Goal: Answer question/provide support: Share knowledge or assist other users

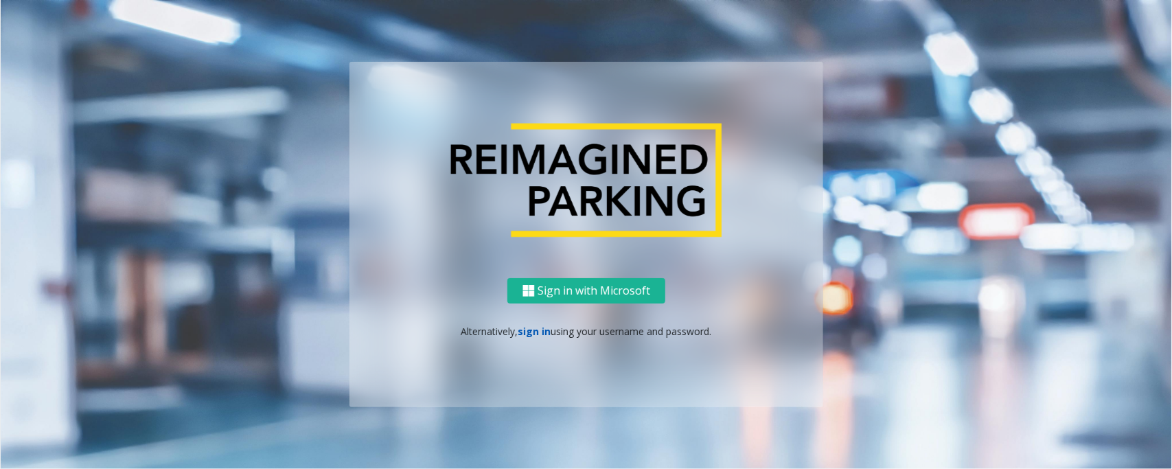
click at [540, 328] on link "sign in" at bounding box center [534, 331] width 33 height 13
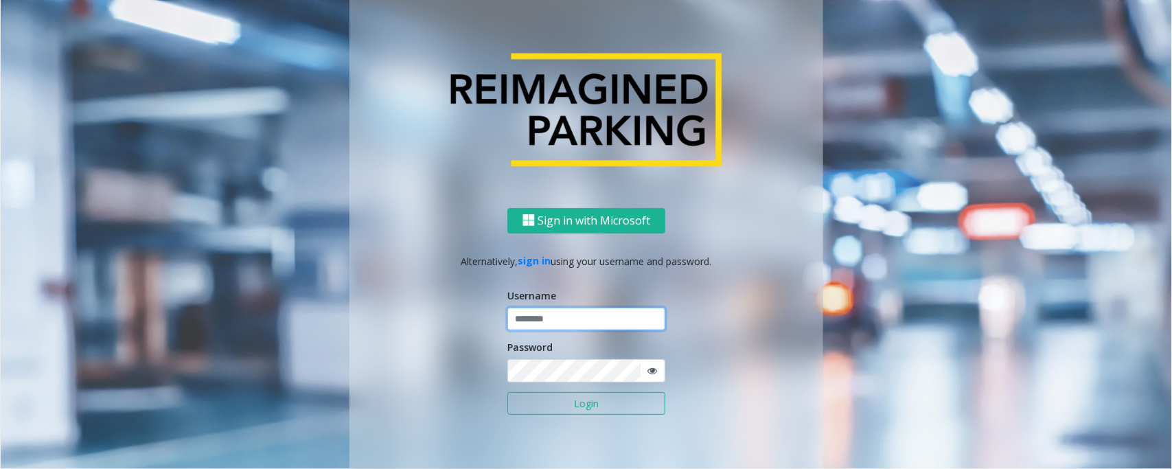
type input "*****"
click at [507, 392] on button "Login" at bounding box center [586, 403] width 158 height 23
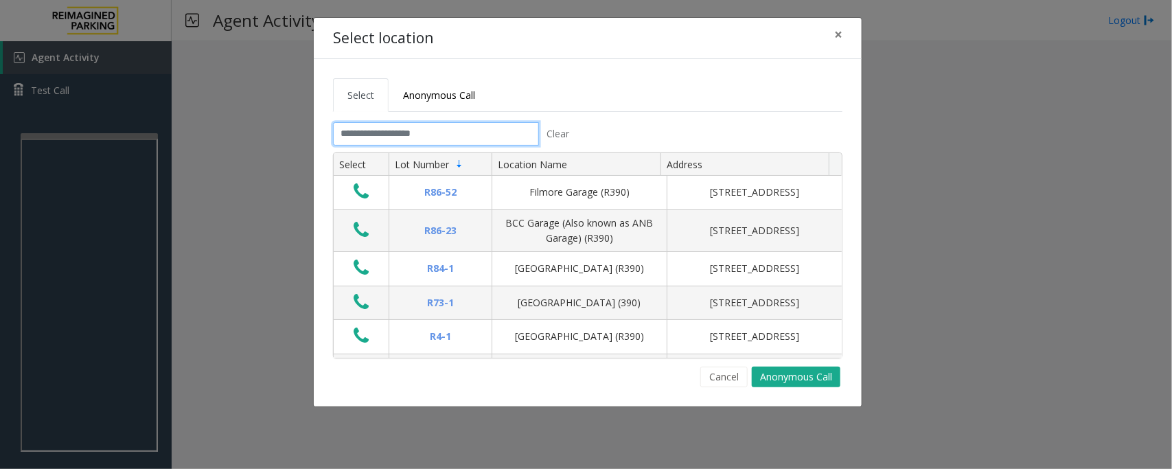
click at [397, 126] on input "text" at bounding box center [436, 133] width 206 height 23
click at [842, 29] on span "×" at bounding box center [838, 34] width 8 height 19
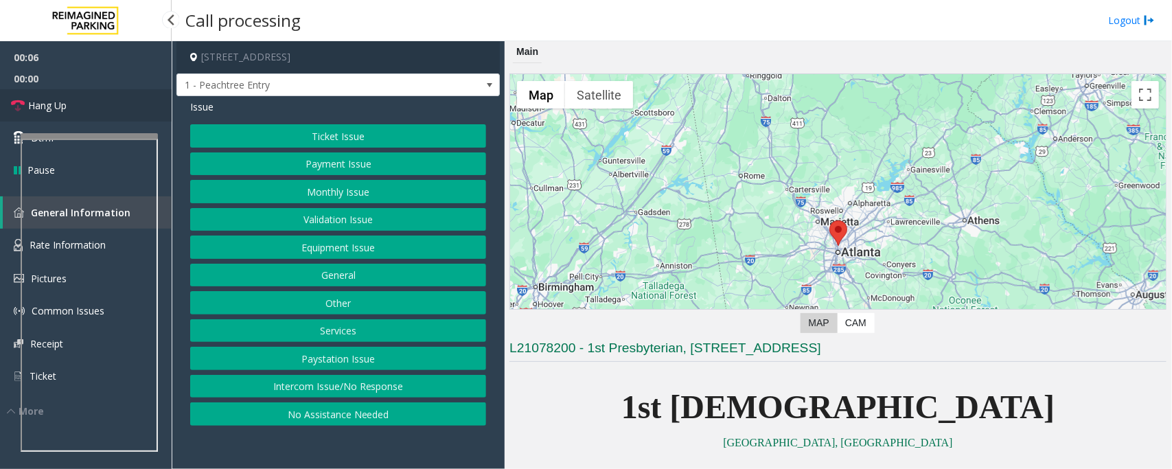
drag, startPoint x: 65, startPoint y: 104, endPoint x: 134, endPoint y: 155, distance: 85.8
click at [65, 104] on span "Hang Up" at bounding box center [47, 105] width 38 height 14
click at [347, 417] on button "No Assistance Needed" at bounding box center [338, 413] width 296 height 23
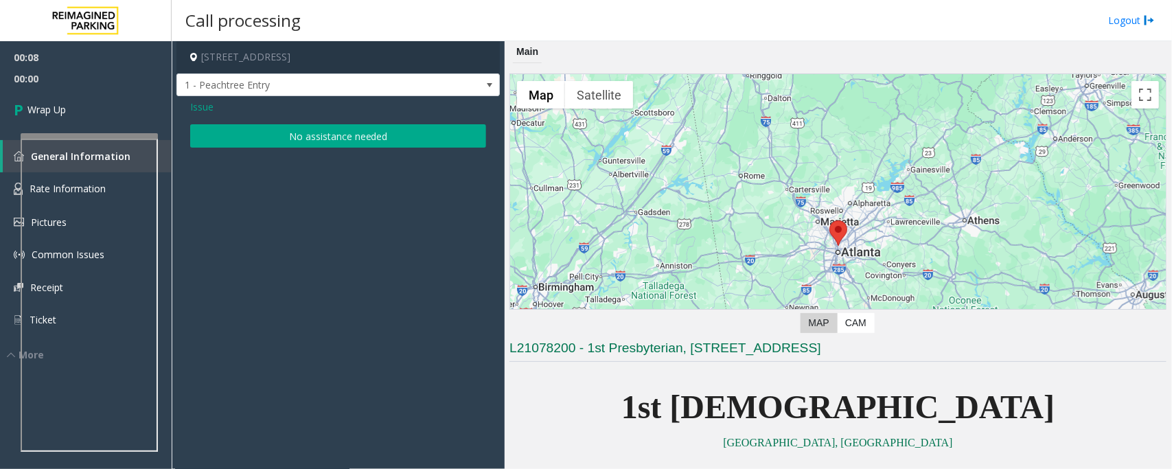
click at [255, 131] on button "No assistance needed" at bounding box center [338, 135] width 296 height 23
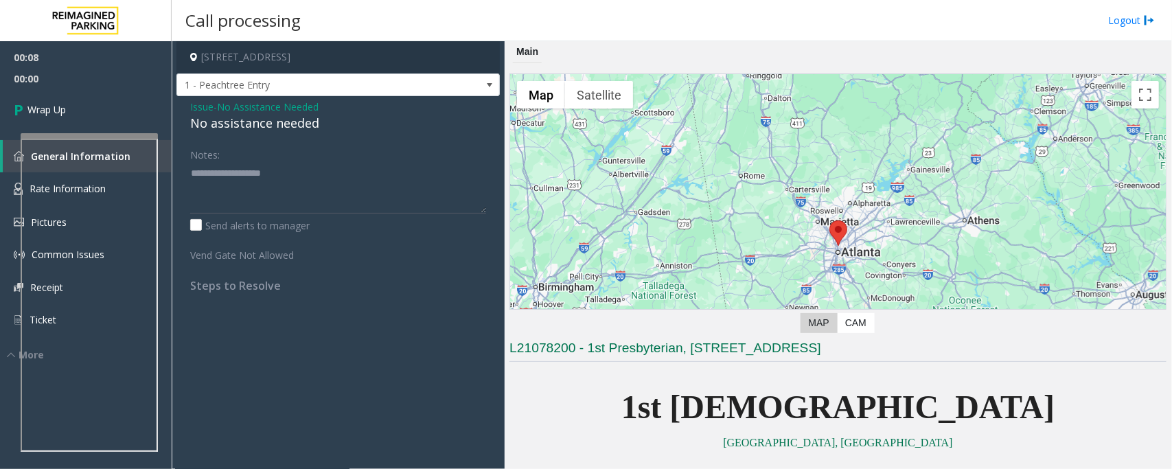
click at [249, 121] on div "No assistance needed" at bounding box center [338, 123] width 296 height 19
type textarea "**********"
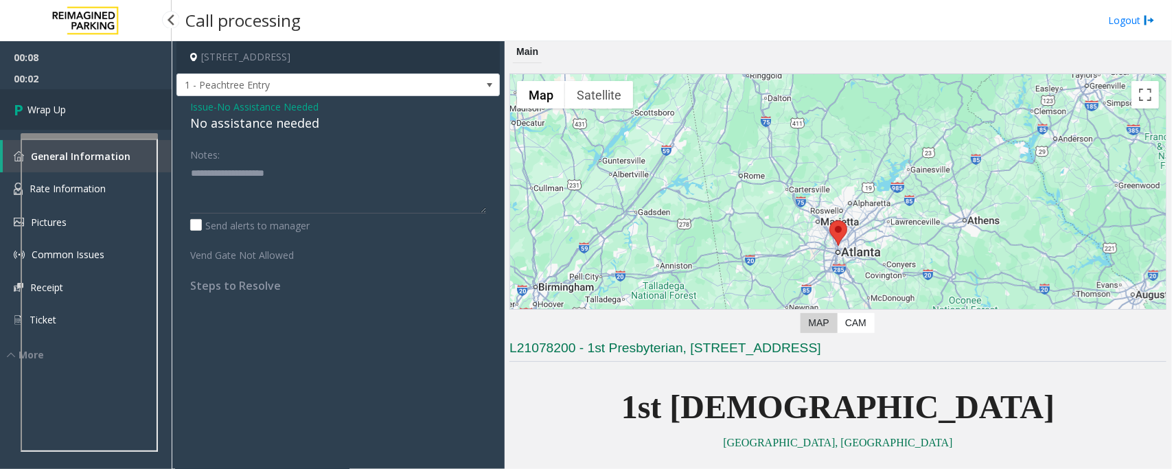
click at [89, 105] on link "Wrap Up" at bounding box center [86, 109] width 172 height 41
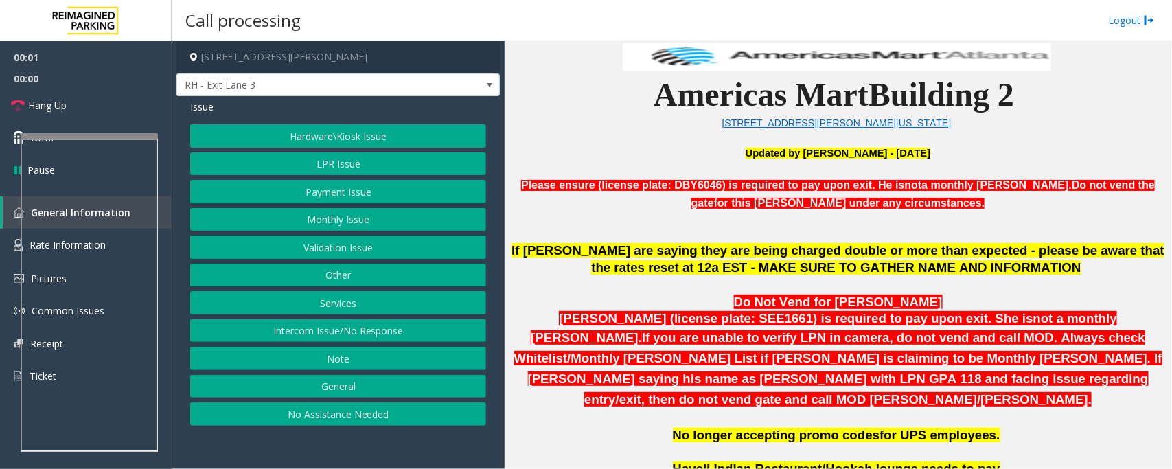
scroll to position [601, 0]
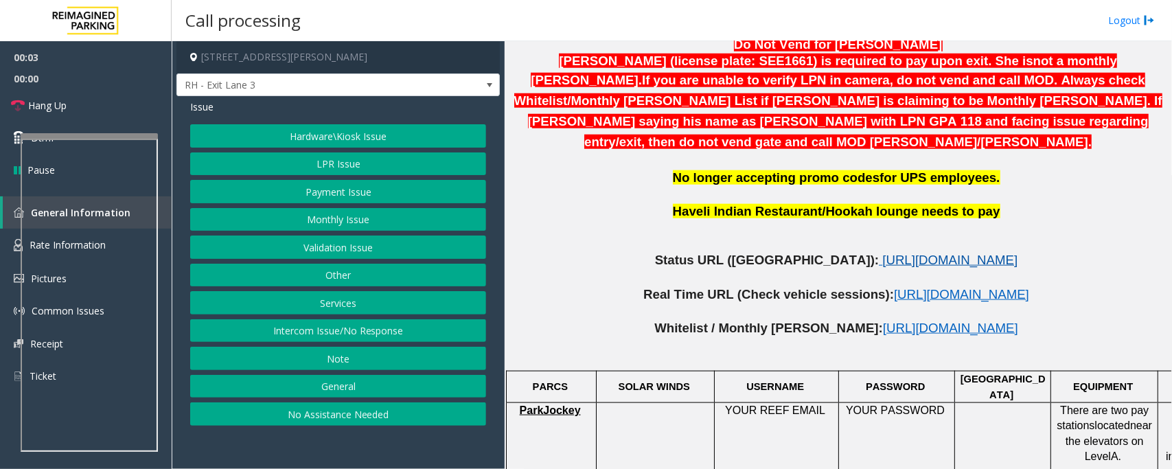
click at [882, 253] on span "[URL][DOMAIN_NAME]" at bounding box center [949, 260] width 135 height 14
click at [366, 342] on button "Intercom Issue/No Response" at bounding box center [338, 330] width 296 height 23
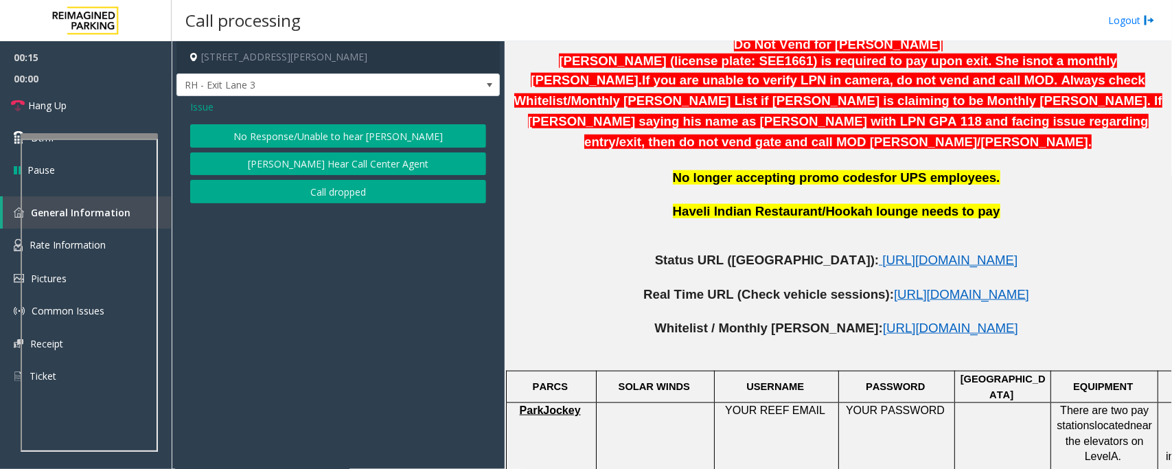
click at [290, 132] on button "No Response/Unable to hear [PERSON_NAME]" at bounding box center [338, 135] width 296 height 23
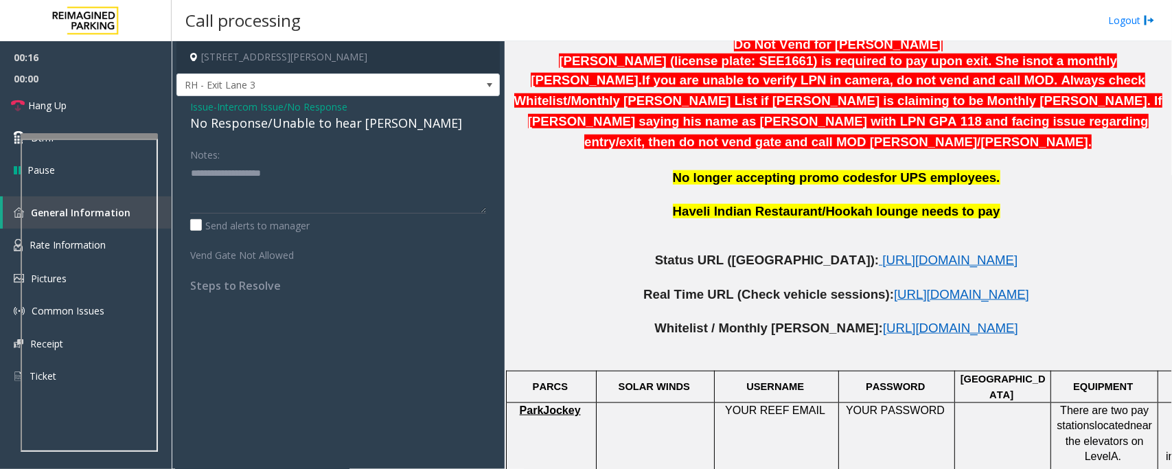
click at [289, 129] on div "No Response/Unable to hear [PERSON_NAME]" at bounding box center [338, 123] width 296 height 19
type textarea "**********"
click at [111, 117] on link "Hang Up" at bounding box center [86, 105] width 172 height 32
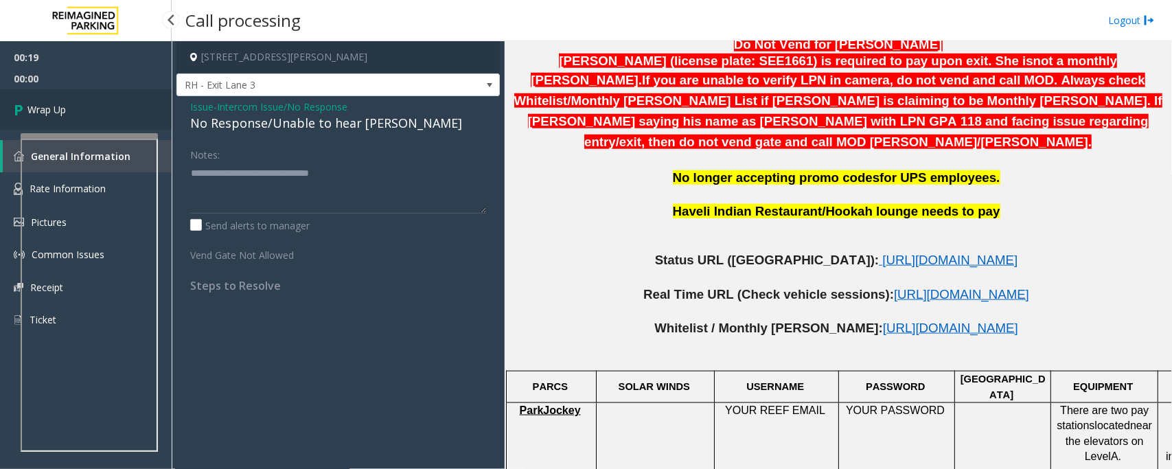
click at [120, 108] on link "Wrap Up" at bounding box center [86, 109] width 172 height 41
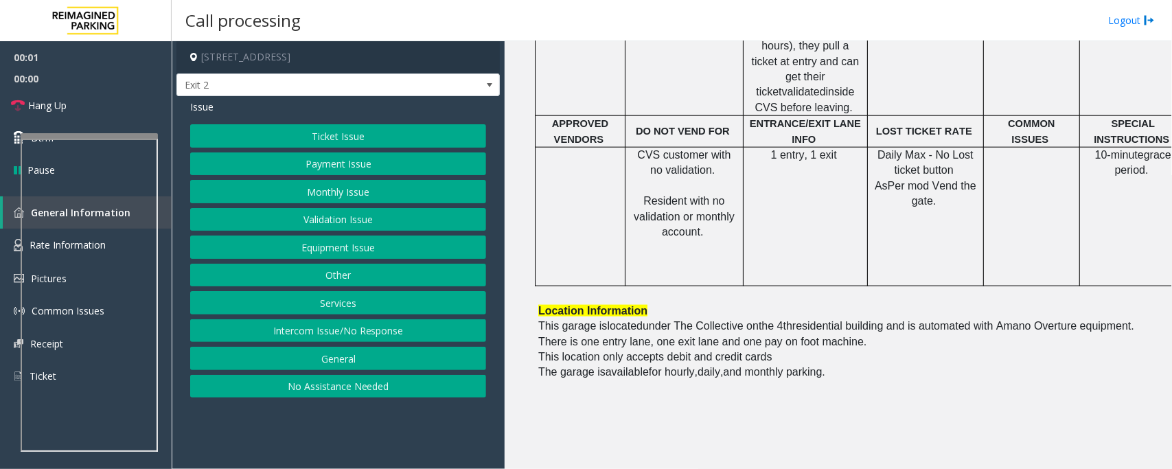
scroll to position [687, 0]
click at [316, 327] on button "Intercom Issue/No Response" at bounding box center [338, 330] width 296 height 23
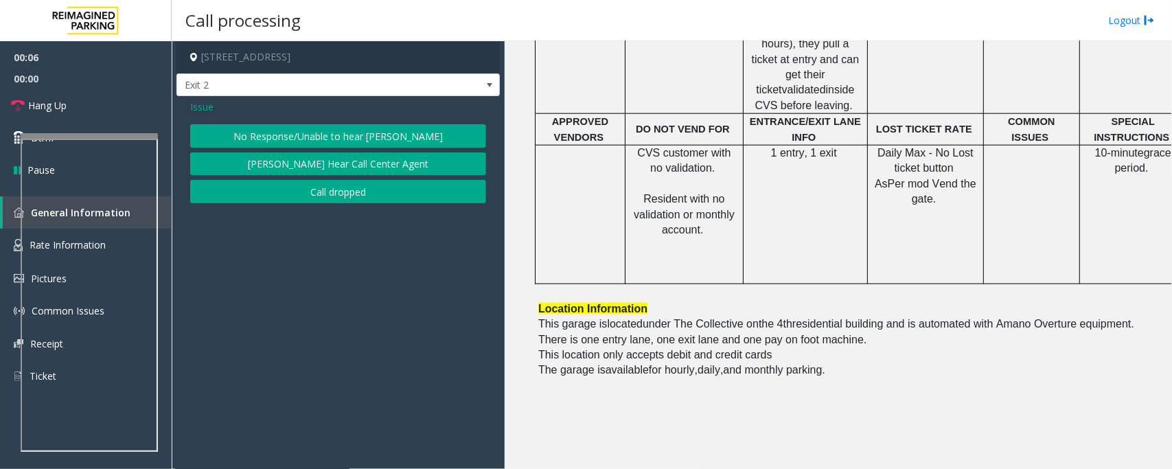
click at [286, 146] on button "No Response/Unable to hear [PERSON_NAME]" at bounding box center [338, 135] width 296 height 23
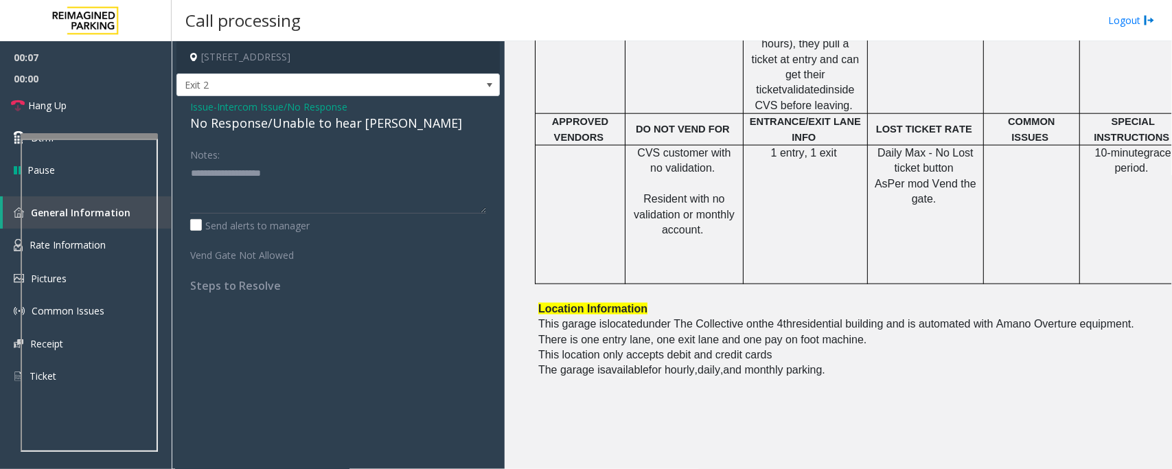
click at [280, 124] on div "No Response/Unable to hear [PERSON_NAME]" at bounding box center [338, 123] width 296 height 19
type textarea "**********"
click at [84, 108] on link "Hang Up" at bounding box center [86, 105] width 172 height 32
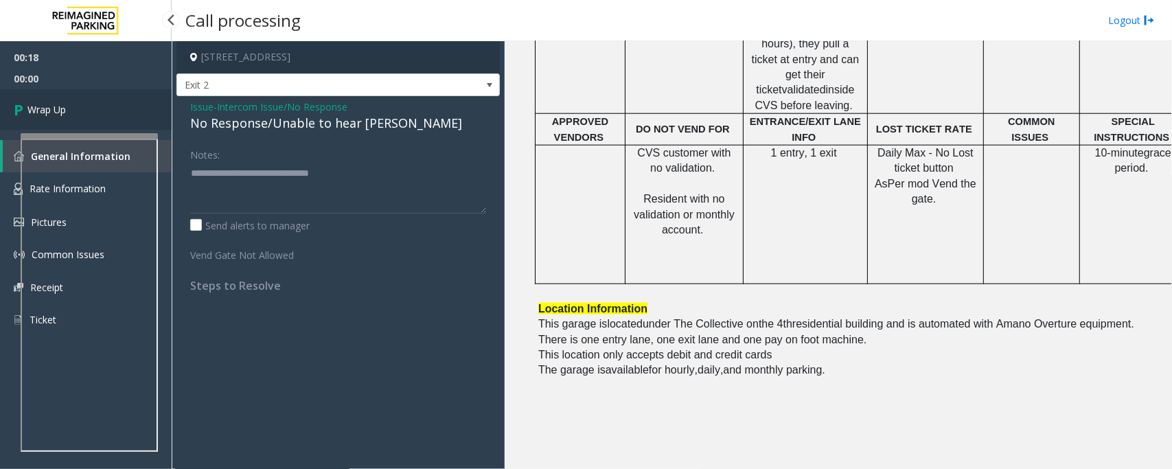
click at [84, 108] on link "Wrap Up" at bounding box center [86, 109] width 172 height 41
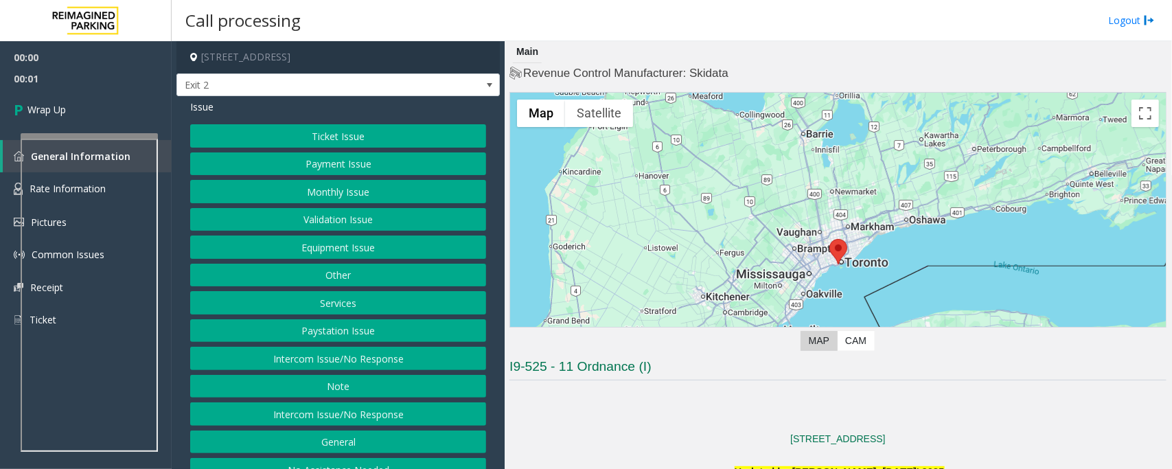
click at [357, 359] on button "Intercom Issue/No Response" at bounding box center [338, 358] width 296 height 23
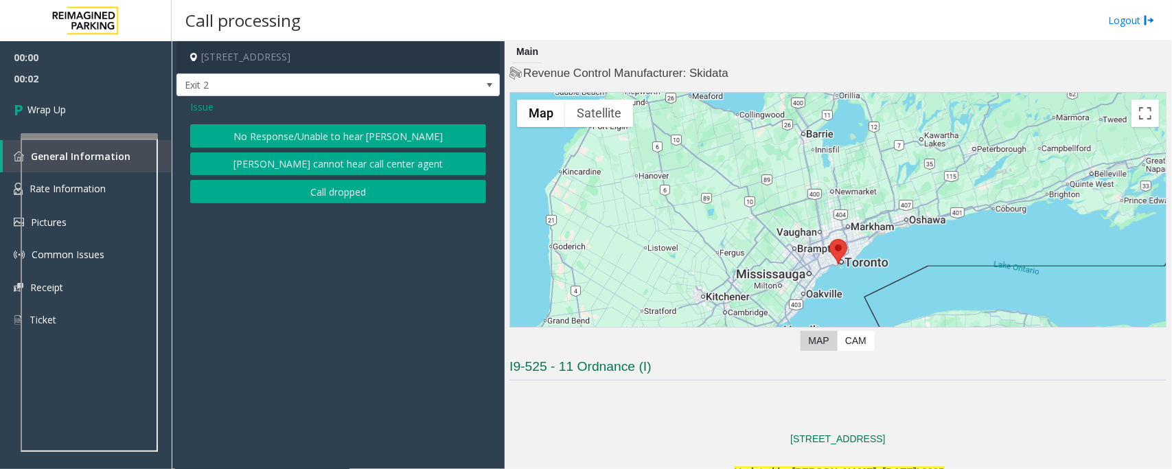
click at [326, 196] on button "Call dropped" at bounding box center [338, 191] width 296 height 23
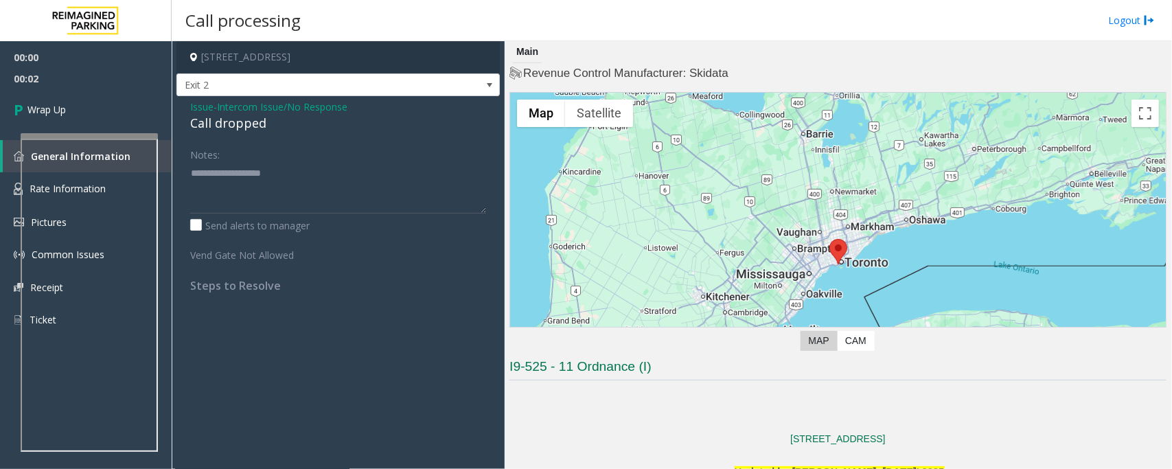
click at [241, 124] on div "Call dropped" at bounding box center [338, 123] width 296 height 19
type textarea "**********"
click at [73, 103] on link "Wrap Up" at bounding box center [86, 109] width 172 height 41
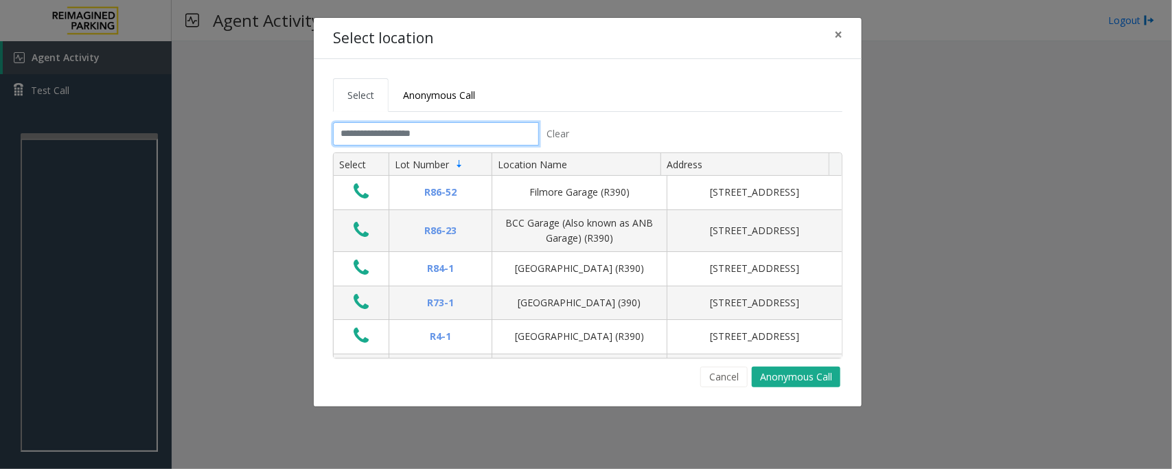
click at [366, 137] on input "text" at bounding box center [436, 133] width 206 height 23
click at [357, 113] on tabset "Select Anonymous Call ***** Clear Select Lot Number Location Name Address R86-5…" at bounding box center [587, 232] width 509 height 309
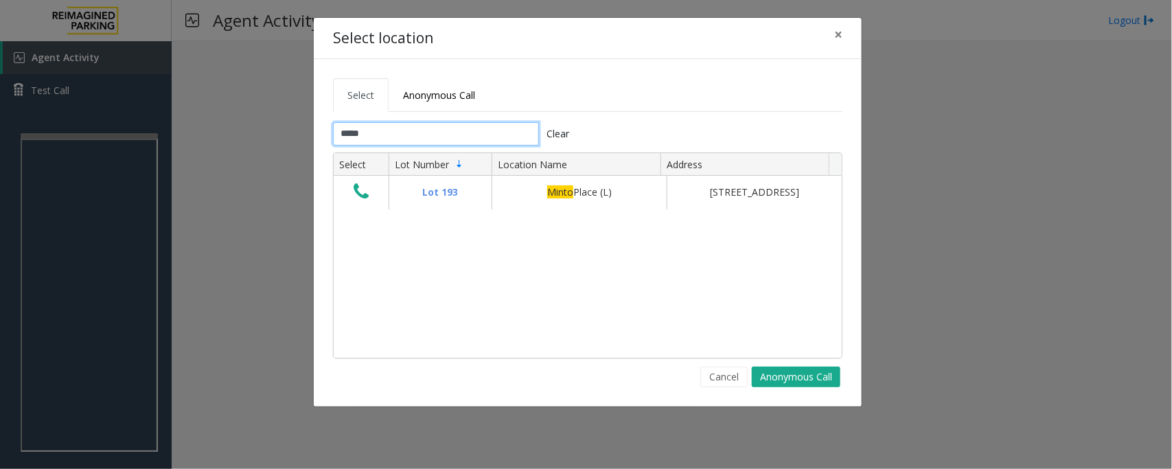
click at [423, 139] on input "*****" at bounding box center [436, 133] width 206 height 23
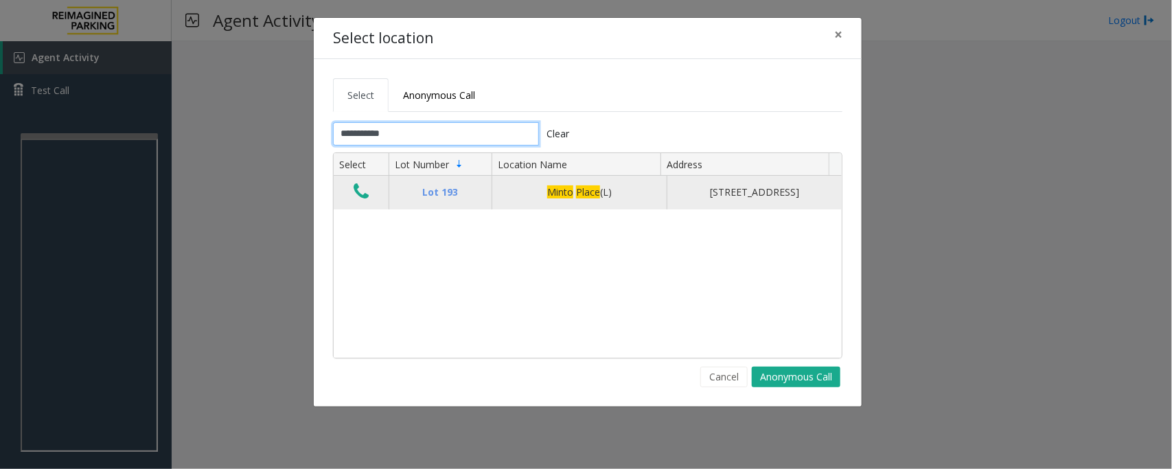
type input "**********"
click at [361, 197] on icon "Data table" at bounding box center [361, 191] width 15 height 19
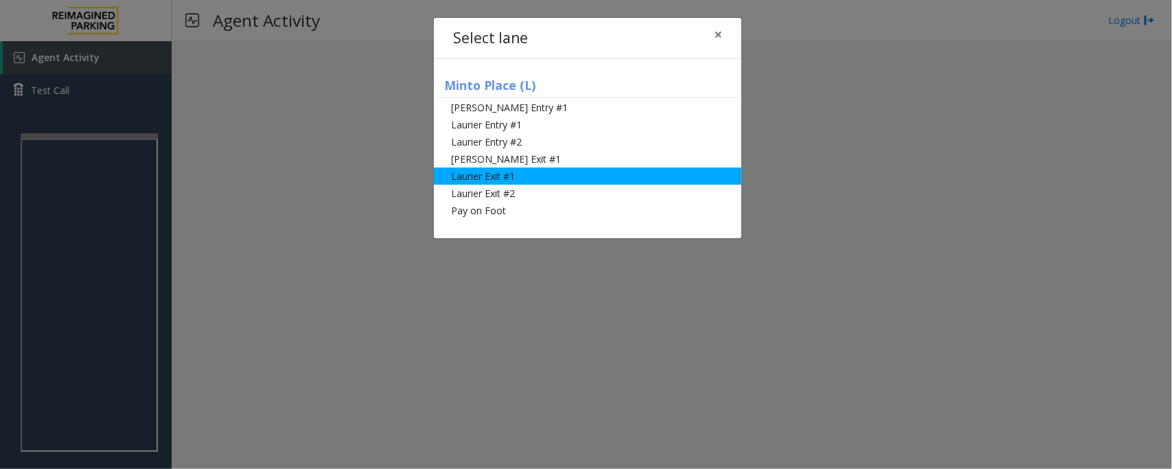
click at [474, 179] on li "Laurier Exit #1" at bounding box center [588, 176] width 308 height 17
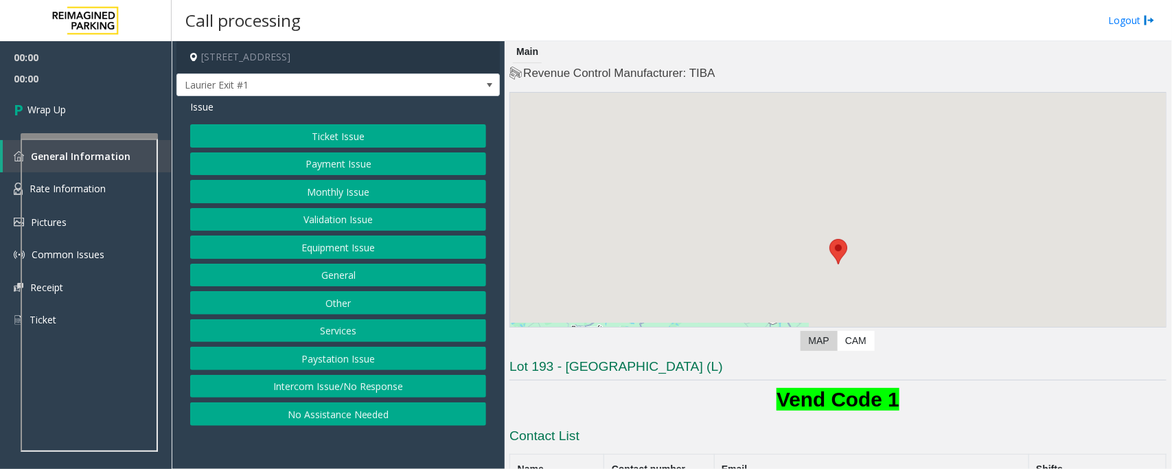
click at [293, 417] on button "No Assistance Needed" at bounding box center [338, 413] width 296 height 23
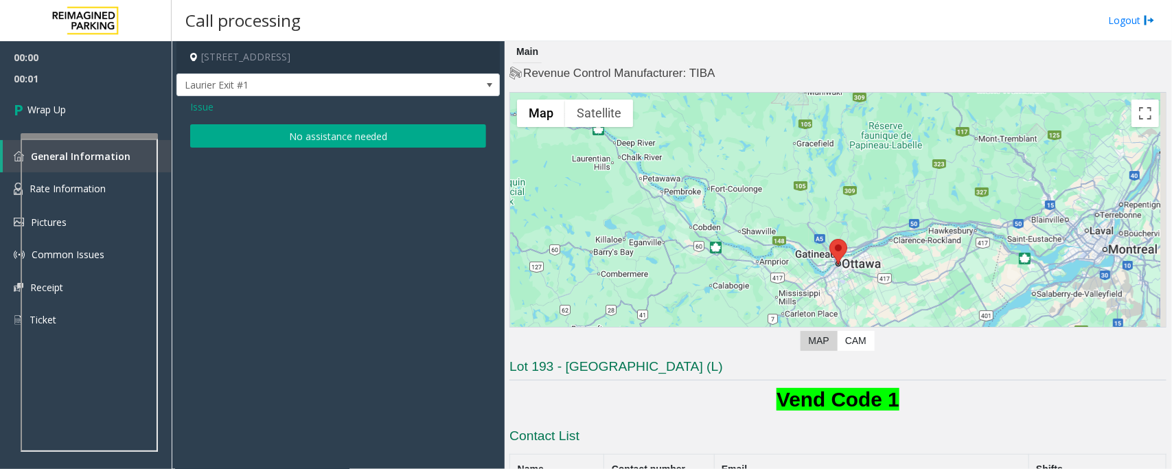
click at [275, 136] on button "No assistance needed" at bounding box center [338, 135] width 296 height 23
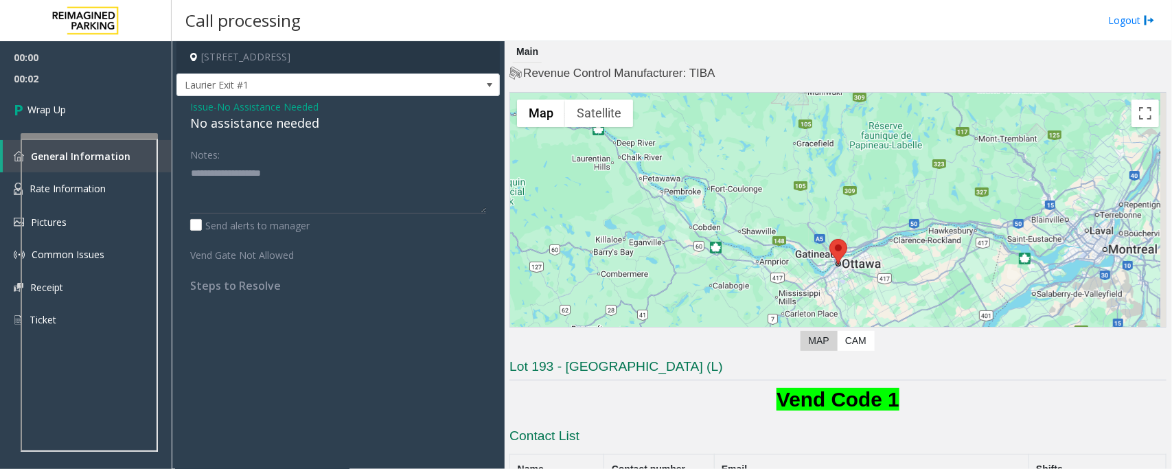
click at [259, 122] on div "No assistance needed" at bounding box center [338, 123] width 296 height 19
click at [45, 97] on link "Wrap Up" at bounding box center [86, 109] width 172 height 41
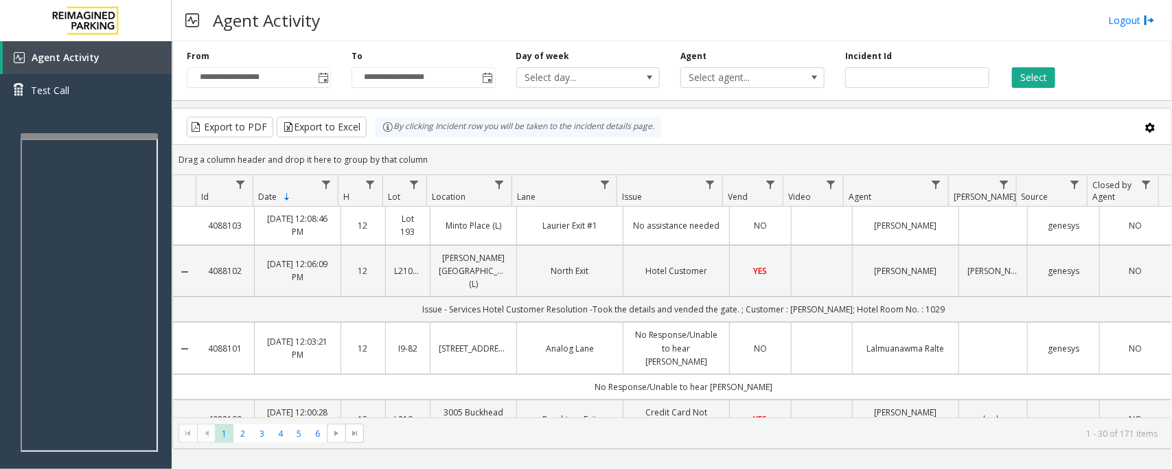
click at [616, 231] on td "Laurier Exit #1" at bounding box center [569, 226] width 106 height 38
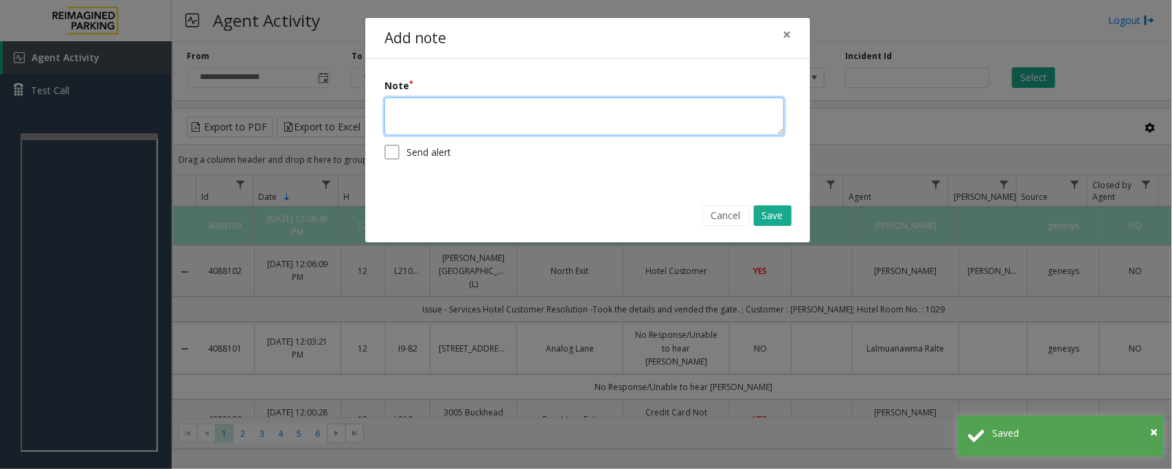
click at [572, 107] on textarea at bounding box center [584, 116] width 400 height 38
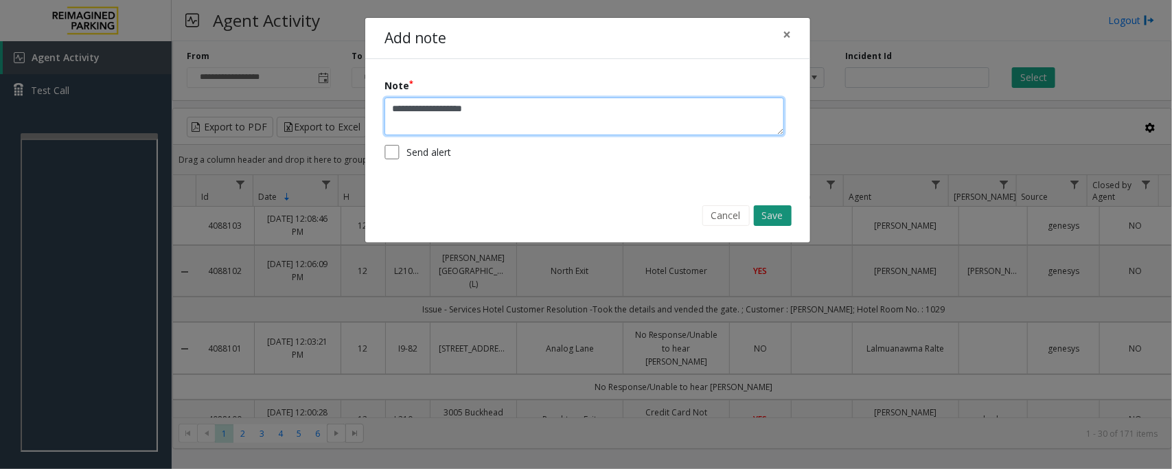
type textarea "**********"
click at [779, 215] on button "Save" at bounding box center [773, 215] width 38 height 21
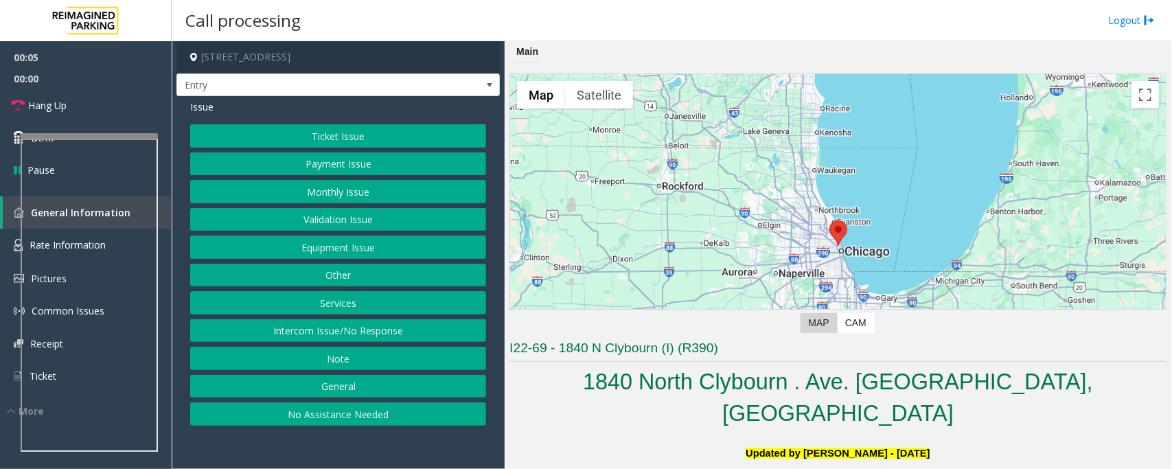
scroll to position [343, 0]
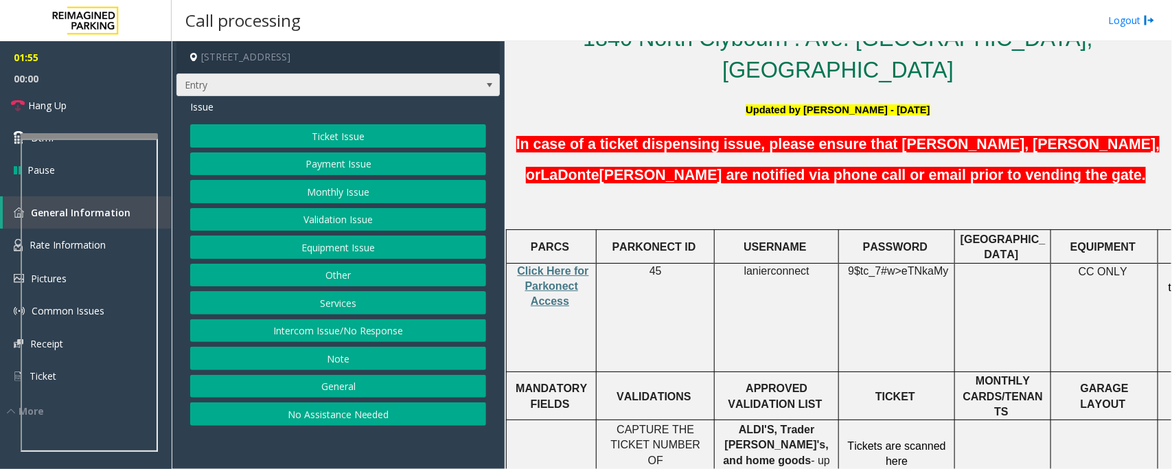
click at [460, 82] on span "Entry" at bounding box center [337, 84] width 323 height 23
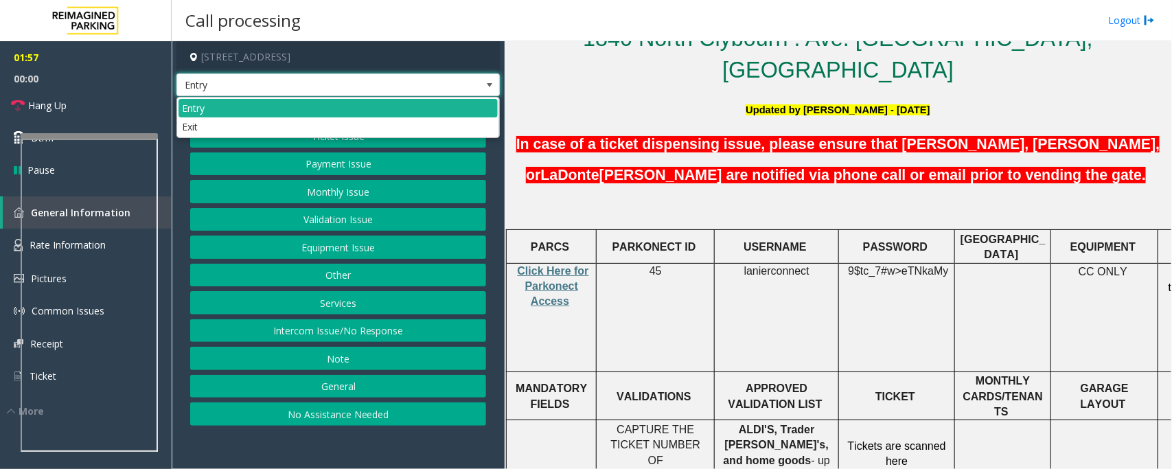
click at [460, 82] on span "Entry" at bounding box center [337, 84] width 323 height 23
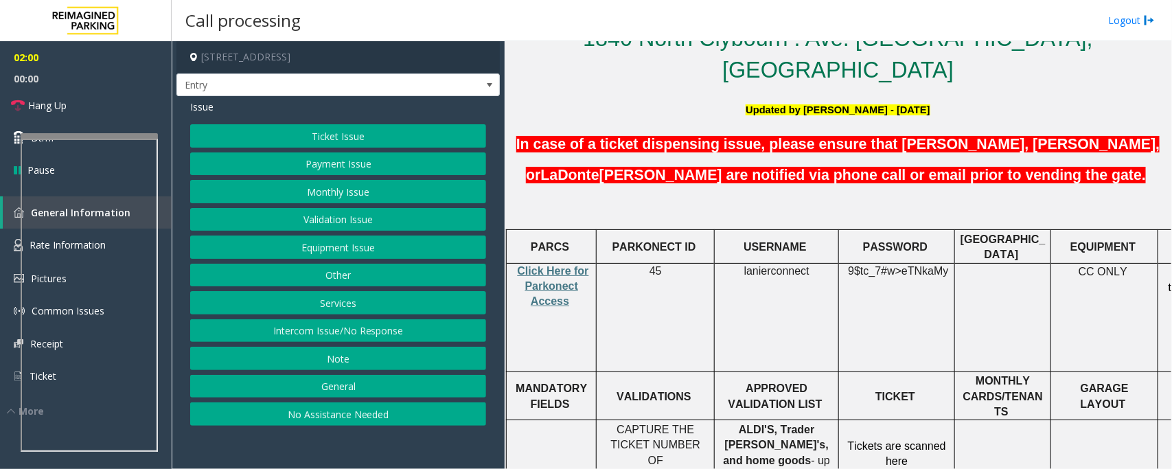
click at [501, 132] on app-call-processing-form "[STREET_ADDRESS] Entry Issue Ticket Issue Payment Issue Monthly Issue Validatio…" at bounding box center [338, 255] width 333 height 428
click at [336, 242] on button "Equipment Issue" at bounding box center [338, 246] width 296 height 23
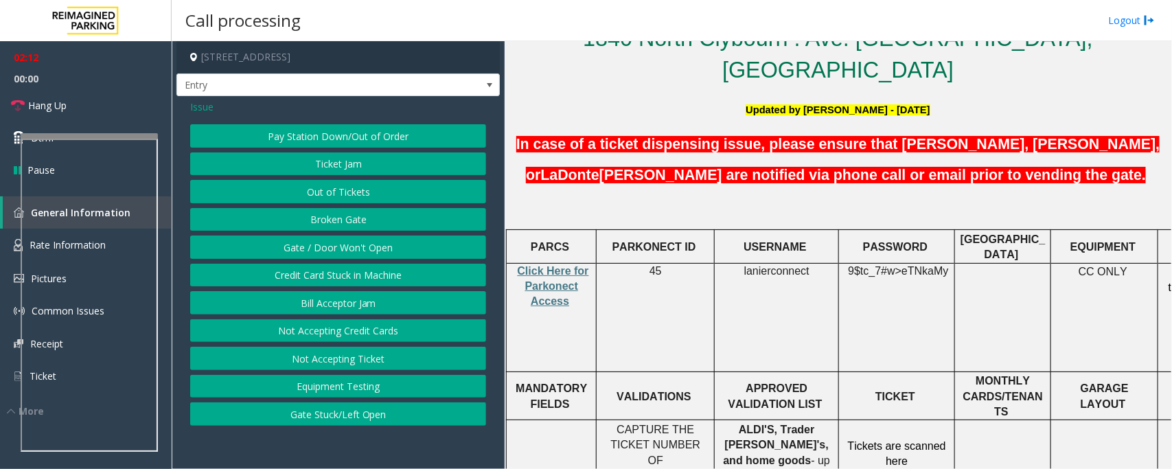
click at [334, 246] on button "Gate / Door Won't Open" at bounding box center [338, 246] width 296 height 23
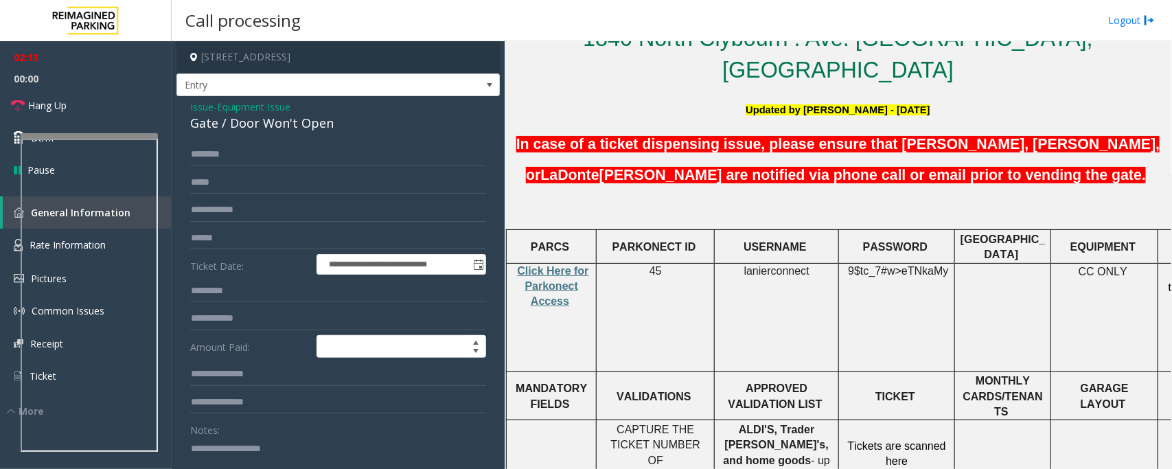
click at [233, 108] on span "Equipment Issue" at bounding box center [253, 107] width 73 height 14
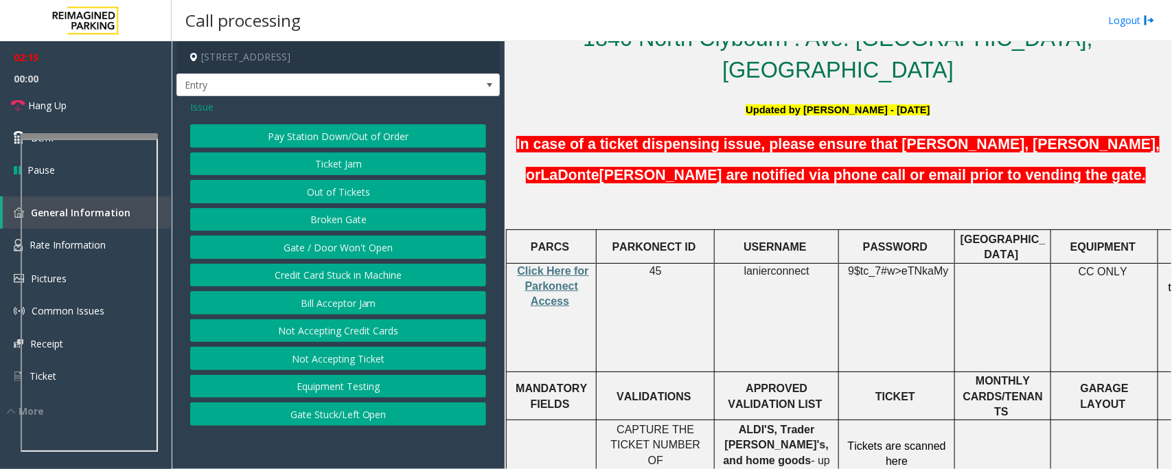
click at [198, 107] on span "Issue" at bounding box center [201, 107] width 23 height 14
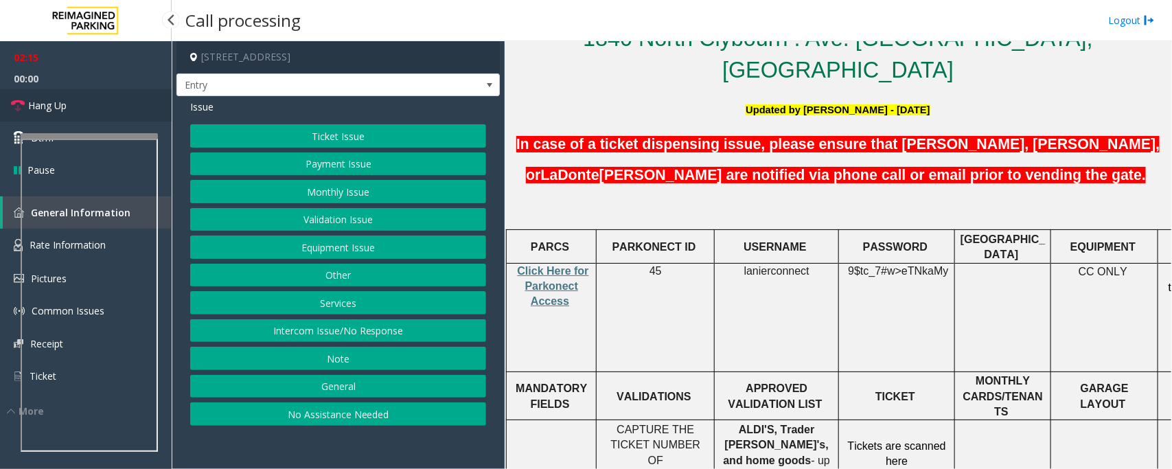
click at [100, 102] on link "Hang Up" at bounding box center [86, 105] width 172 height 32
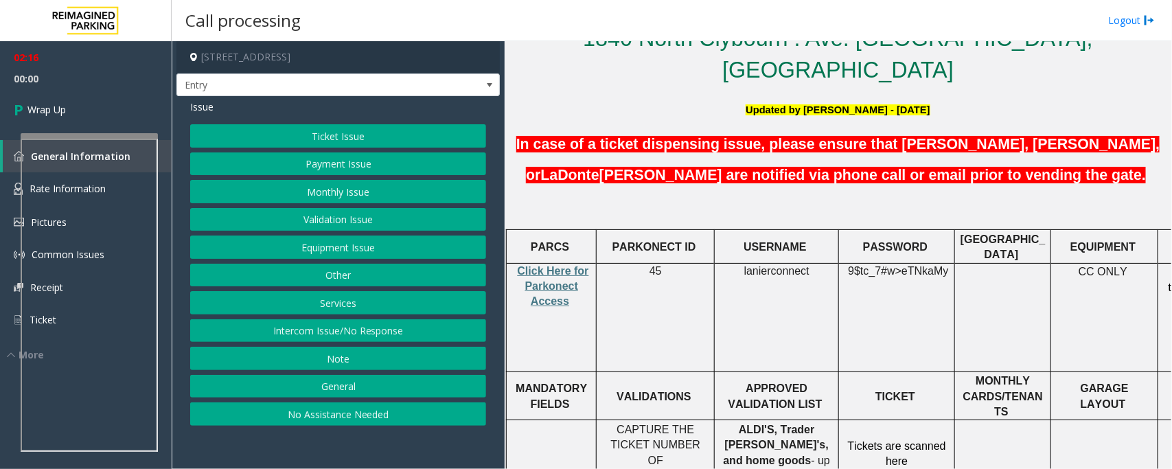
click at [325, 252] on button "Equipment Issue" at bounding box center [338, 246] width 296 height 23
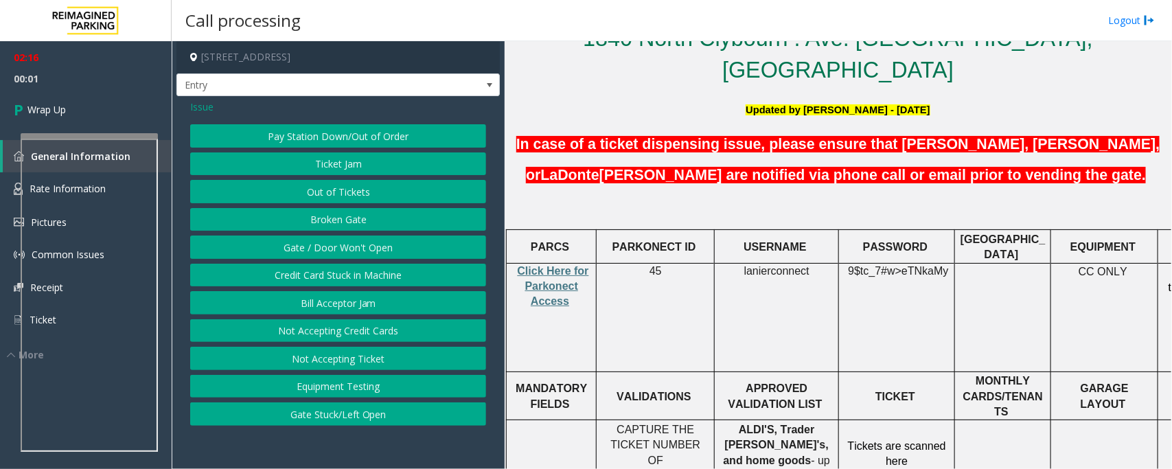
click at [328, 251] on button "Gate / Door Won't Open" at bounding box center [338, 246] width 296 height 23
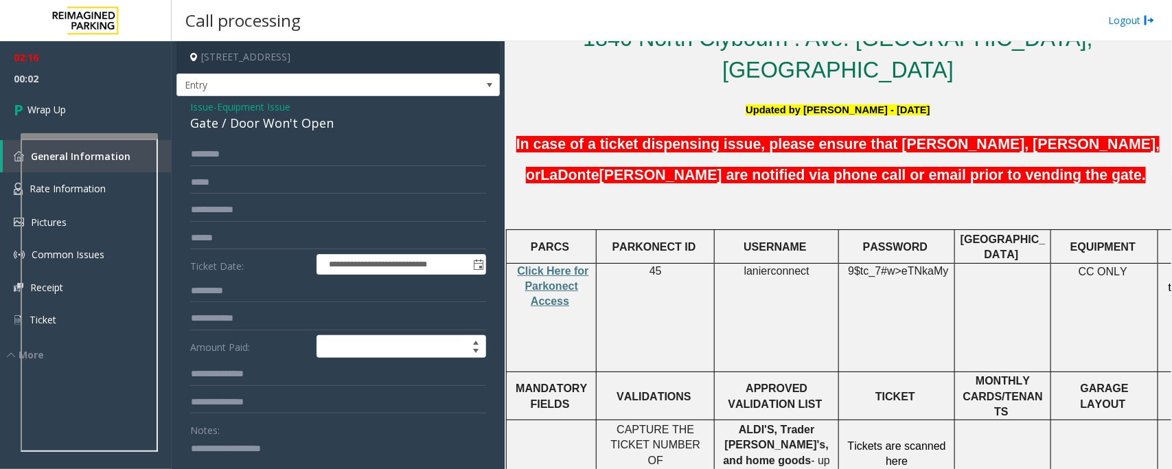
click at [251, 108] on span "Equipment Issue" at bounding box center [253, 107] width 73 height 14
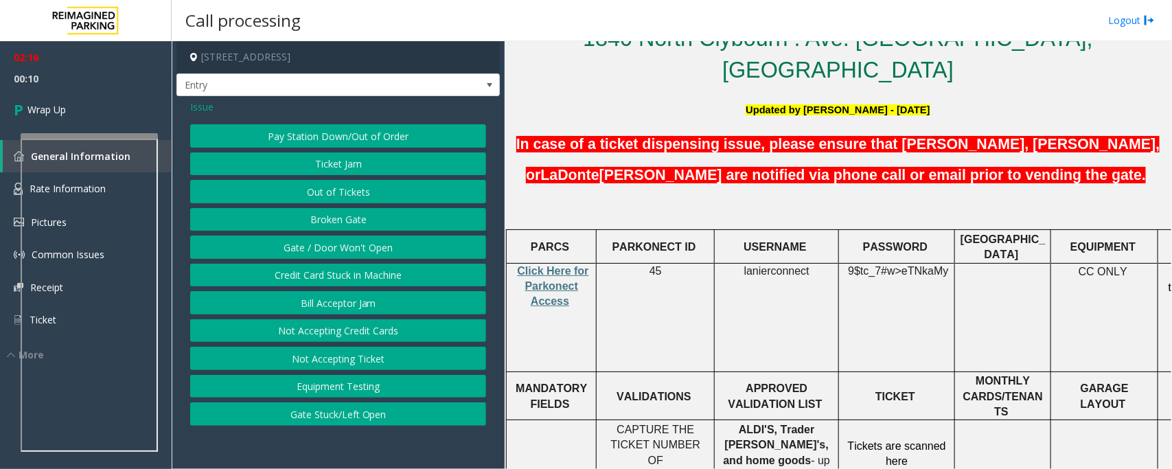
click at [194, 107] on span "Issue" at bounding box center [201, 107] width 23 height 14
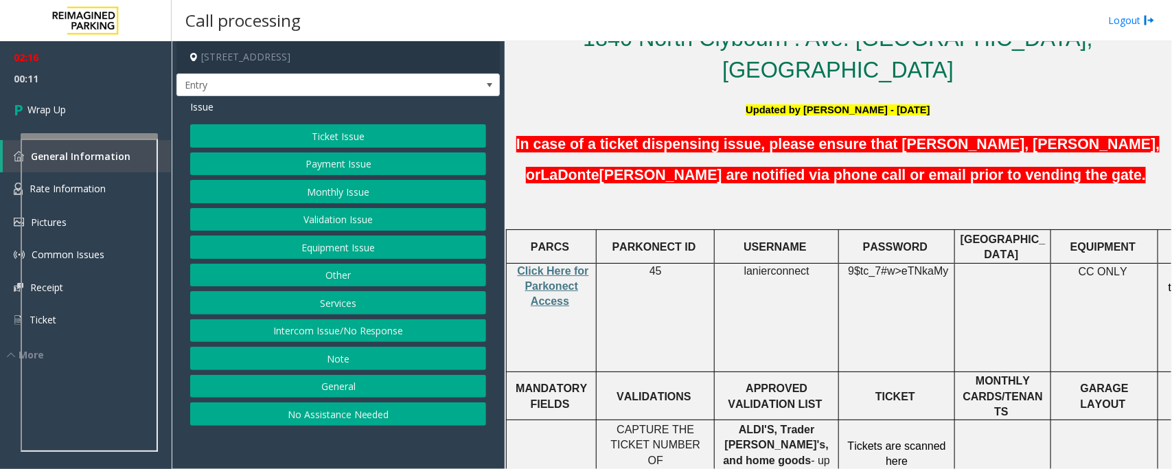
click at [308, 145] on button "Ticket Issue" at bounding box center [338, 135] width 296 height 23
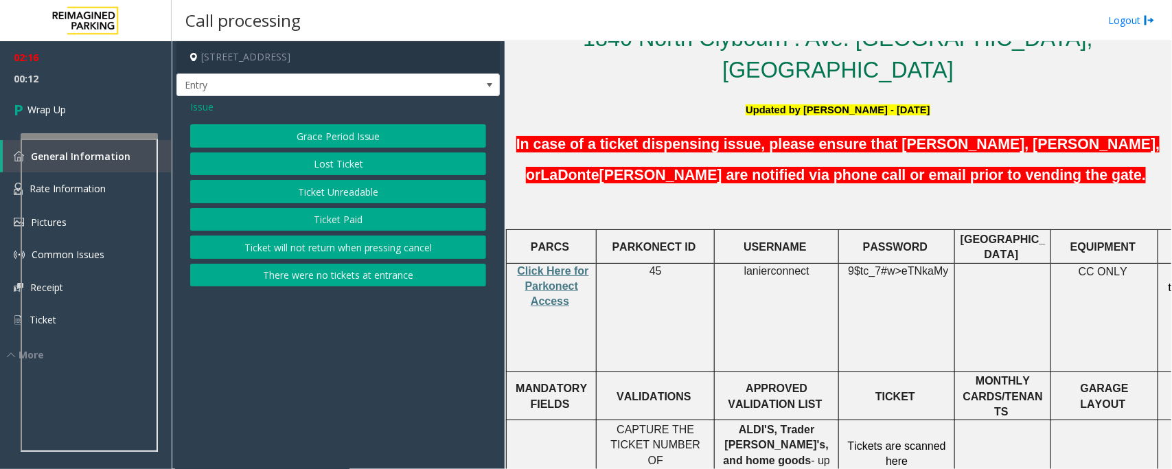
click at [357, 168] on button "Lost Ticket" at bounding box center [338, 163] width 296 height 23
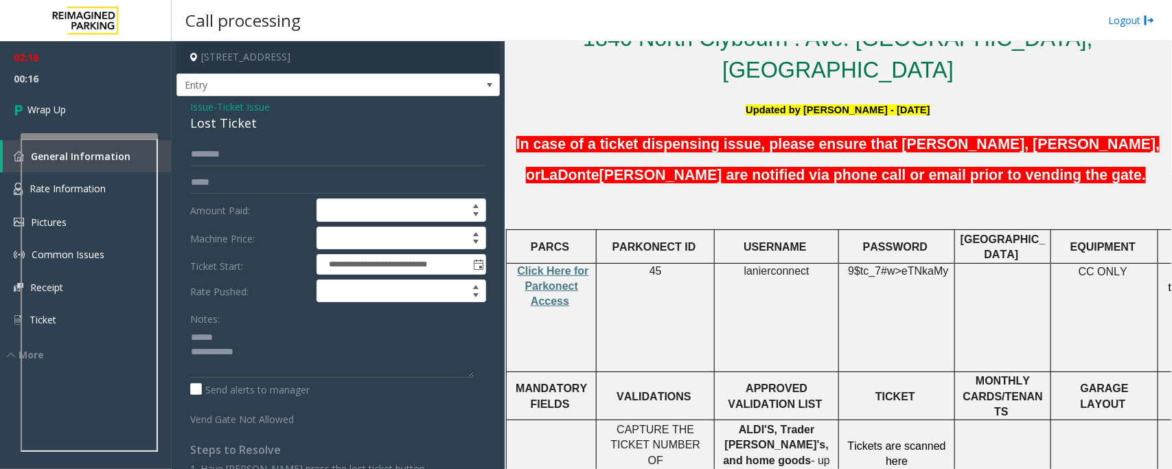
click at [209, 125] on div "Lost Ticket" at bounding box center [338, 123] width 296 height 19
click at [297, 365] on textarea at bounding box center [332, 351] width 284 height 51
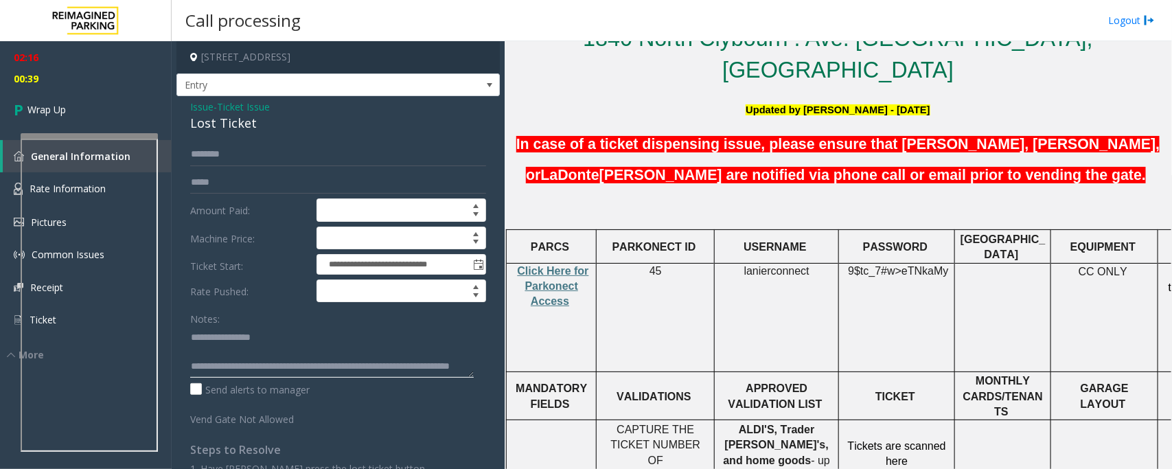
scroll to position [0, 0]
type textarea "**********"
click at [113, 118] on link "Wrap Up" at bounding box center [86, 109] width 172 height 41
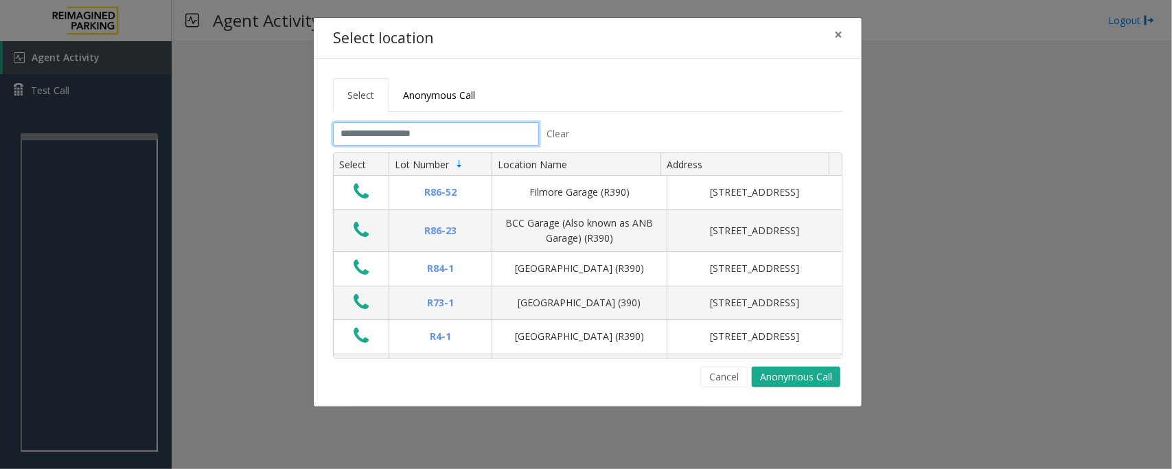
click at [499, 135] on input "text" at bounding box center [436, 133] width 206 height 23
click at [429, 138] on input "text" at bounding box center [436, 133] width 206 height 23
click at [836, 34] on span "×" at bounding box center [838, 34] width 8 height 19
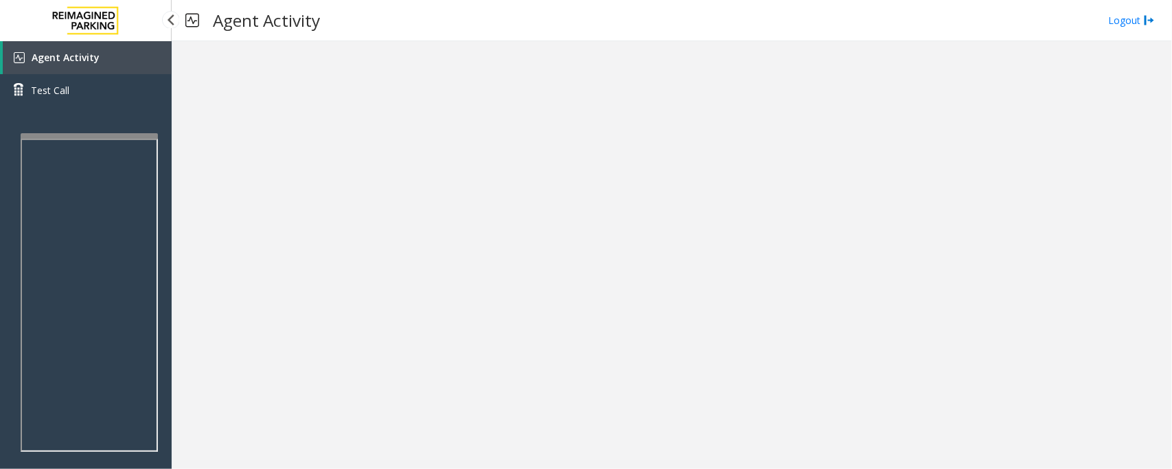
click at [69, 51] on span "Agent Activity" at bounding box center [66, 57] width 68 height 13
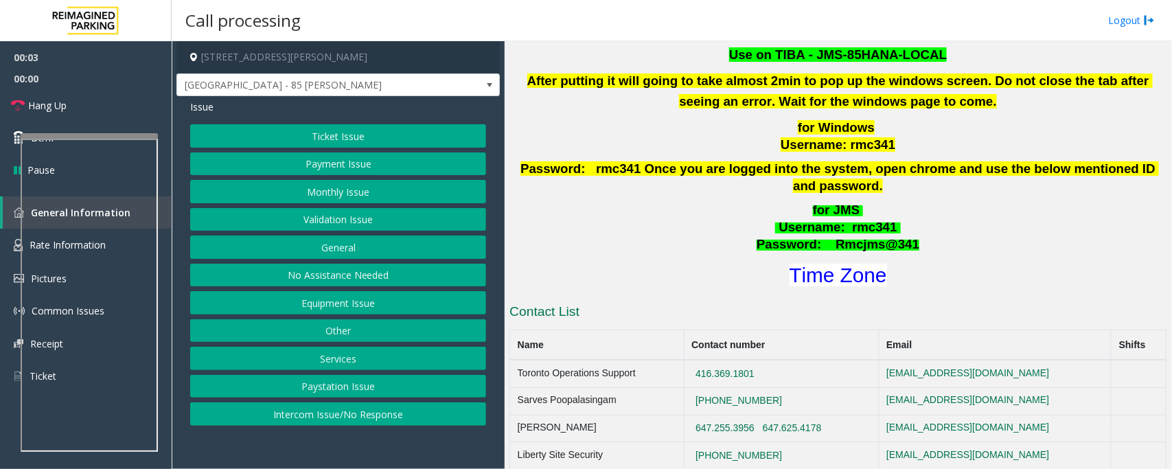
scroll to position [687, 0]
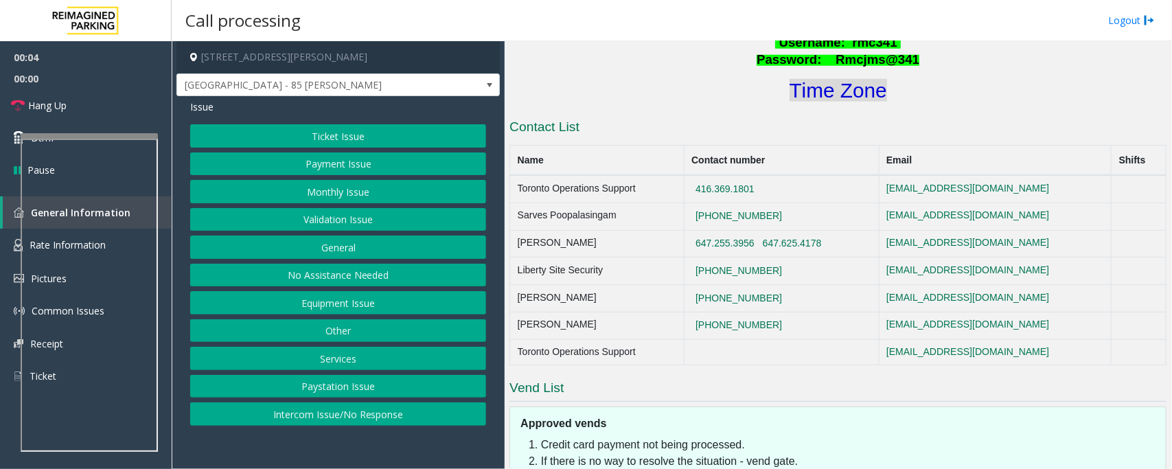
click at [812, 79] on font "Time Zone" at bounding box center [838, 90] width 97 height 23
click at [303, 220] on button "Validation Issue" at bounding box center [338, 219] width 296 height 23
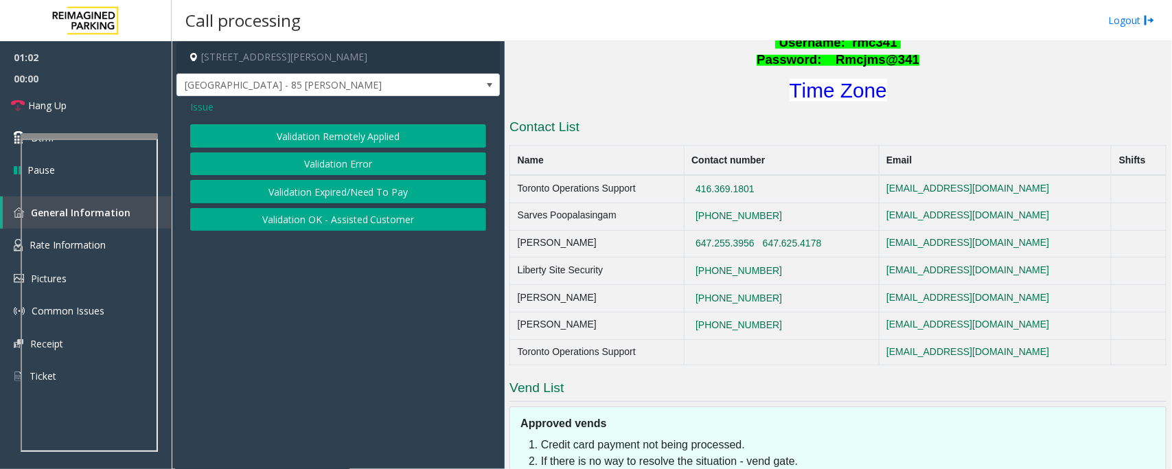
click at [327, 172] on button "Validation Error" at bounding box center [338, 163] width 296 height 23
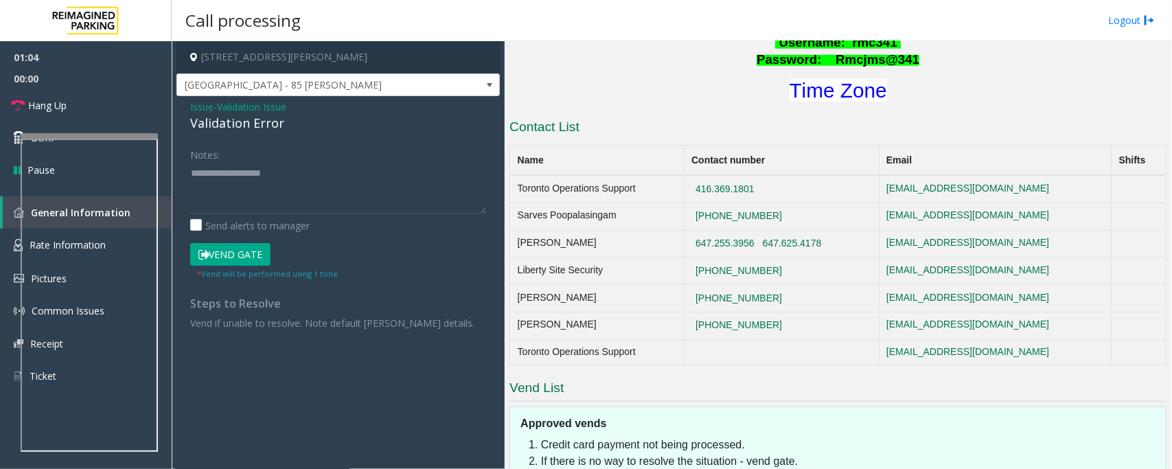
click at [234, 259] on button "Vend Gate" at bounding box center [230, 254] width 80 height 23
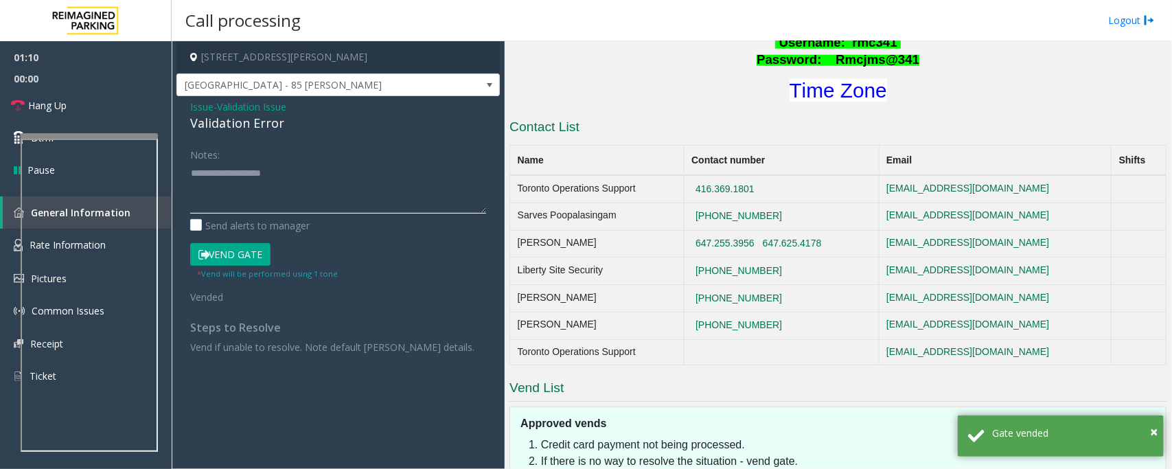
click at [231, 189] on textarea at bounding box center [338, 187] width 296 height 51
paste textarea "**********"
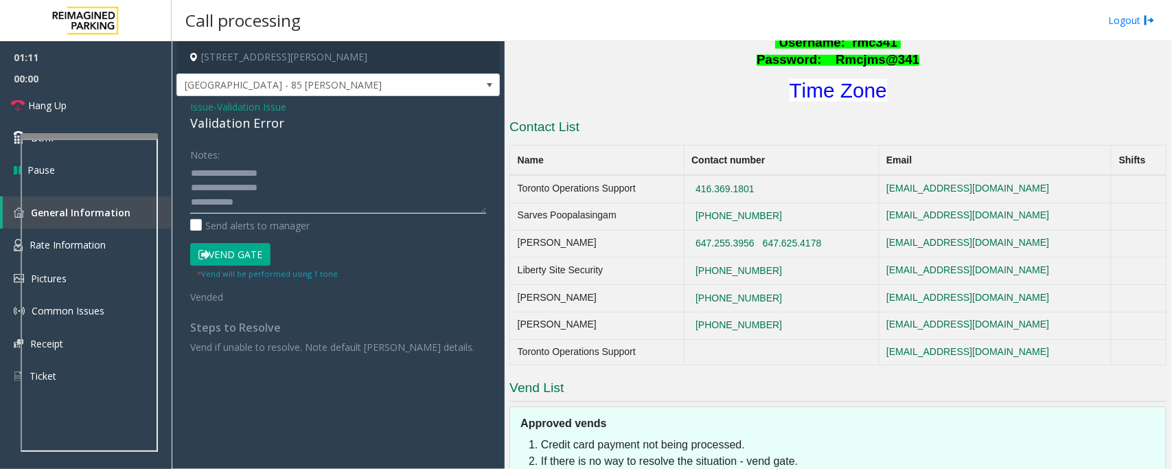
scroll to position [38, 0]
type textarea "**********"
click at [76, 107] on link "Hang Up" at bounding box center [86, 105] width 172 height 32
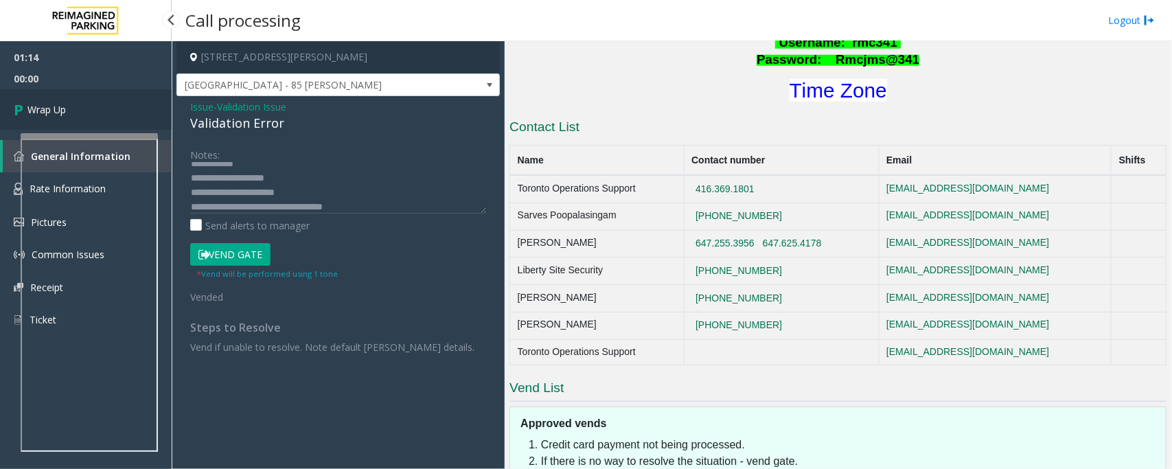
click at [76, 107] on link "Wrap Up" at bounding box center [86, 109] width 172 height 41
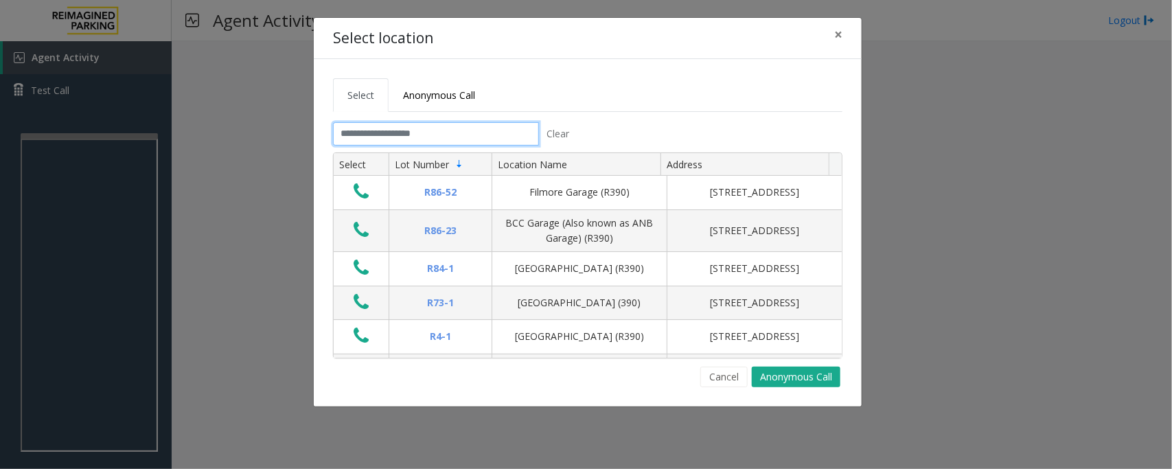
click at [392, 136] on input "text" at bounding box center [436, 133] width 206 height 23
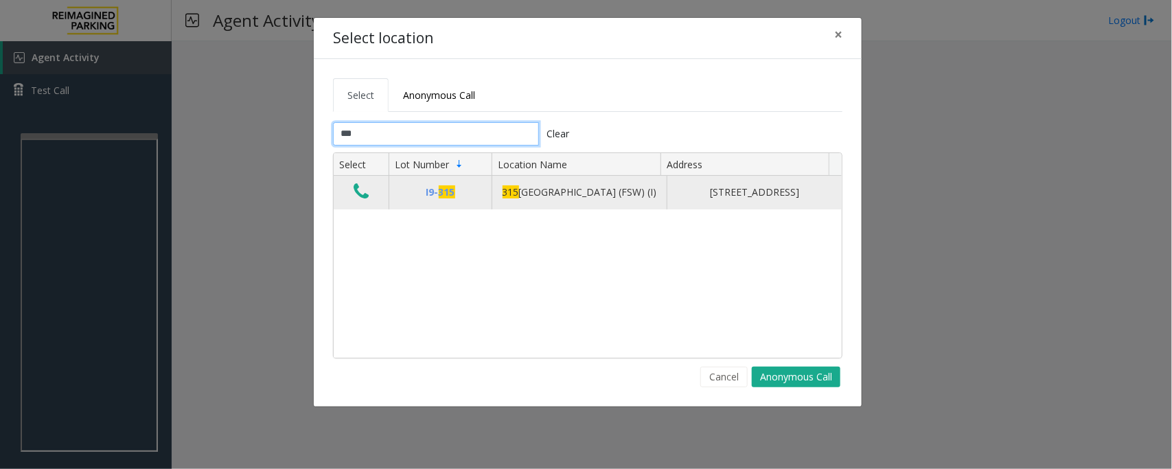
type input "***"
click at [355, 196] on icon "Data table" at bounding box center [361, 191] width 15 height 19
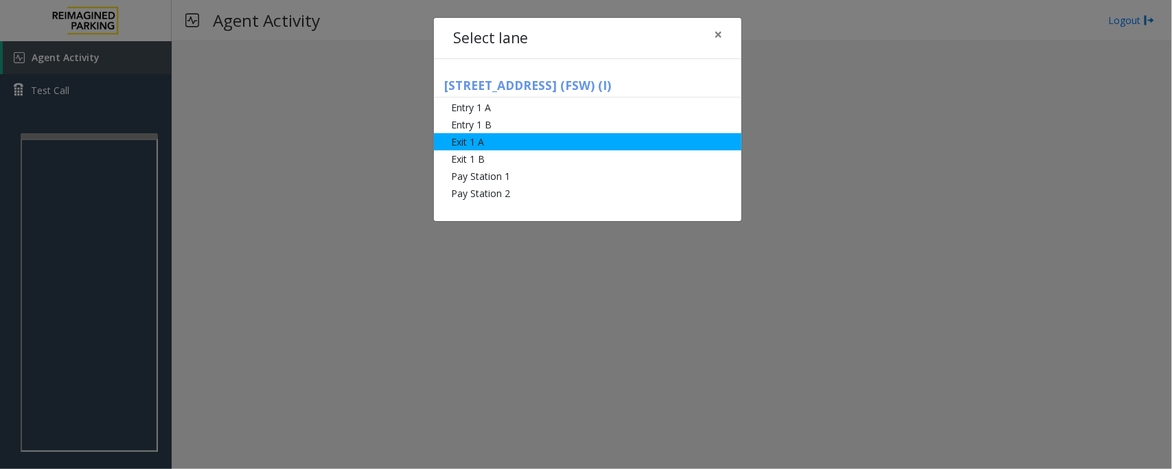
click at [464, 137] on li "Exit 1 A" at bounding box center [588, 141] width 308 height 17
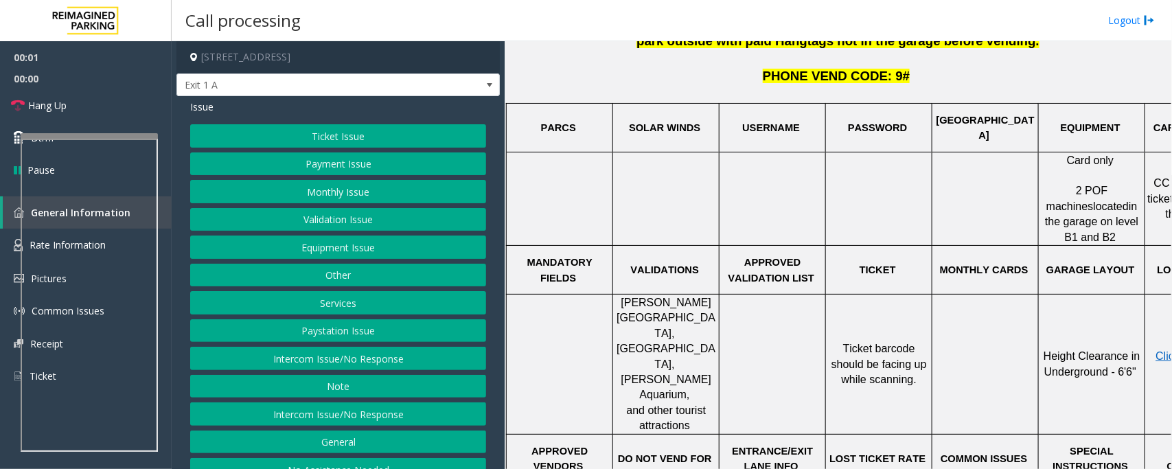
scroll to position [601, 0]
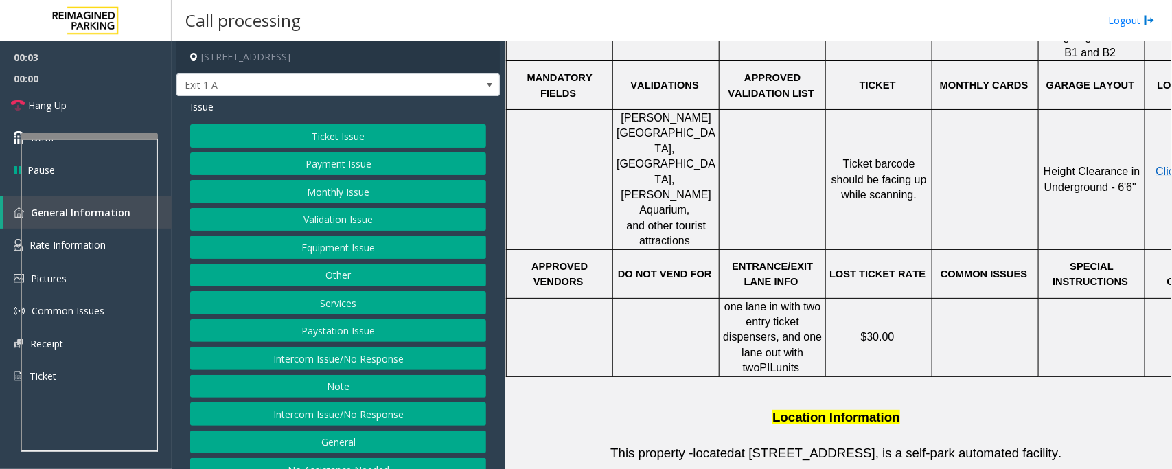
click at [314, 141] on button "Ticket Issue" at bounding box center [338, 135] width 296 height 23
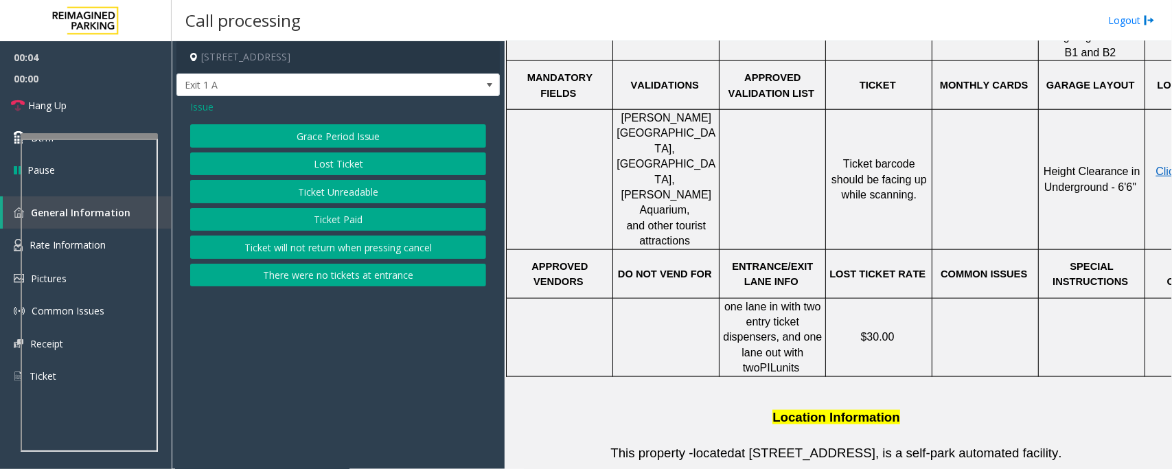
click at [307, 194] on button "Ticket Unreadable" at bounding box center [338, 191] width 296 height 23
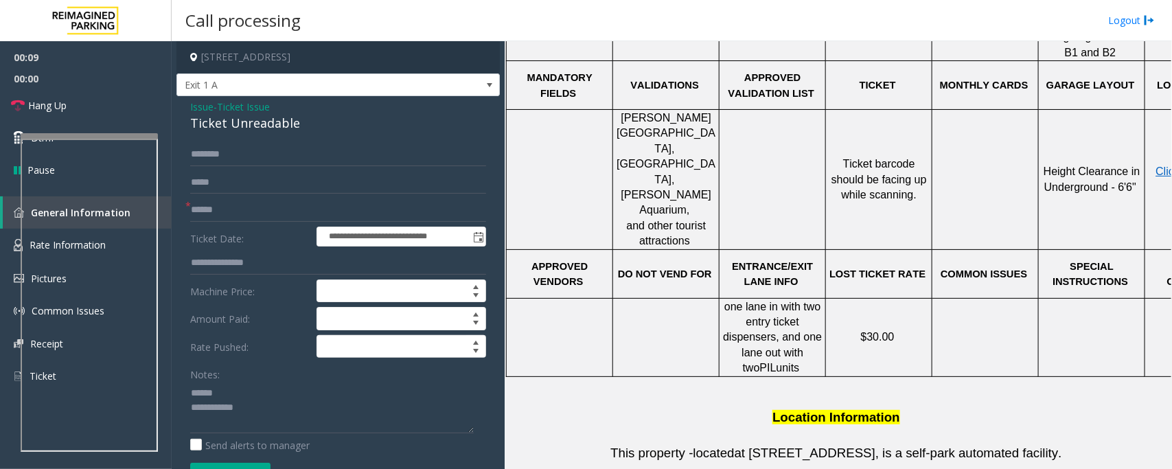
click at [214, 122] on div "Ticket Unreadable" at bounding box center [338, 123] width 296 height 19
type textarea "**********"
click at [223, 208] on input "text" at bounding box center [338, 209] width 296 height 23
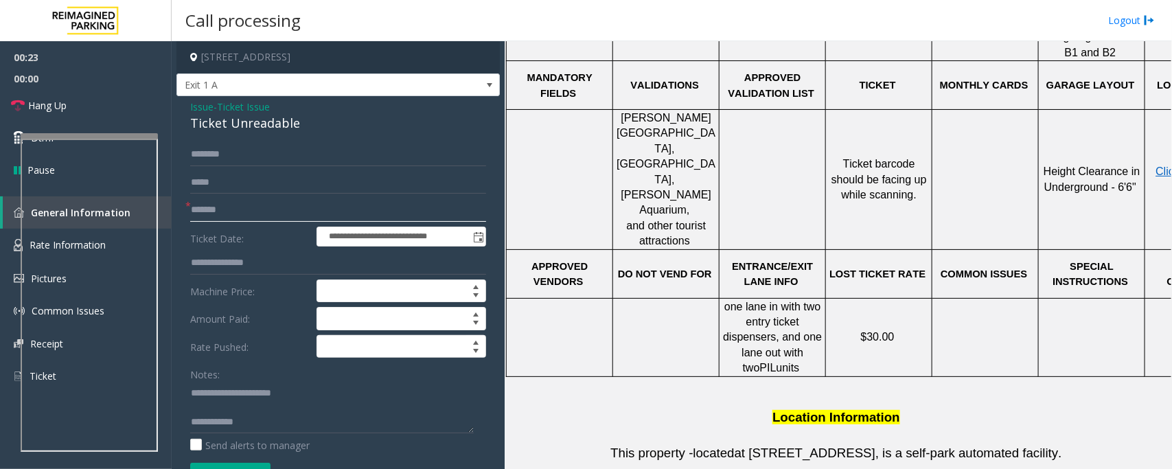
click at [251, 210] on input "*******" at bounding box center [338, 209] width 296 height 23
type input "*******"
click at [217, 402] on textarea at bounding box center [332, 407] width 284 height 51
click at [218, 393] on textarea at bounding box center [332, 407] width 284 height 51
click at [275, 408] on textarea at bounding box center [332, 407] width 284 height 51
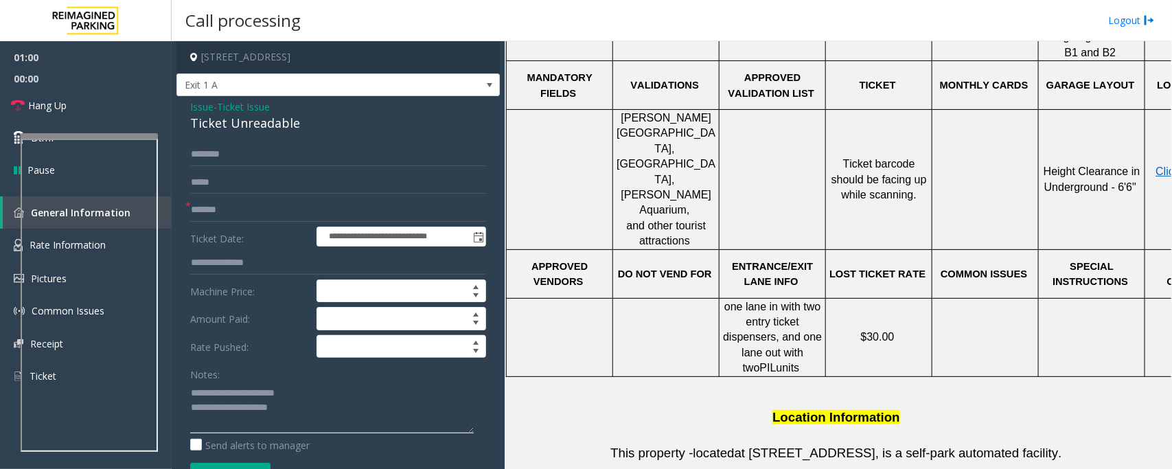
type textarea "**********"
click at [292, 153] on input "text" at bounding box center [338, 154] width 296 height 23
type input "*"
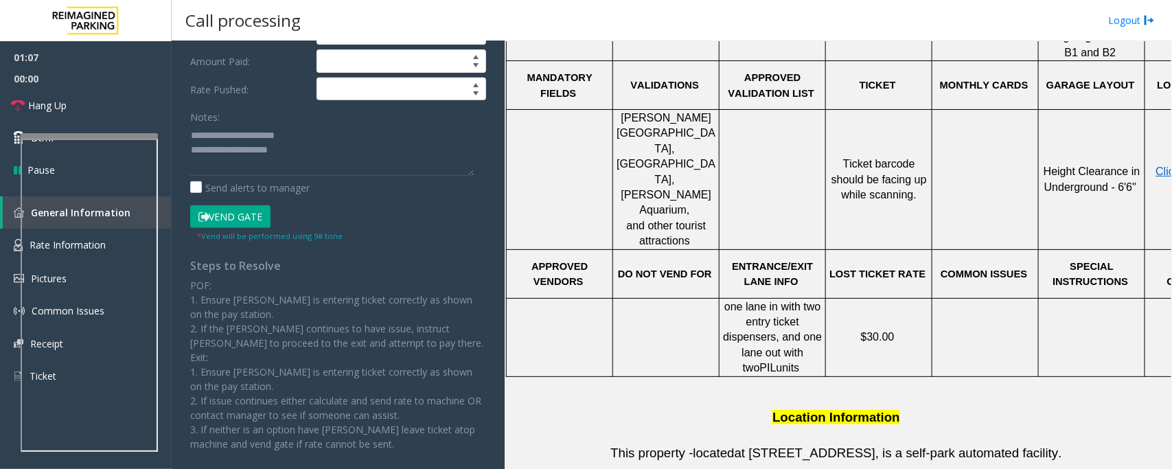
type input "******"
click at [252, 218] on button "Vend Gate" at bounding box center [230, 216] width 80 height 23
click at [350, 148] on textarea at bounding box center [332, 149] width 284 height 51
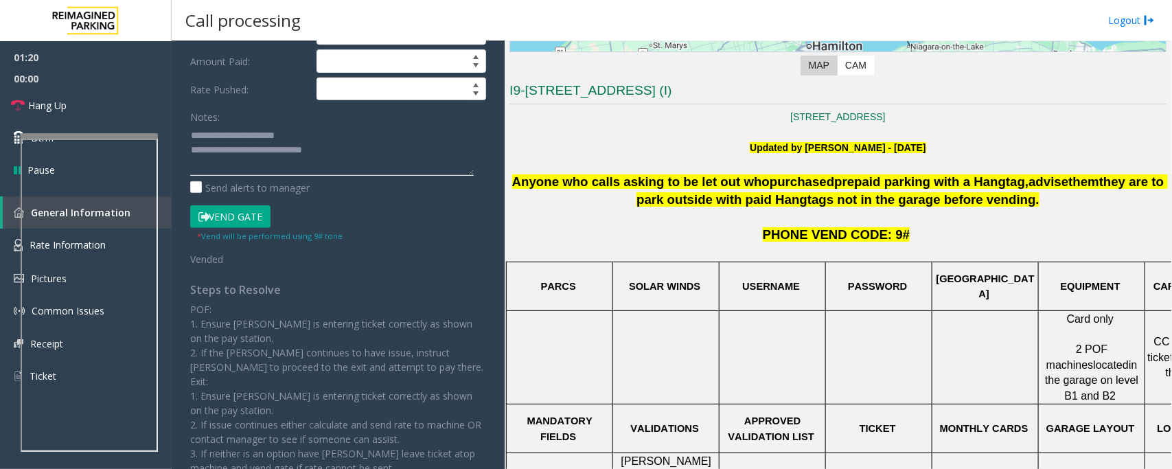
click at [352, 152] on textarea at bounding box center [332, 149] width 284 height 51
click at [103, 112] on link "Hang Up" at bounding box center [86, 105] width 172 height 32
click at [413, 161] on textarea at bounding box center [332, 149] width 284 height 51
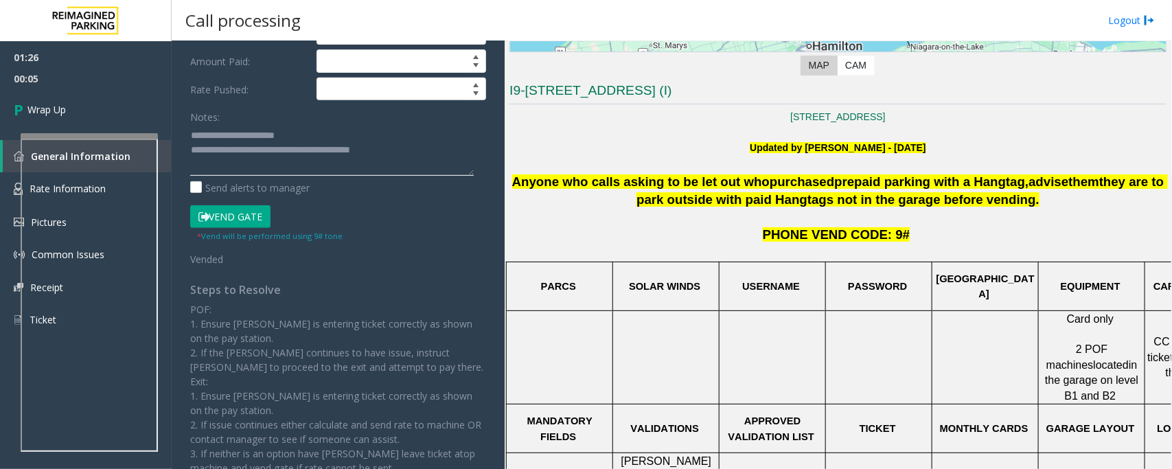
click at [423, 154] on textarea at bounding box center [332, 149] width 284 height 51
paste textarea "**********"
type textarea "**********"
click at [64, 108] on span "Wrap Up" at bounding box center [46, 109] width 38 height 14
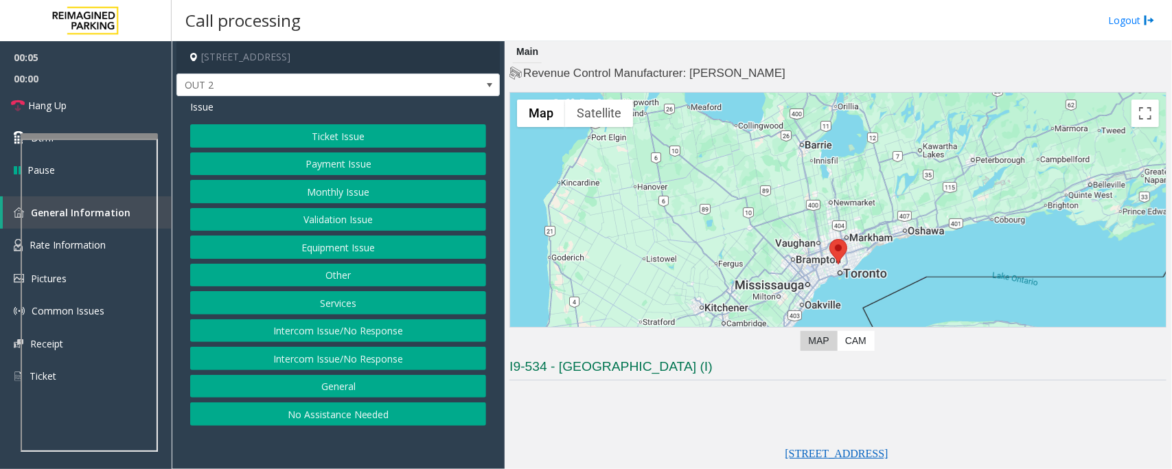
click at [319, 254] on button "Equipment Issue" at bounding box center [338, 246] width 296 height 23
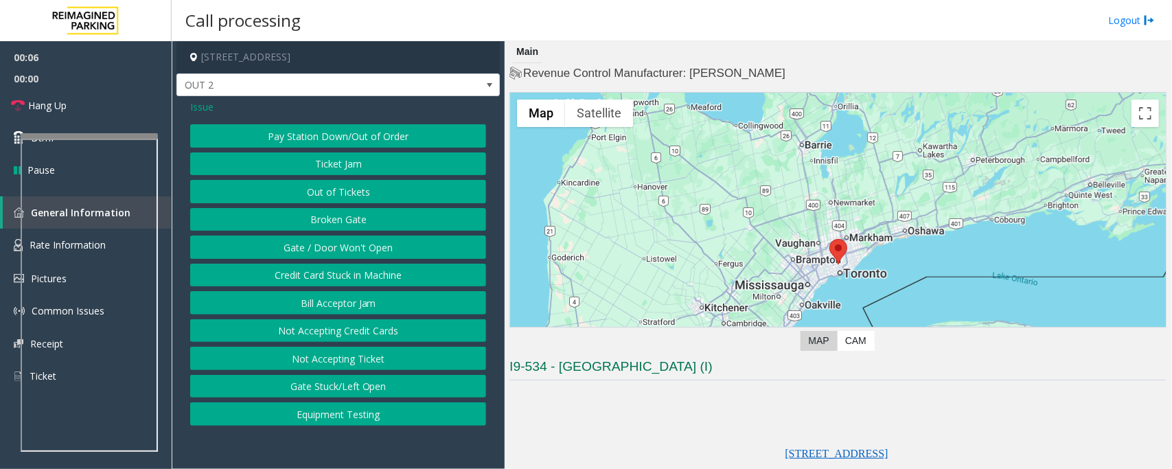
click at [294, 247] on button "Gate / Door Won't Open" at bounding box center [338, 246] width 296 height 23
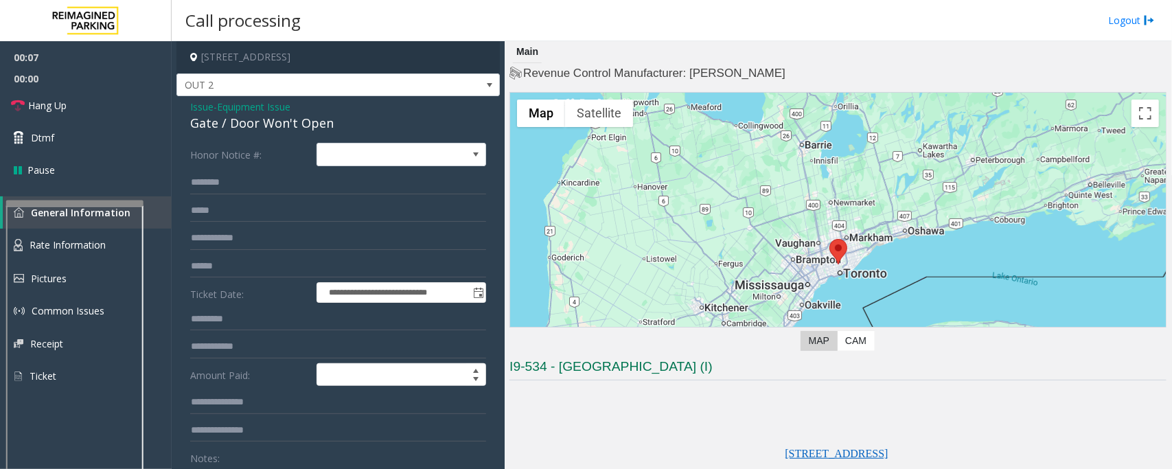
click at [56, 206] on div at bounding box center [74, 202] width 137 height 5
click at [80, 111] on link "Hang Up" at bounding box center [86, 105] width 172 height 32
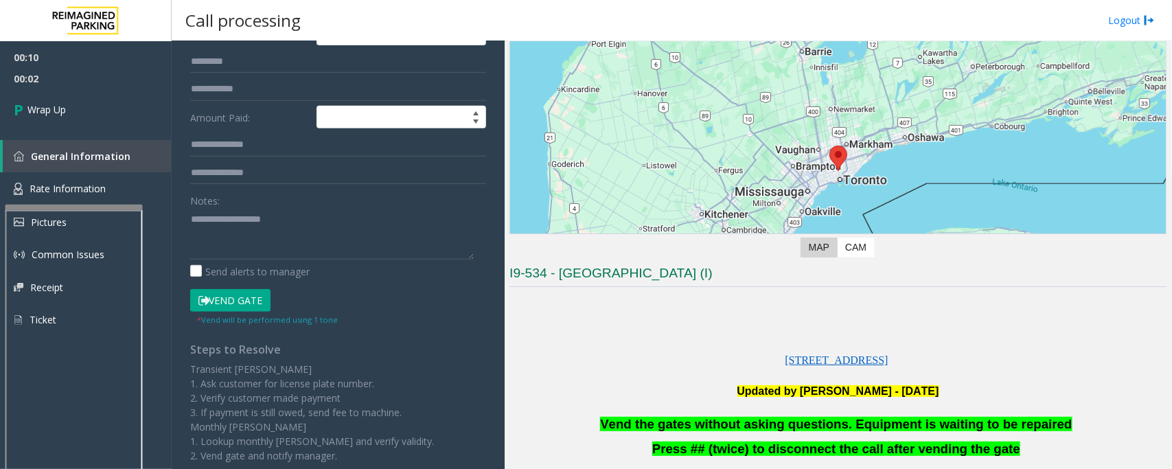
scroll to position [257, 0]
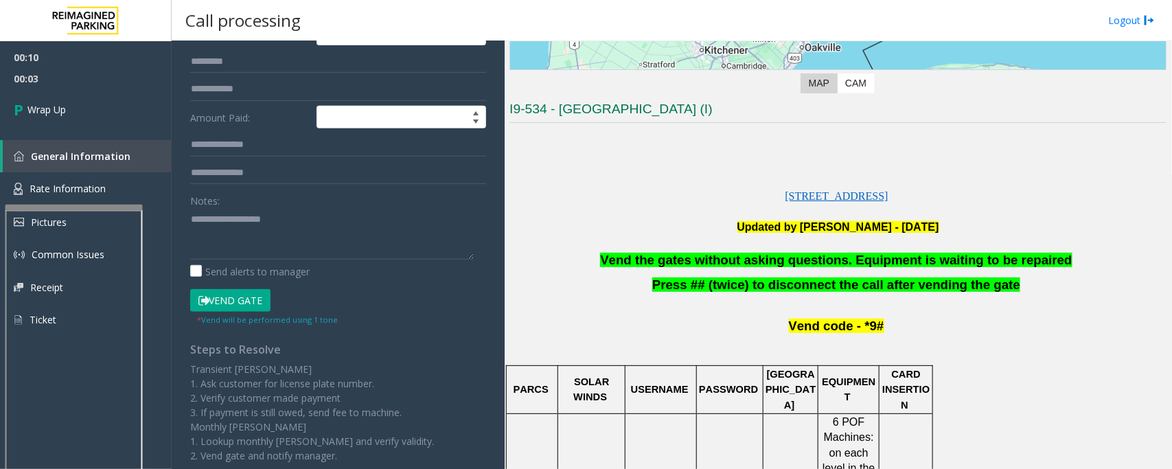
click at [715, 263] on span "Vend the gates without asking questions. Equipment is waiting to be repaired" at bounding box center [836, 260] width 472 height 14
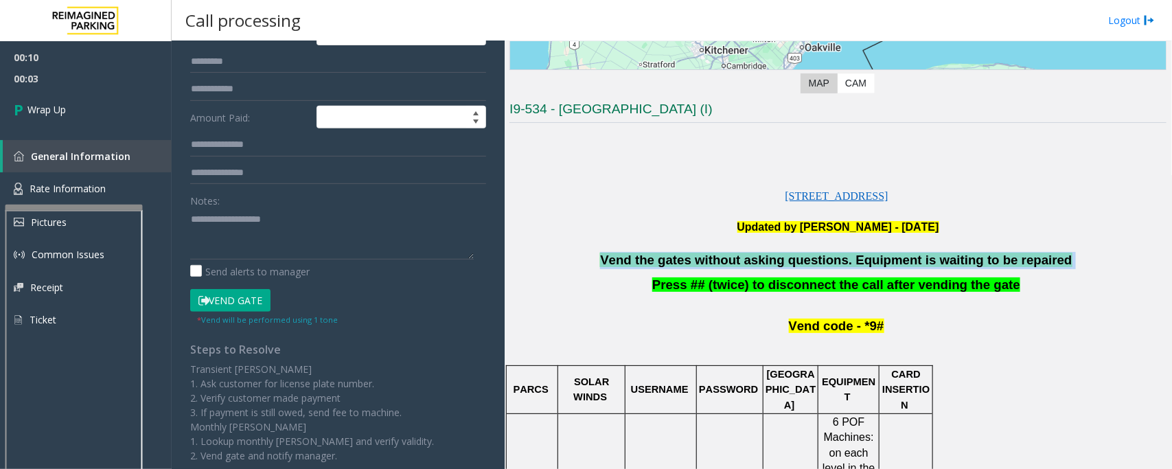
click at [715, 263] on span "Vend the gates without asking questions. Equipment is waiting to be repaired" at bounding box center [836, 260] width 472 height 14
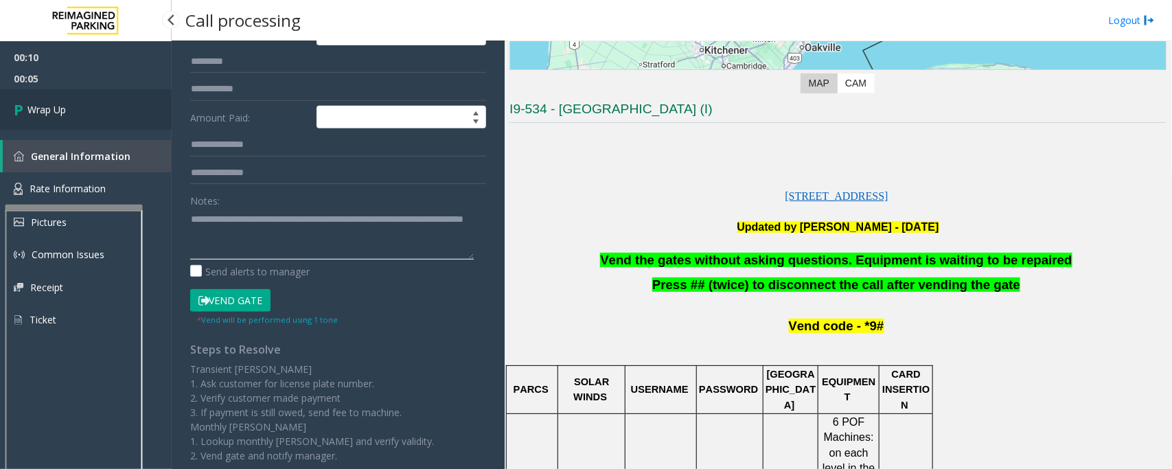
type textarea "**********"
click at [22, 107] on icon at bounding box center [21, 109] width 14 height 23
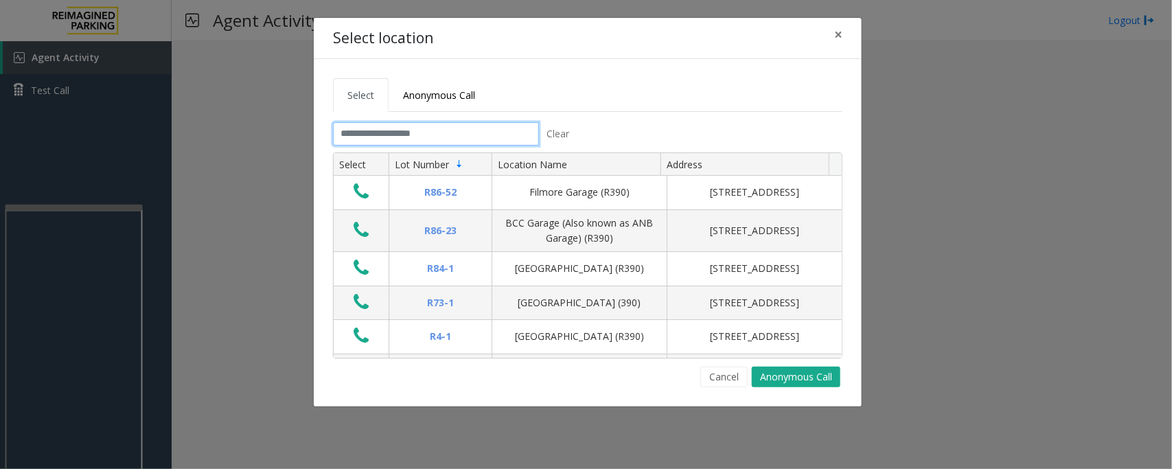
click at [373, 135] on input "text" at bounding box center [436, 133] width 206 height 23
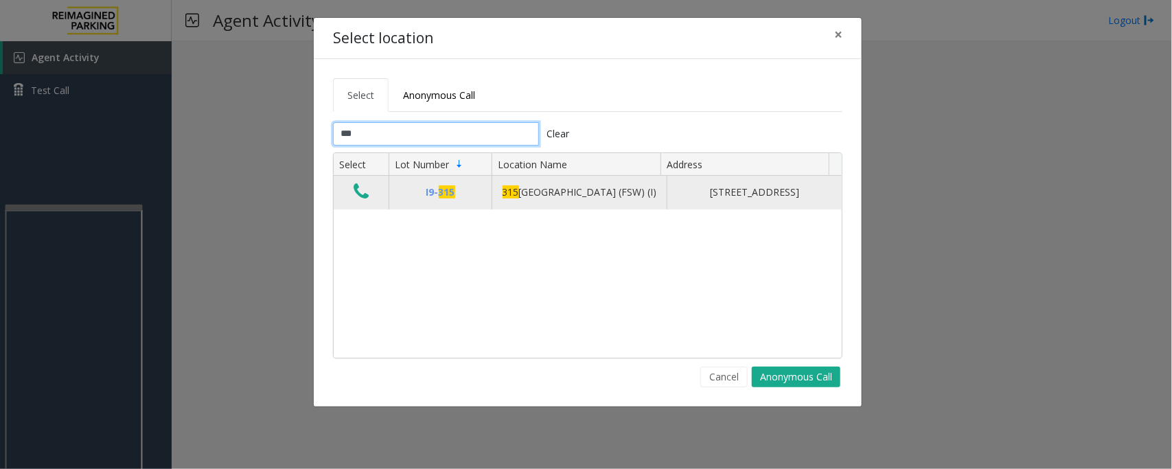
type input "***"
click at [360, 198] on icon "Data table" at bounding box center [361, 191] width 15 height 19
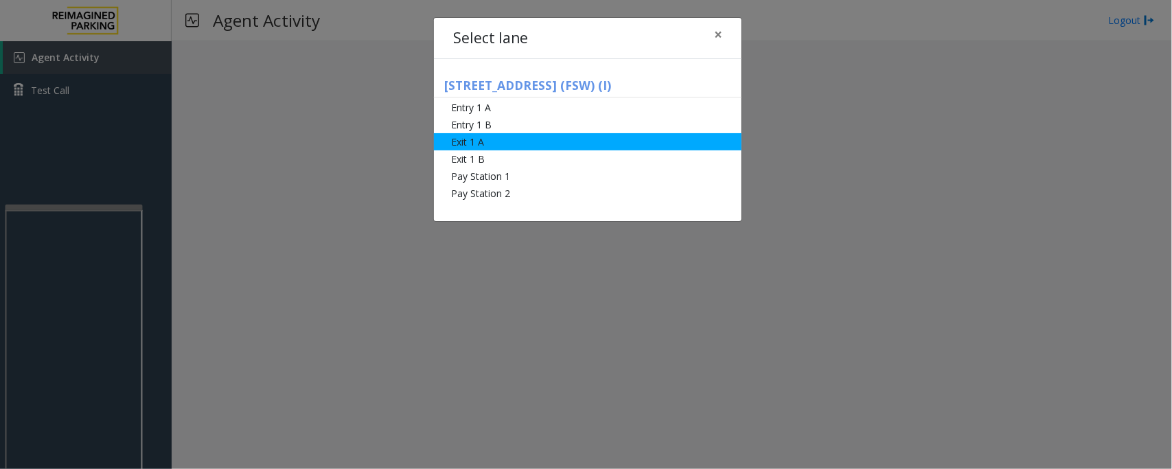
click at [474, 146] on li "Exit 1 A" at bounding box center [588, 141] width 308 height 17
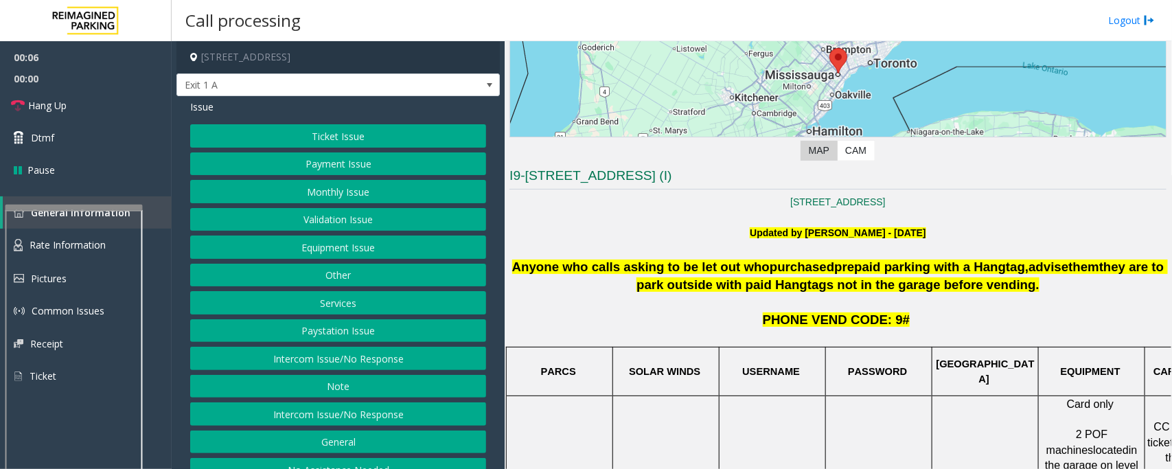
scroll to position [172, 0]
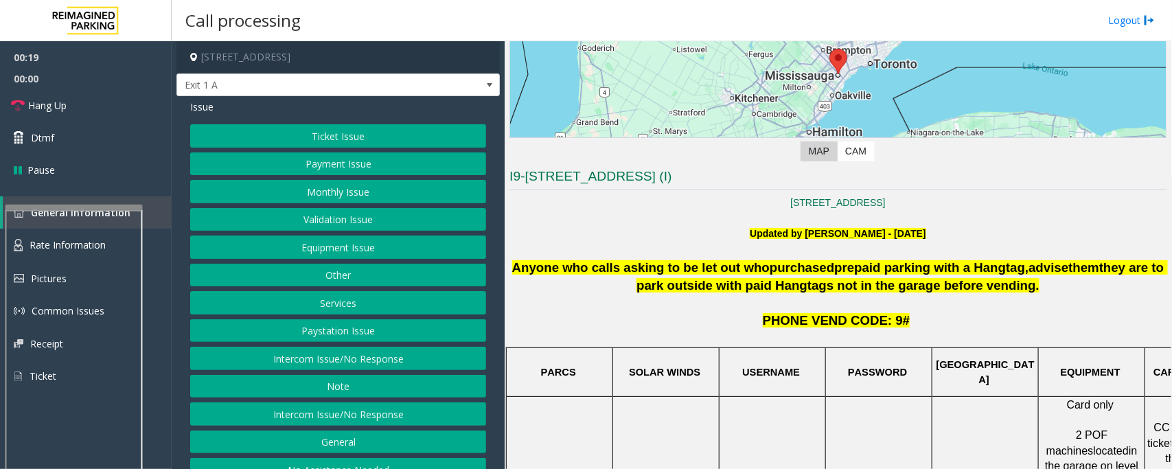
click at [307, 273] on button "Other" at bounding box center [338, 275] width 296 height 23
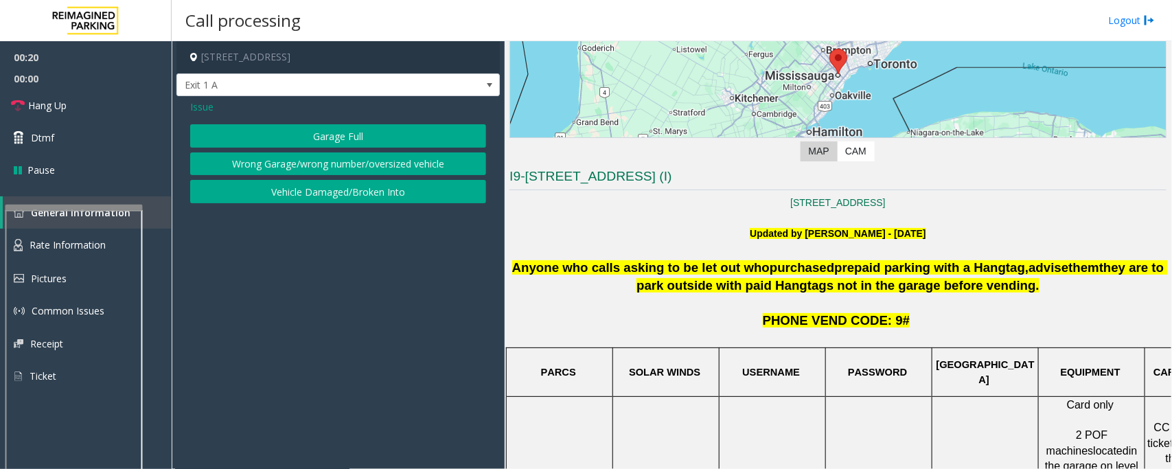
click at [334, 134] on button "Garage Full" at bounding box center [338, 135] width 296 height 23
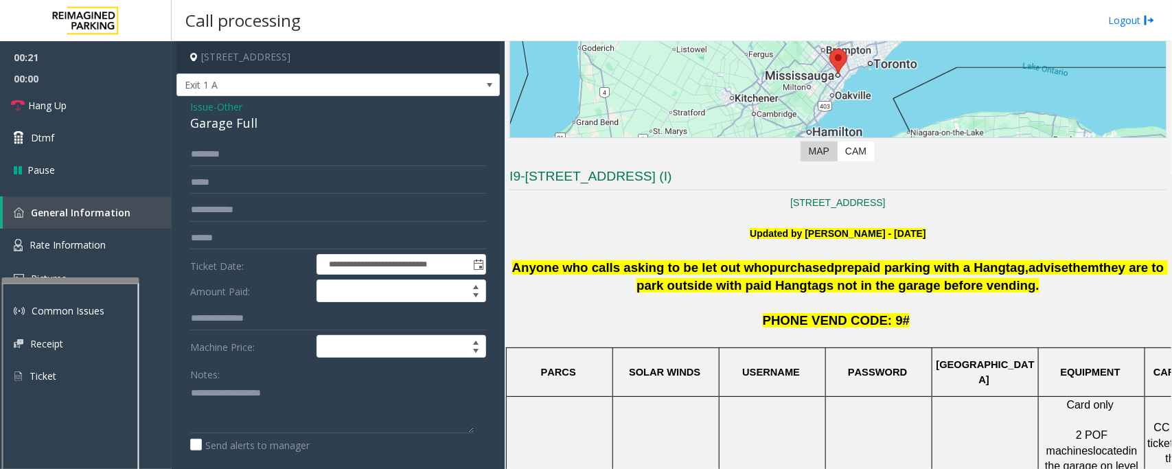
click at [66, 283] on div at bounding box center [70, 279] width 137 height 5
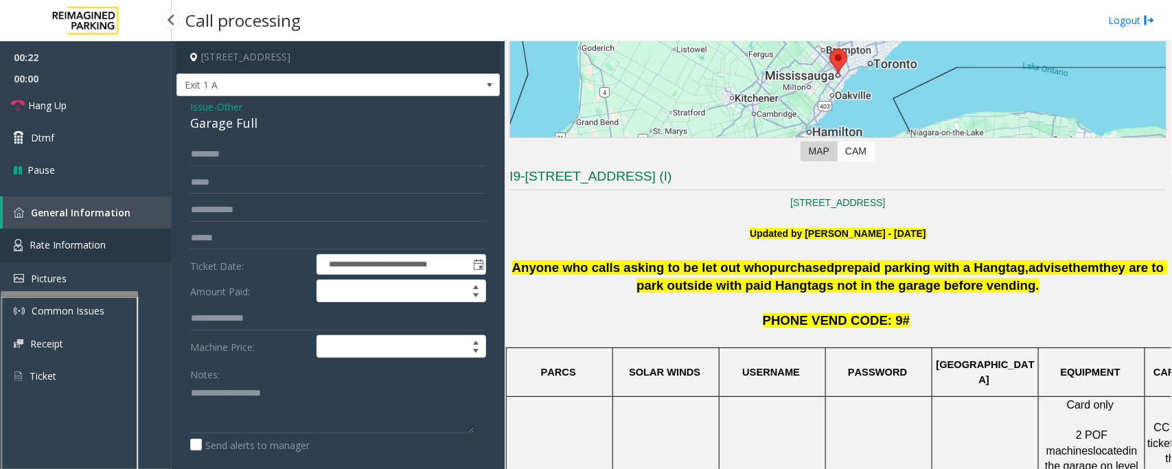
click at [78, 249] on span "Rate Information" at bounding box center [68, 244] width 76 height 13
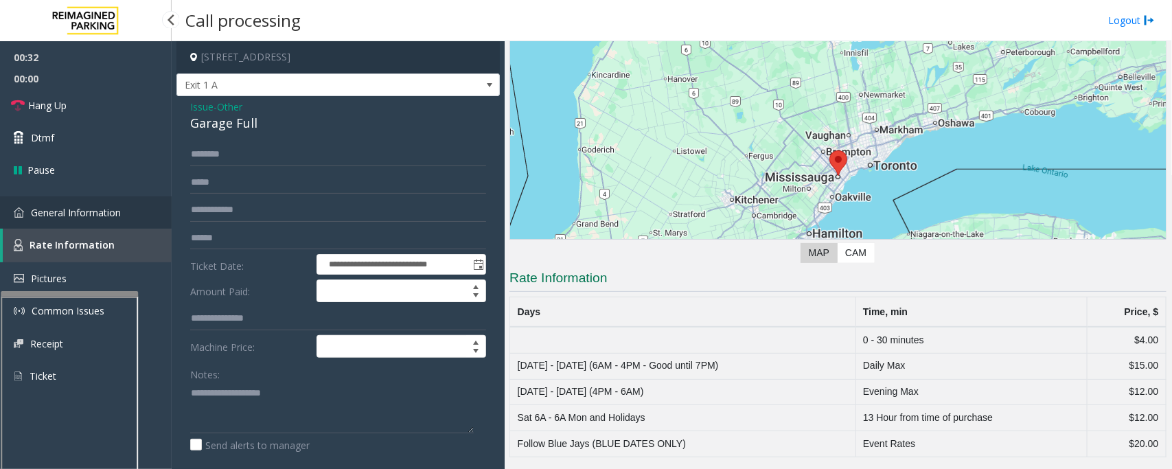
click at [63, 211] on span "General Information" at bounding box center [76, 212] width 90 height 13
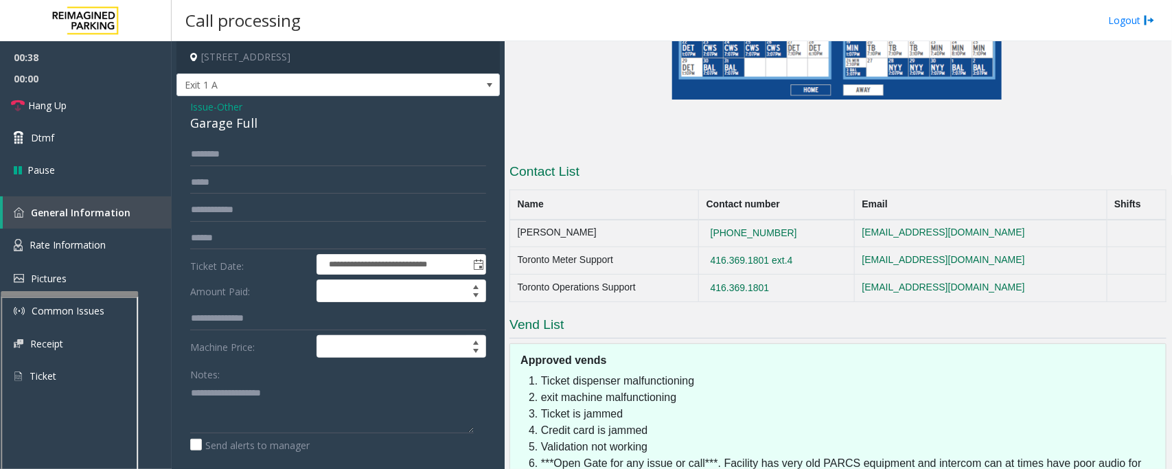
scroll to position [1373, 0]
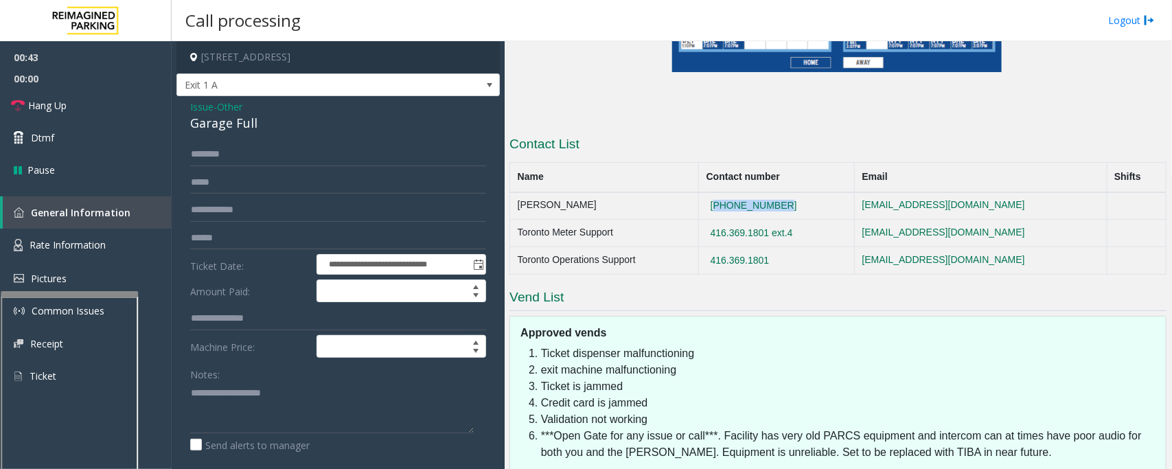
drag, startPoint x: 800, startPoint y: 98, endPoint x: 699, endPoint y: 100, distance: 100.9
click at [699, 192] on td "[PHONE_NUMBER]" at bounding box center [777, 205] width 156 height 27
copy button "[PHONE_NUMBER]"
click at [213, 122] on div "Garage Full" at bounding box center [338, 123] width 296 height 19
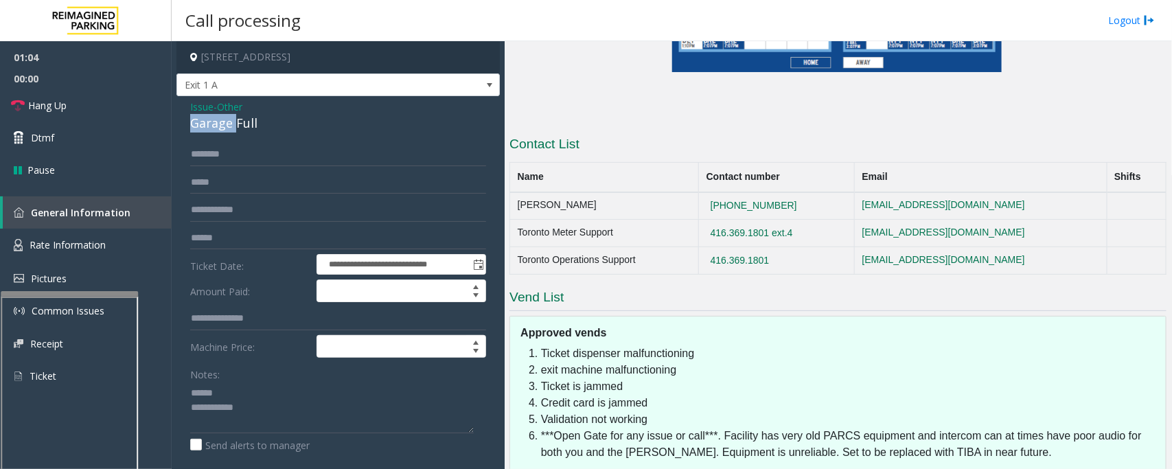
click at [213, 122] on div "Garage Full" at bounding box center [338, 123] width 296 height 19
click at [220, 408] on textarea at bounding box center [332, 407] width 284 height 51
click at [256, 413] on textarea at bounding box center [332, 407] width 284 height 51
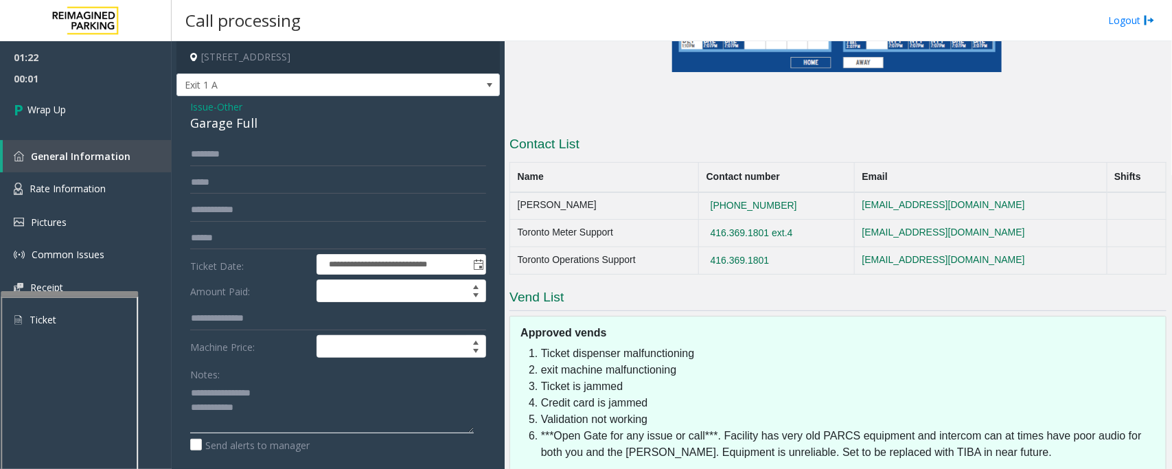
click at [260, 412] on textarea at bounding box center [332, 407] width 284 height 51
type textarea "**********"
click at [70, 114] on link "Wrap Up" at bounding box center [86, 109] width 172 height 41
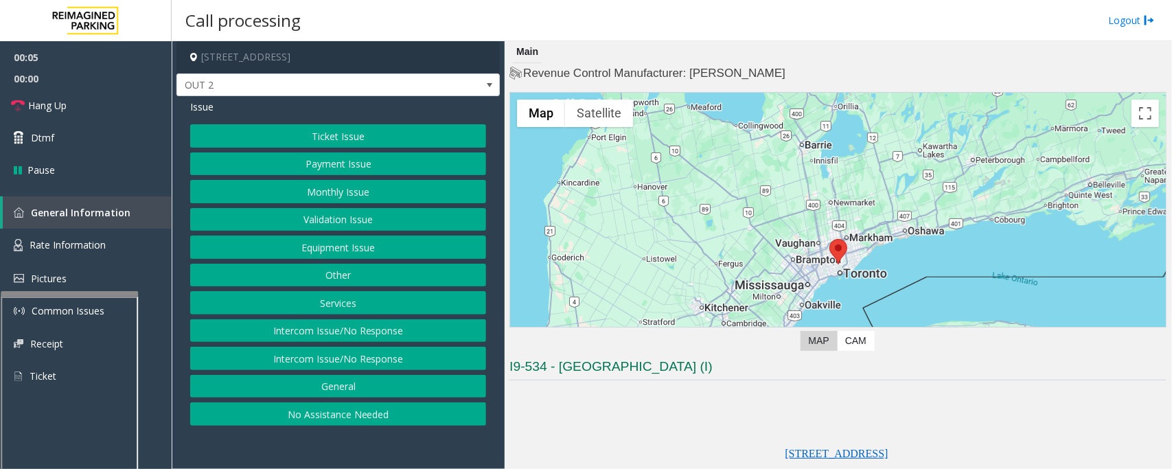
click at [333, 255] on button "Equipment Issue" at bounding box center [338, 246] width 296 height 23
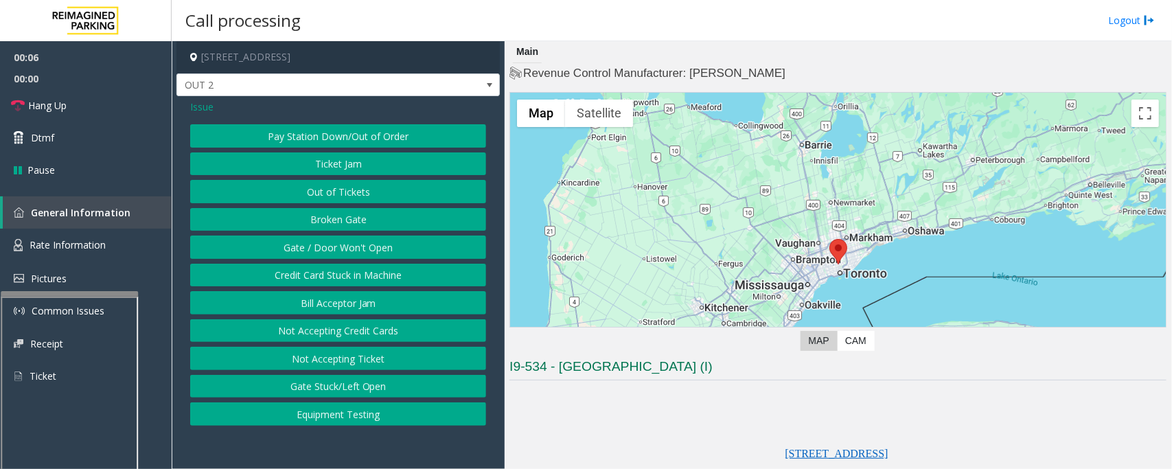
click at [333, 255] on button "Gate / Door Won't Open" at bounding box center [338, 246] width 296 height 23
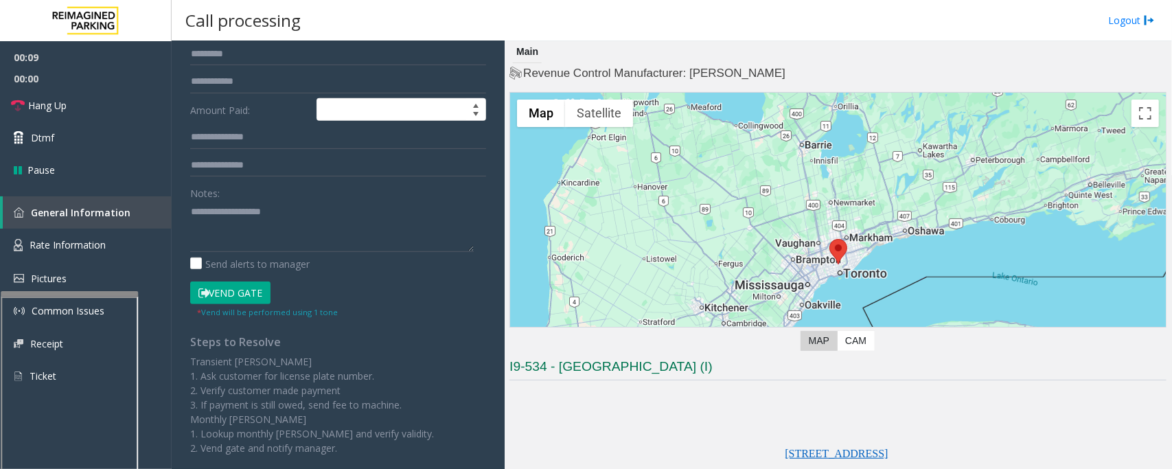
scroll to position [172, 0]
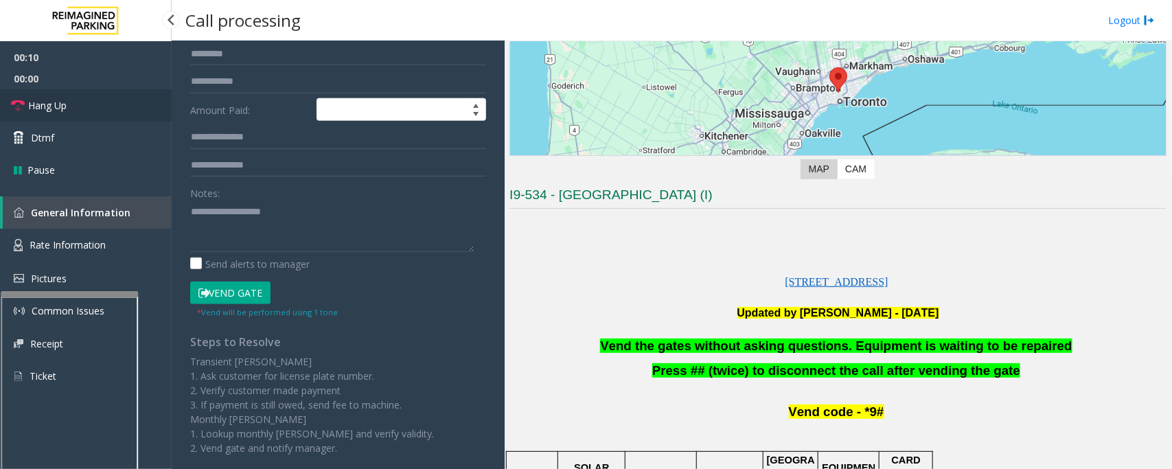
click at [80, 107] on link "Hang Up" at bounding box center [86, 105] width 172 height 32
click at [753, 352] on span "Vend the gates without asking questions. Equipment is waiting to be repaired" at bounding box center [836, 345] width 472 height 14
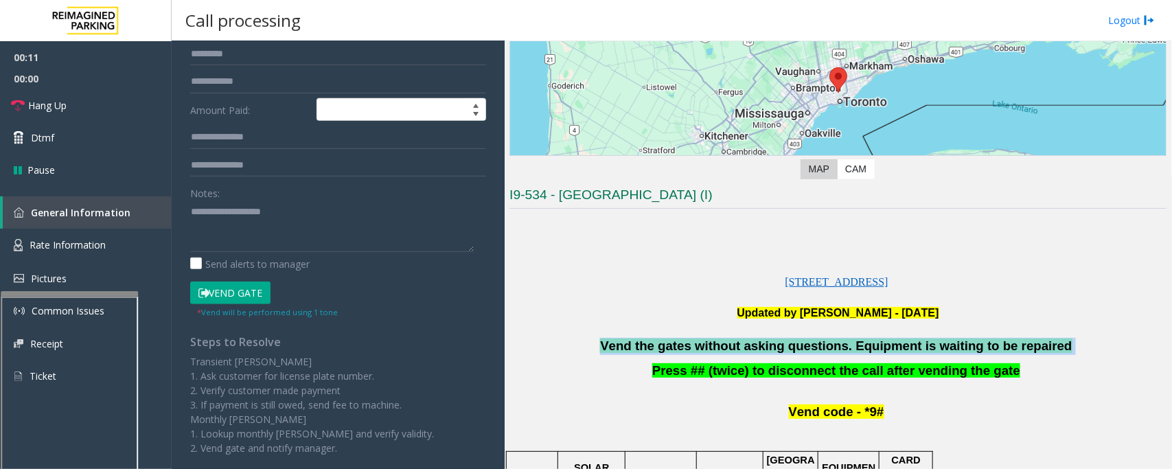
click at [753, 352] on span "Vend the gates without asking questions. Equipment is waiting to be repaired" at bounding box center [836, 345] width 472 height 14
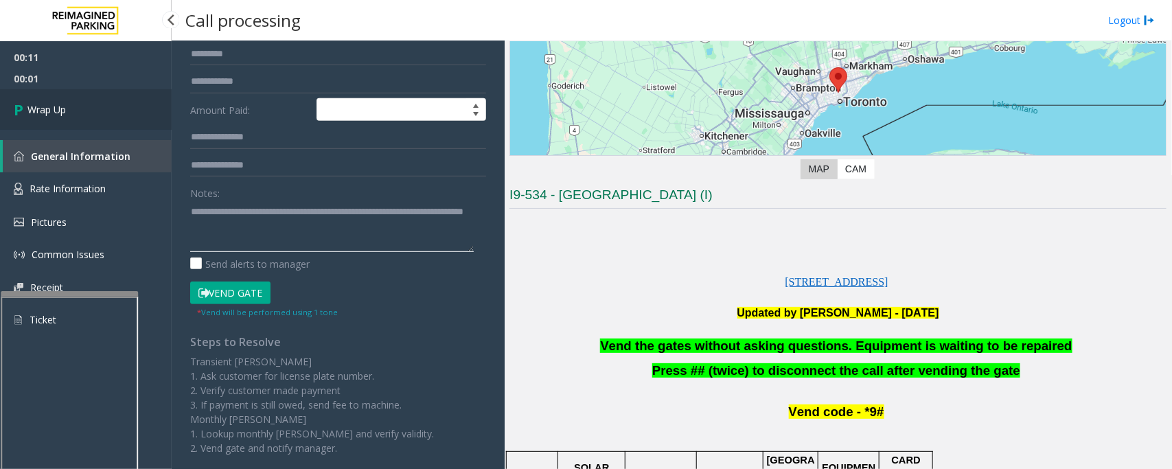
type textarea "**********"
click at [79, 118] on link "Wrap Up" at bounding box center [86, 109] width 172 height 41
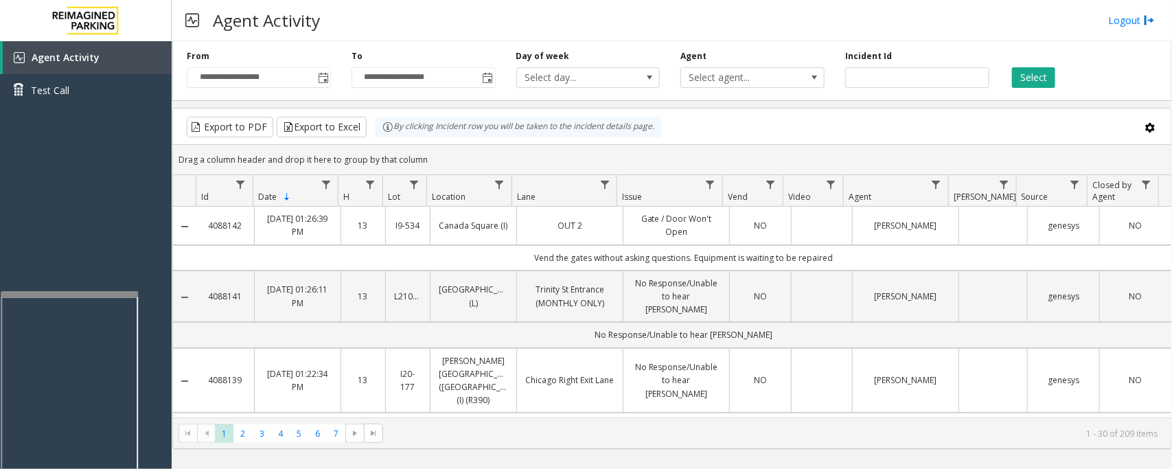
click at [1116, 91] on div "**********" at bounding box center [672, 68] width 1000 height 65
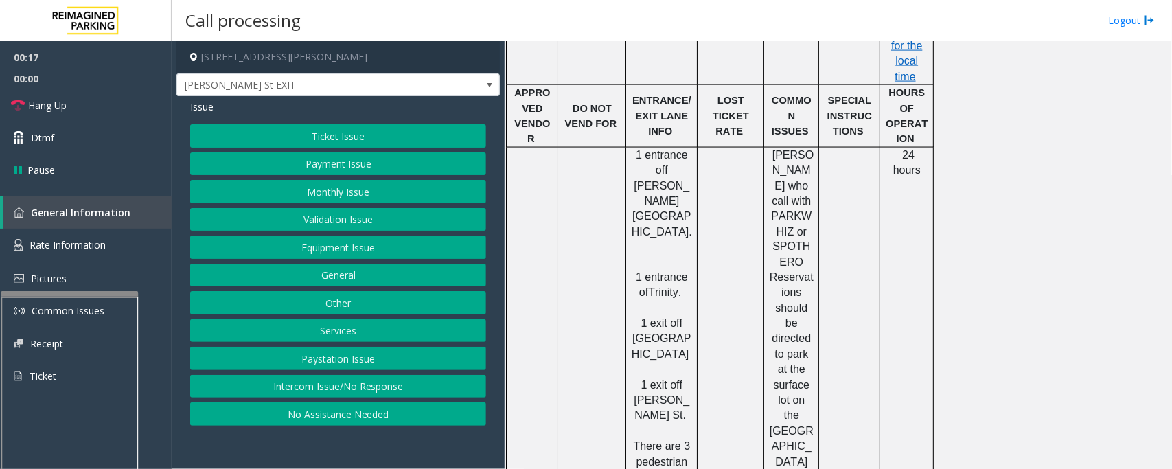
scroll to position [944, 0]
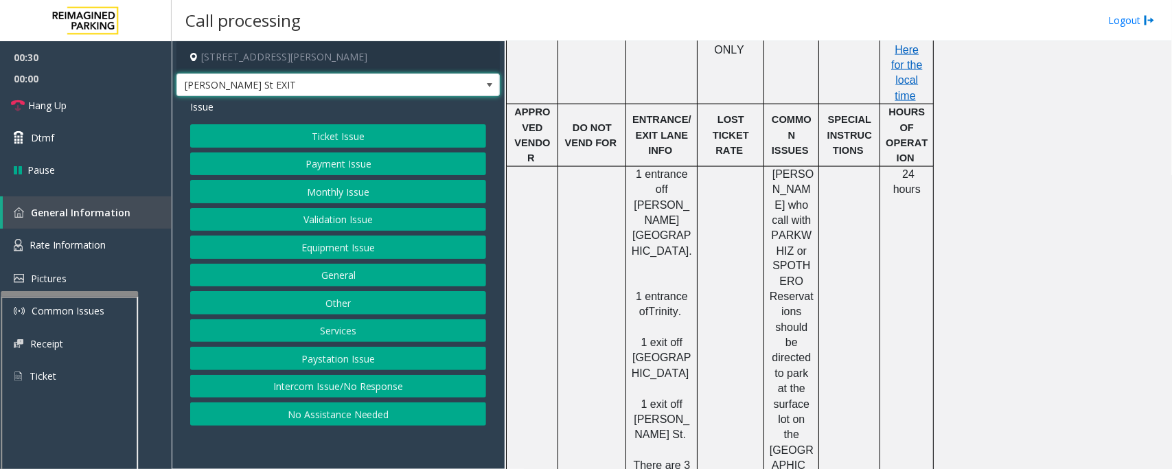
click at [486, 81] on span at bounding box center [489, 85] width 11 height 11
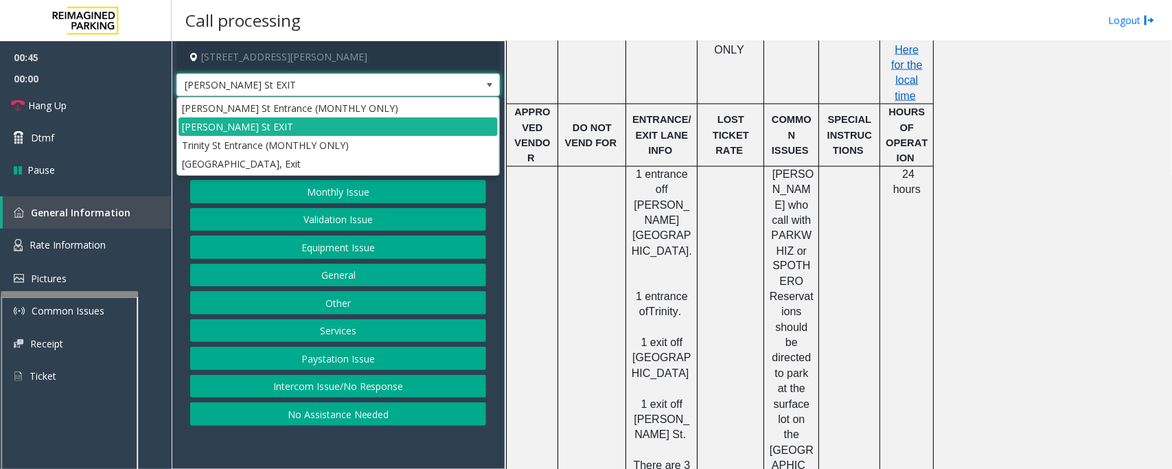
click at [486, 81] on span at bounding box center [489, 85] width 11 height 11
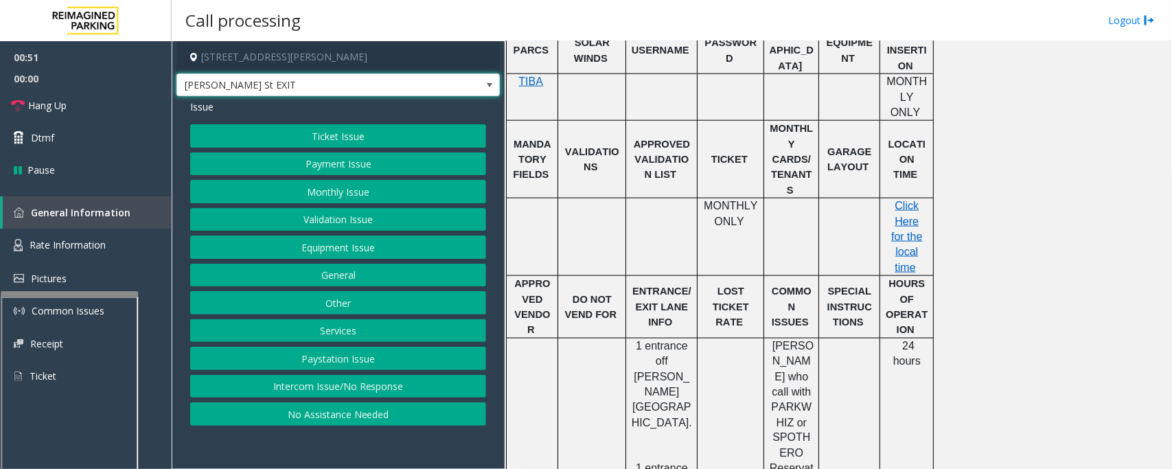
scroll to position [858, 0]
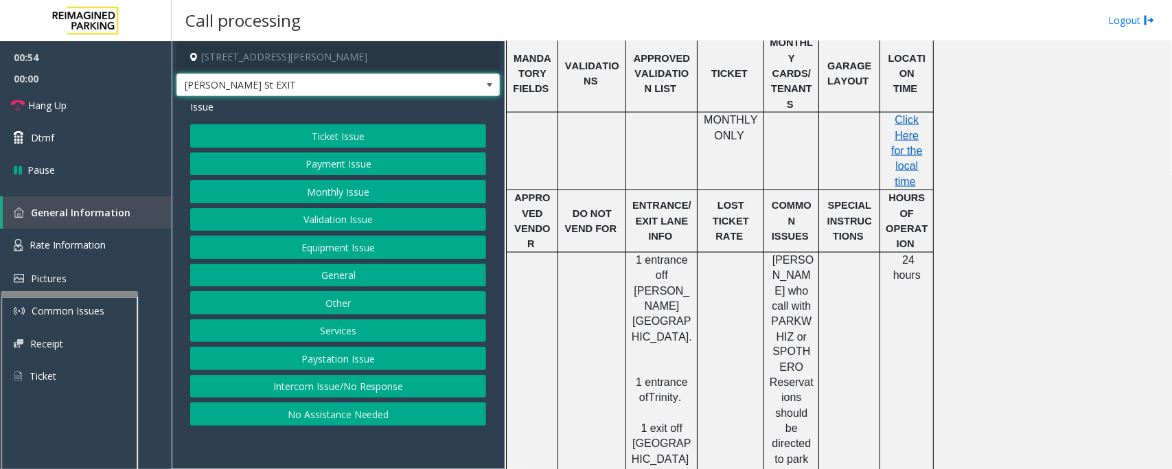
click at [338, 245] on button "Equipment Issue" at bounding box center [338, 246] width 296 height 23
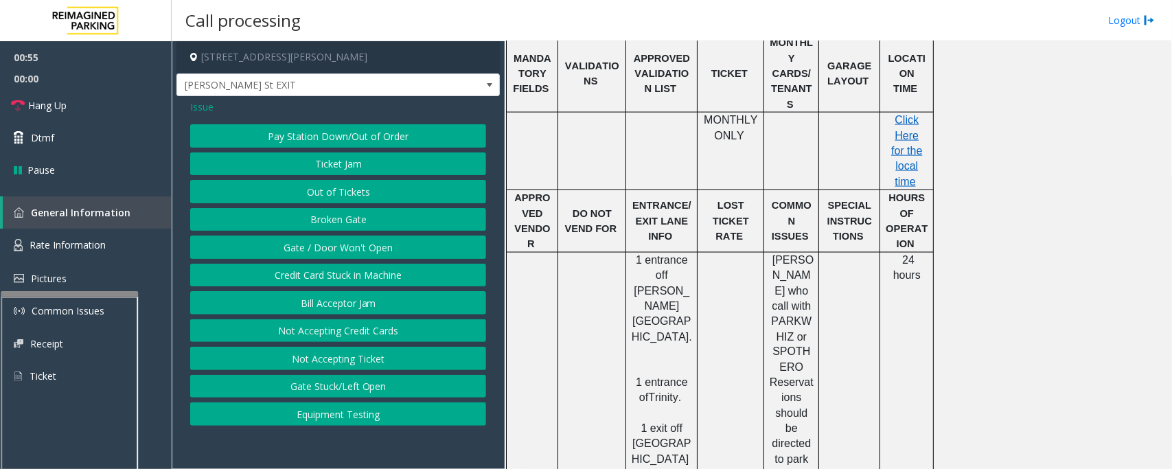
click at [338, 245] on button "Gate / Door Won't Open" at bounding box center [338, 246] width 296 height 23
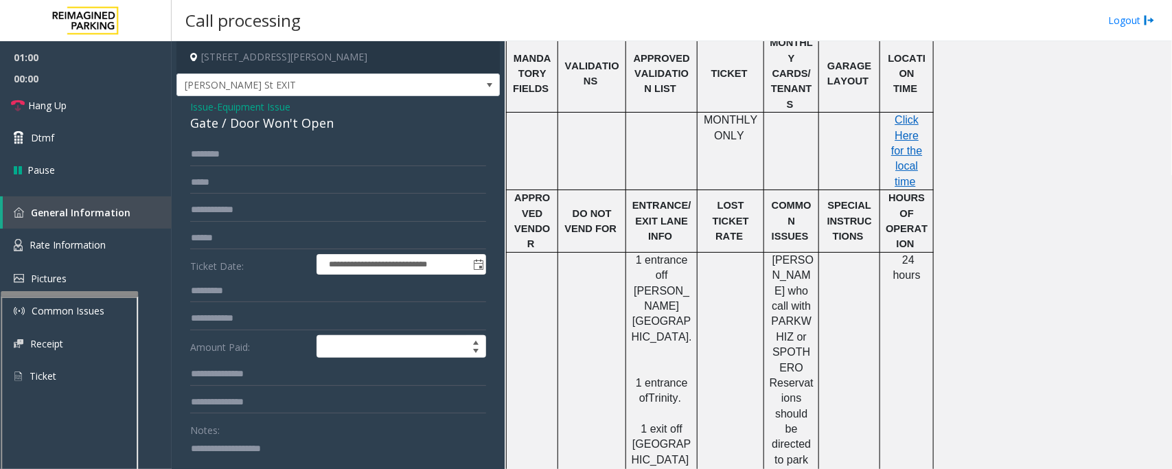
scroll to position [67, 0]
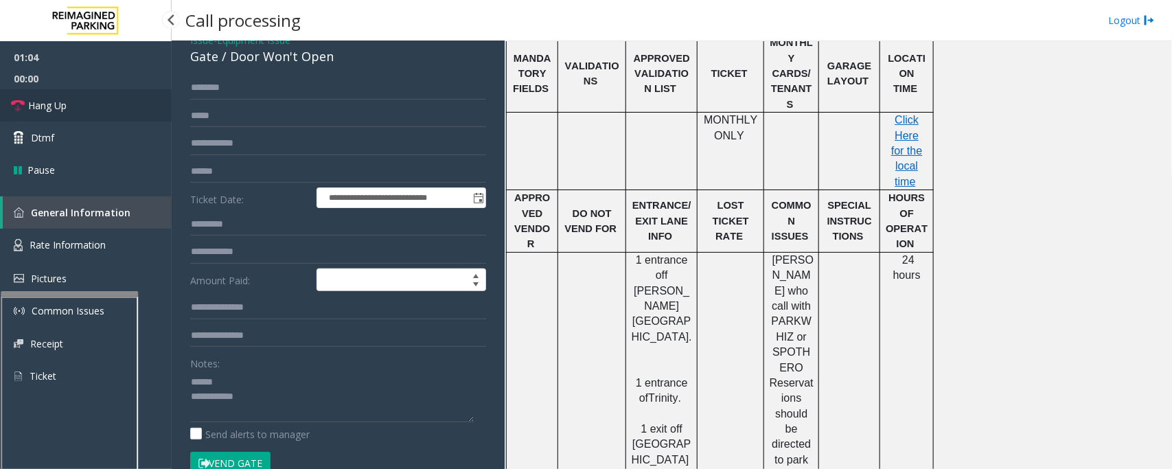
click at [66, 104] on span "Hang Up" at bounding box center [47, 105] width 38 height 14
click at [227, 54] on div "Gate / Door Won't Open" at bounding box center [338, 56] width 296 height 19
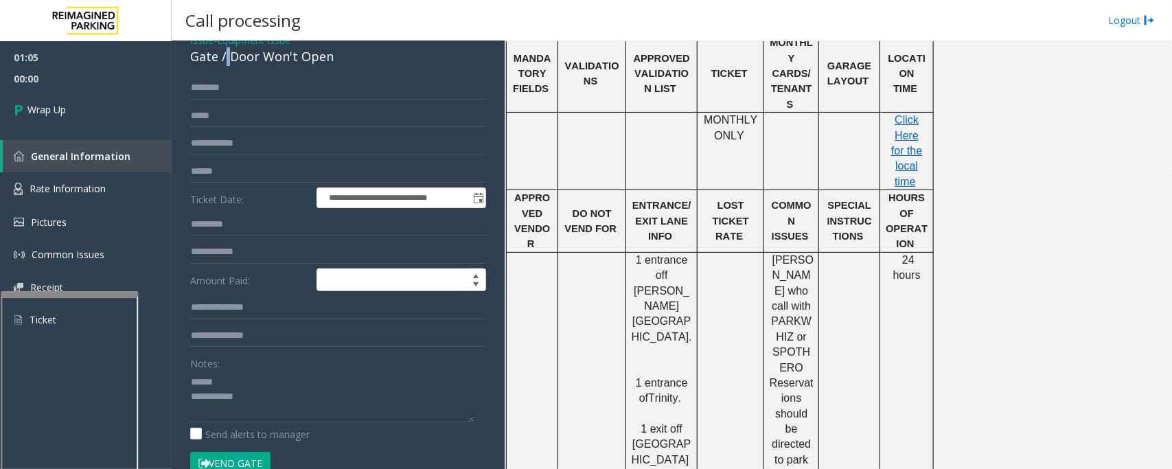
click at [227, 54] on div "Gate / Door Won't Open" at bounding box center [338, 56] width 296 height 19
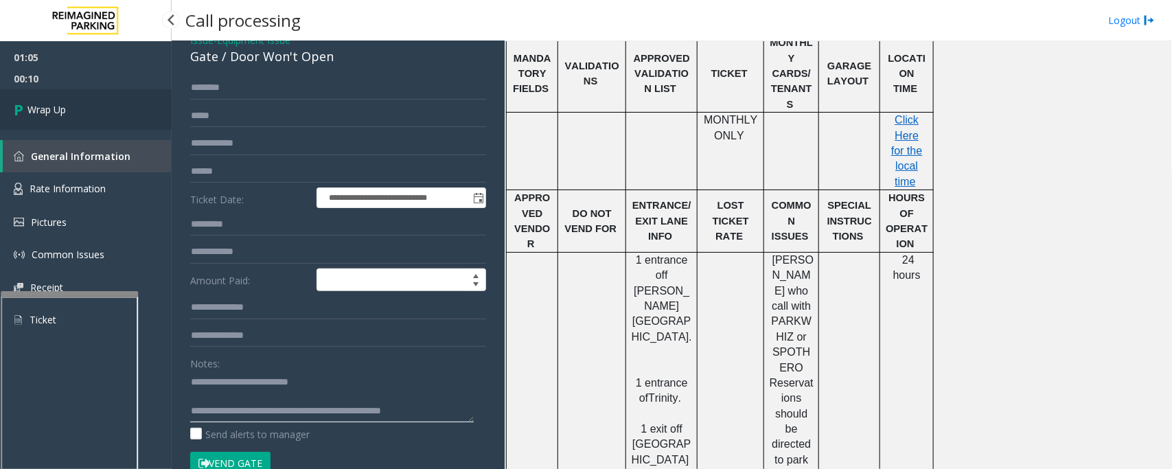
type textarea "**********"
click at [81, 101] on link "Wrap Up" at bounding box center [86, 109] width 172 height 41
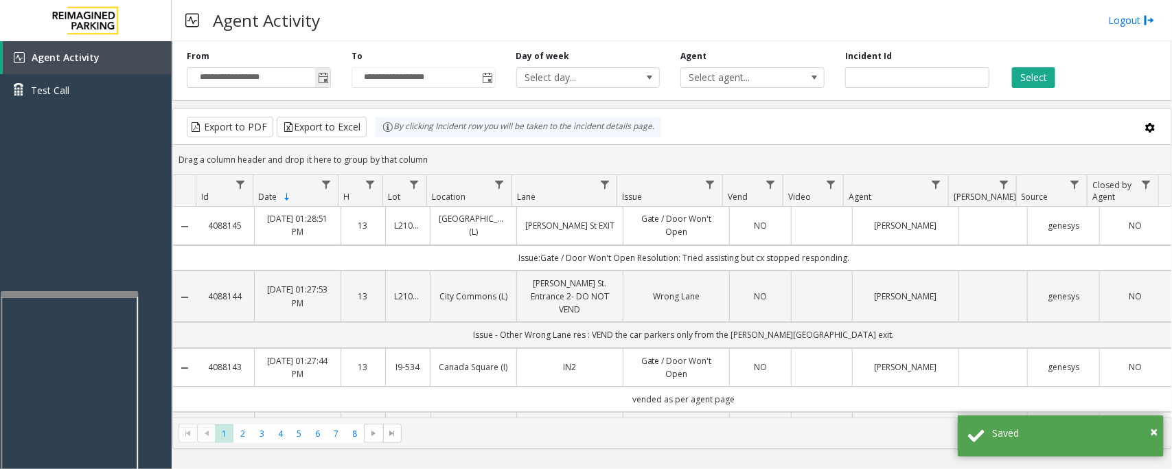
click at [321, 83] on span "Toggle popup" at bounding box center [323, 78] width 11 height 11
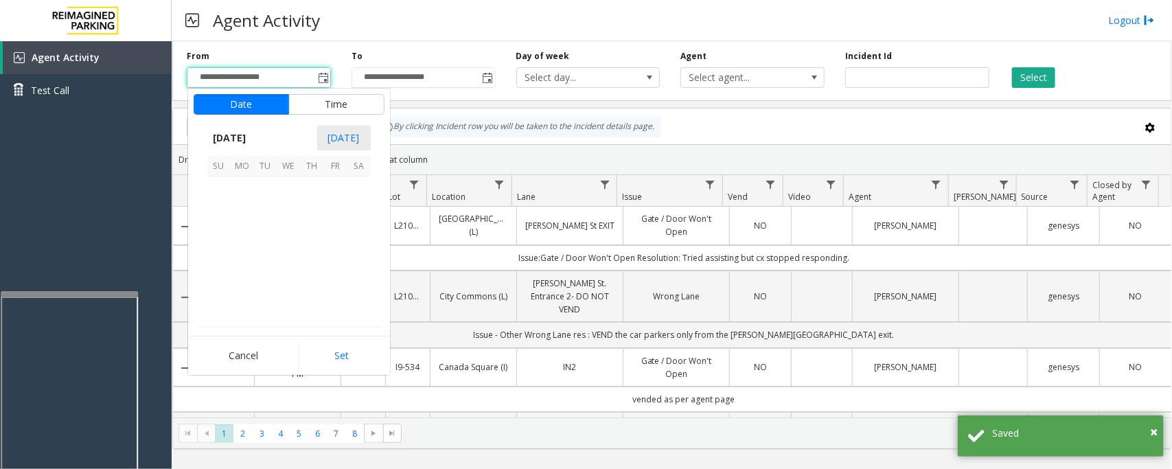
scroll to position [246284, 0]
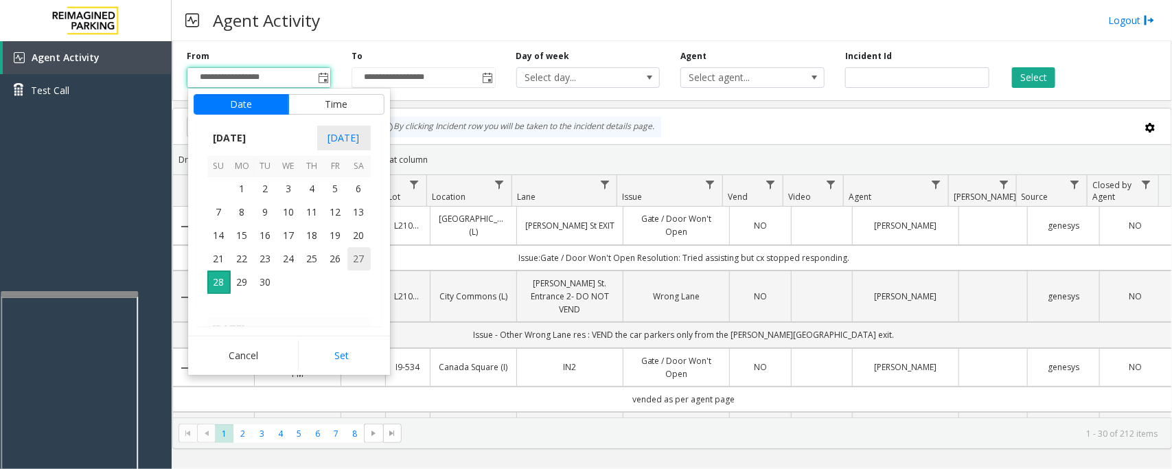
click at [358, 260] on span "27" at bounding box center [358, 258] width 23 height 23
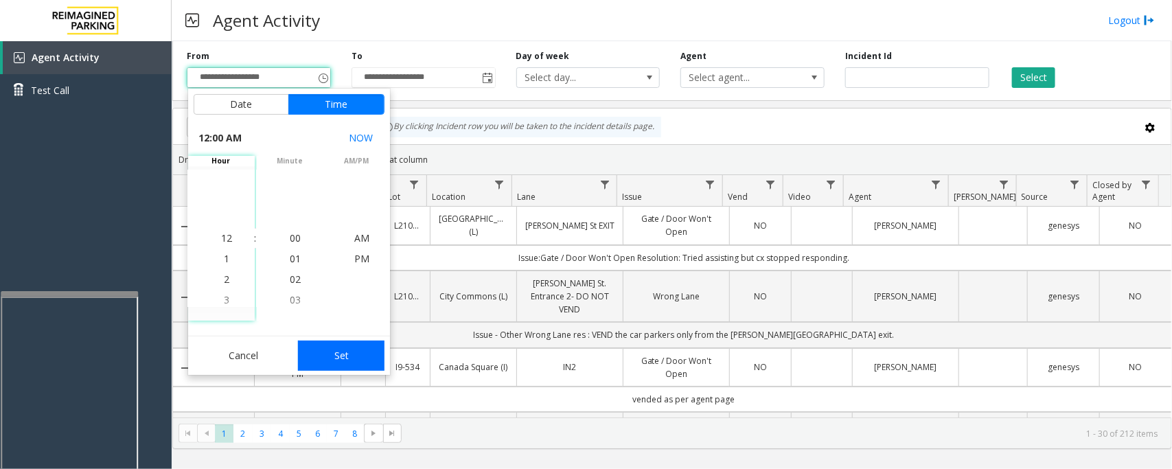
click at [345, 352] on button "Set" at bounding box center [341, 356] width 87 height 30
type input "**********"
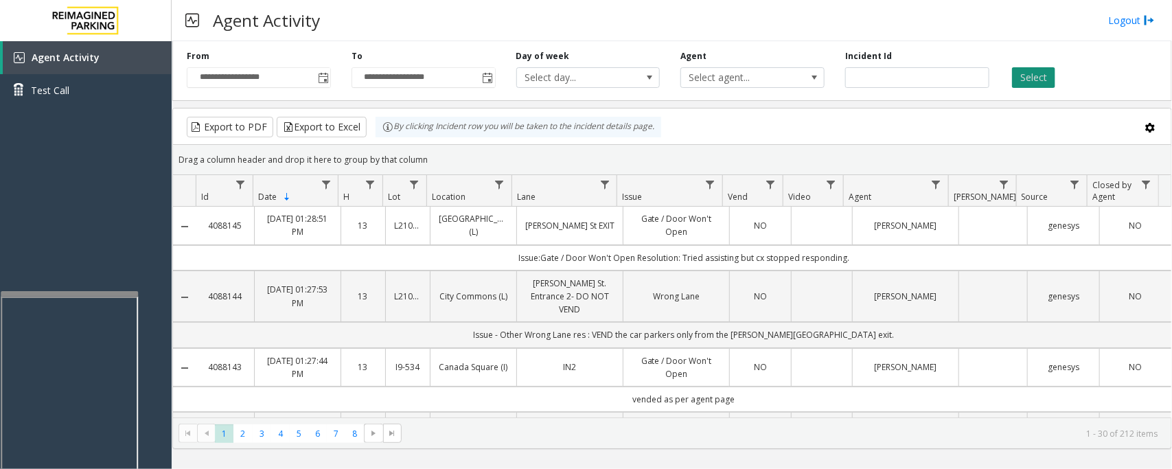
click at [1048, 78] on button "Select" at bounding box center [1033, 77] width 43 height 21
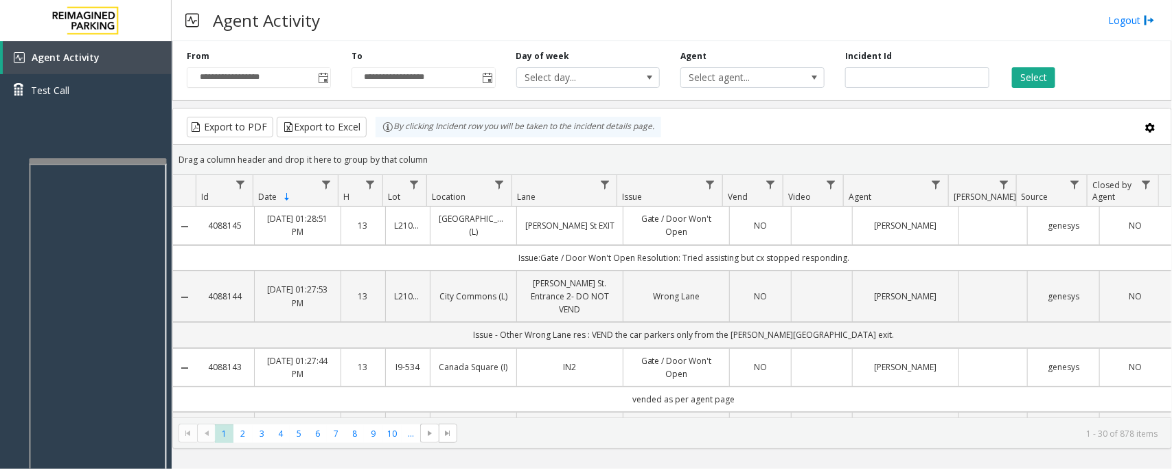
click at [88, 160] on div at bounding box center [98, 160] width 137 height 5
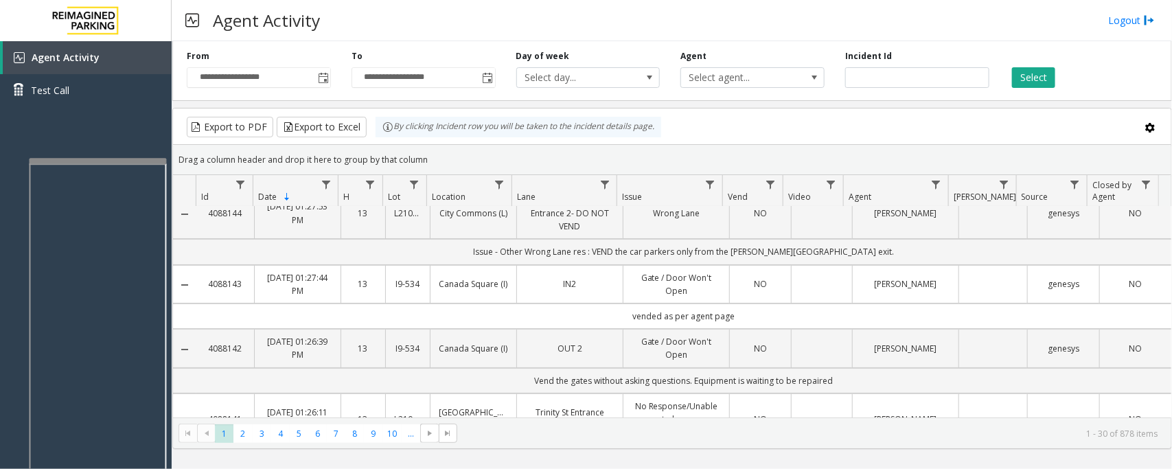
scroll to position [0, 0]
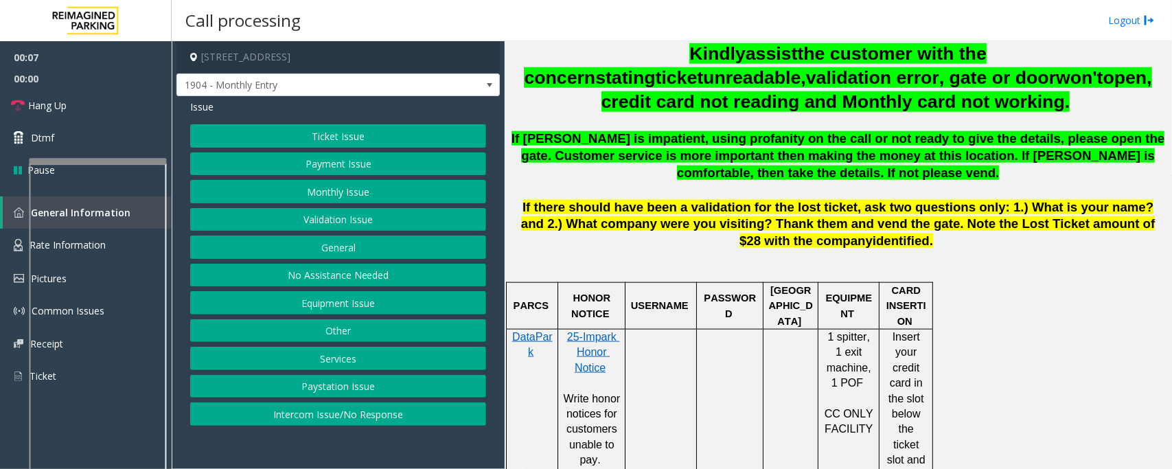
scroll to position [601, 0]
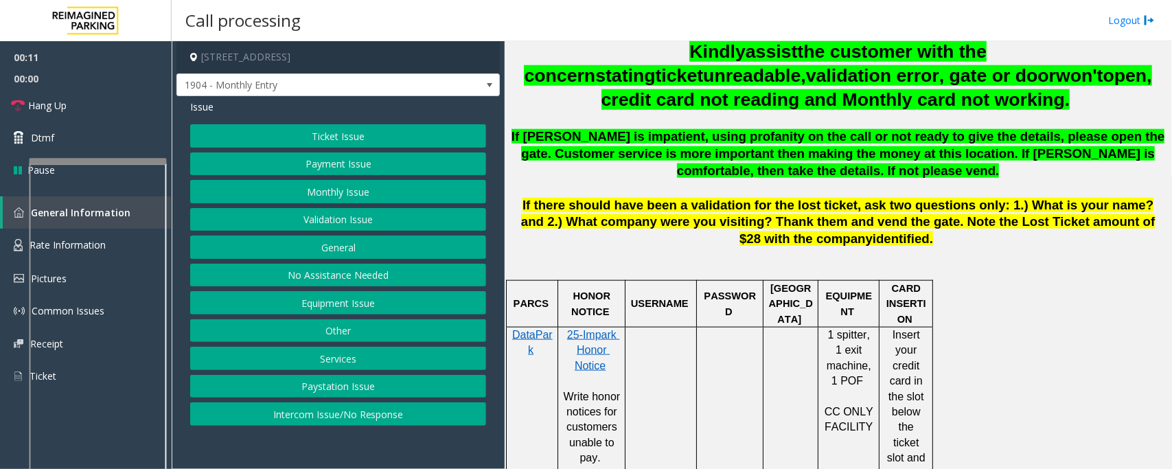
click at [323, 191] on button "Monthly Issue" at bounding box center [338, 191] width 296 height 23
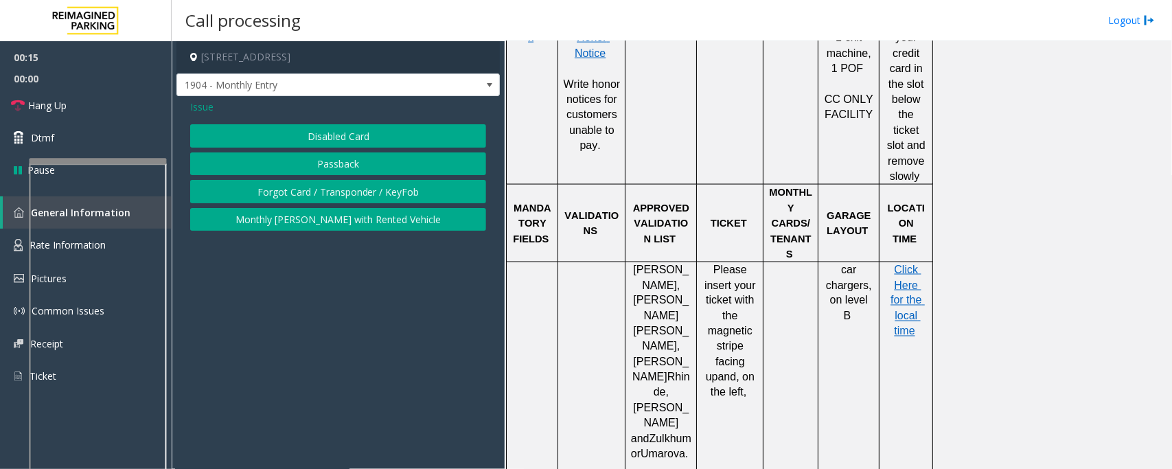
scroll to position [944, 0]
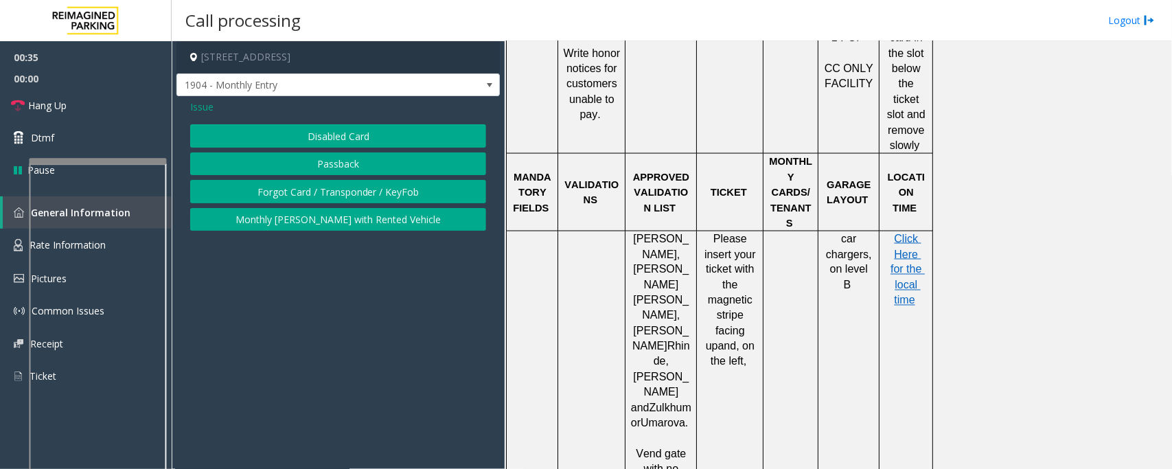
click at [203, 108] on span "Issue" at bounding box center [201, 107] width 23 height 14
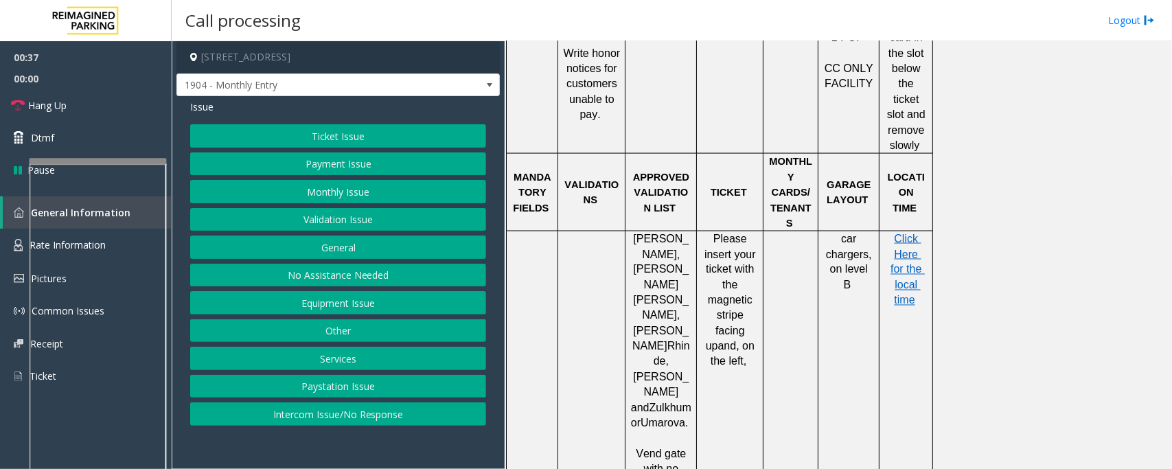
click at [369, 419] on button "Intercom Issue/No Response" at bounding box center [338, 413] width 296 height 23
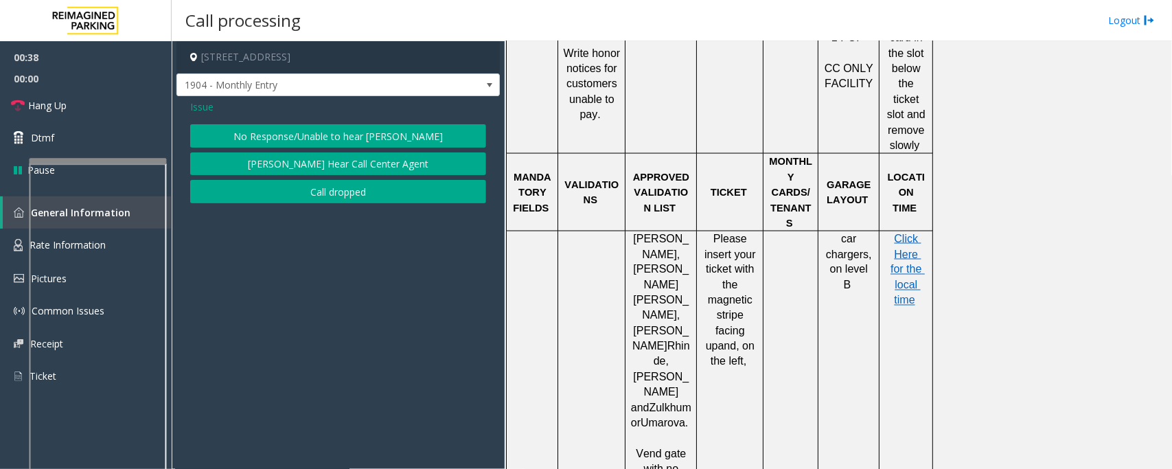
click at [198, 103] on span "Issue" at bounding box center [201, 107] width 23 height 14
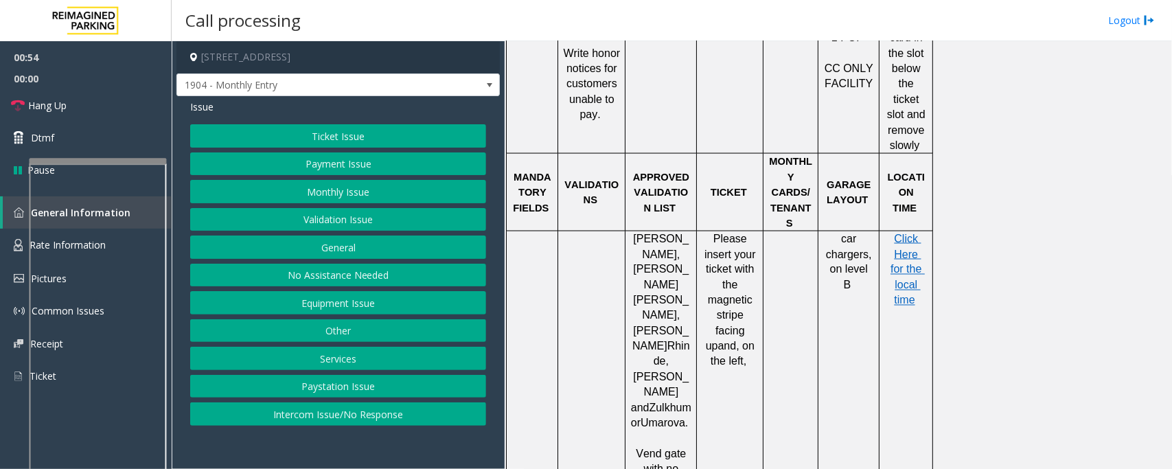
click at [251, 193] on button "Monthly Issue" at bounding box center [338, 191] width 296 height 23
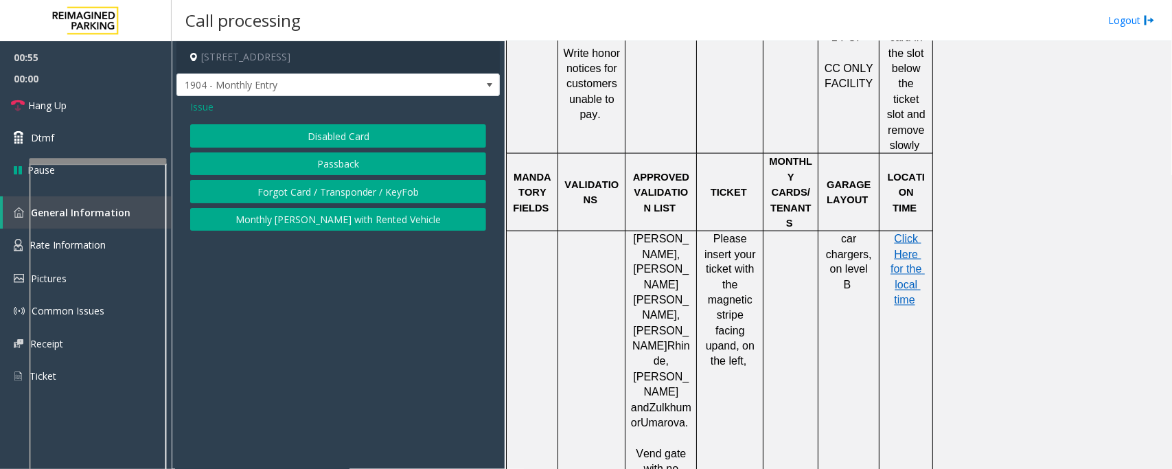
click at [338, 132] on button "Disabled Card" at bounding box center [338, 135] width 296 height 23
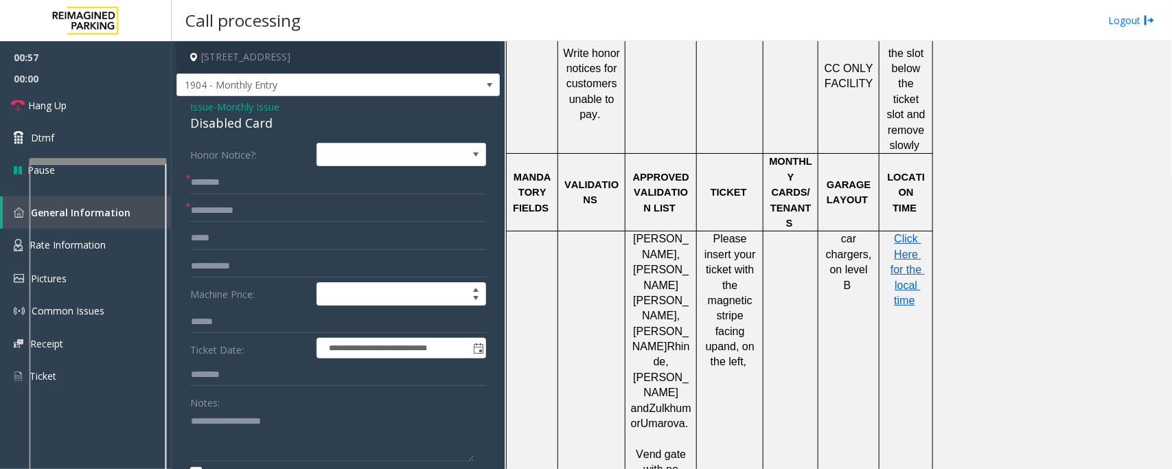
scroll to position [3, 0]
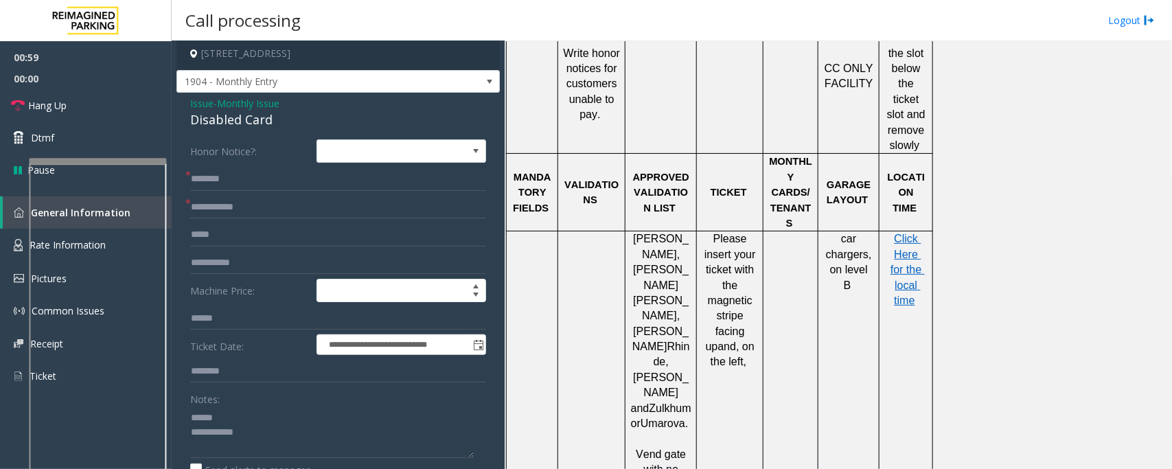
click at [230, 122] on div "Disabled Card" at bounding box center [338, 120] width 296 height 19
click at [216, 415] on textarea at bounding box center [332, 431] width 284 height 51
click at [249, 200] on input "text" at bounding box center [338, 207] width 296 height 23
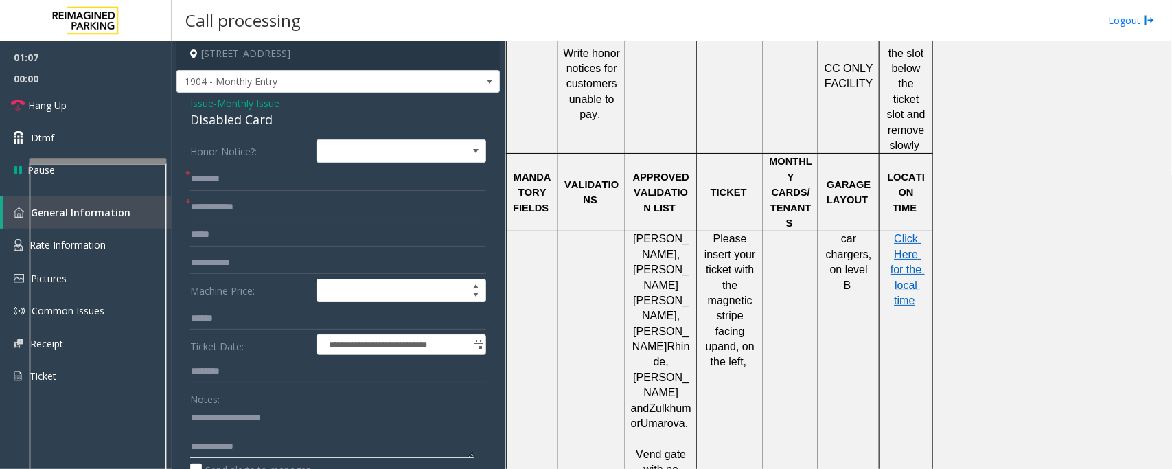
click at [205, 429] on textarea at bounding box center [332, 431] width 284 height 51
type textarea "**********"
click at [230, 201] on input "text" at bounding box center [338, 207] width 296 height 23
click at [220, 172] on input "text" at bounding box center [338, 179] width 296 height 23
type input "**"
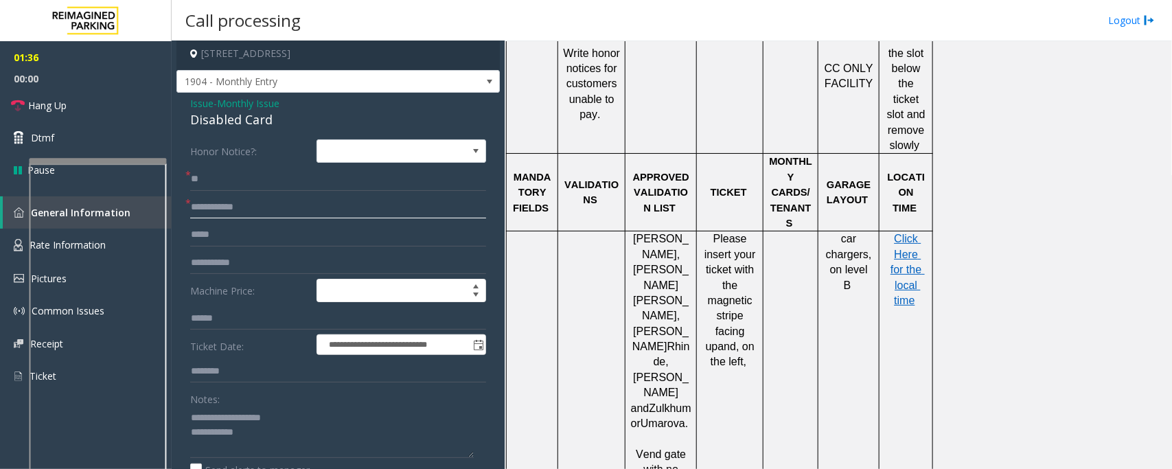
click at [213, 203] on input "text" at bounding box center [338, 207] width 296 height 23
type input "*"
click at [224, 178] on input "**" at bounding box center [338, 179] width 296 height 23
type input "*"
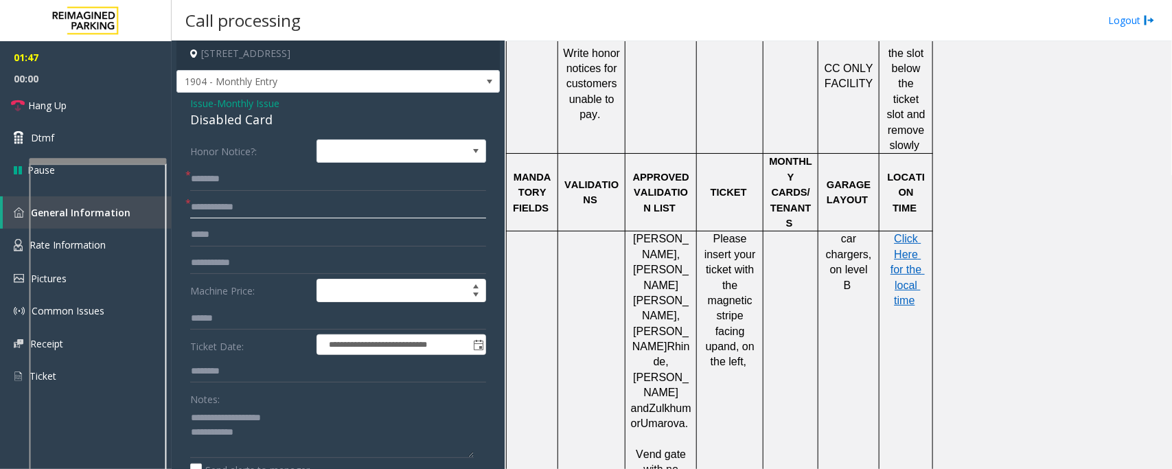
click at [242, 204] on input "text" at bounding box center [338, 207] width 296 height 23
click at [215, 172] on input "text" at bounding box center [338, 179] width 296 height 23
type input "**"
click at [244, 213] on input "text" at bounding box center [338, 207] width 296 height 23
type input "**"
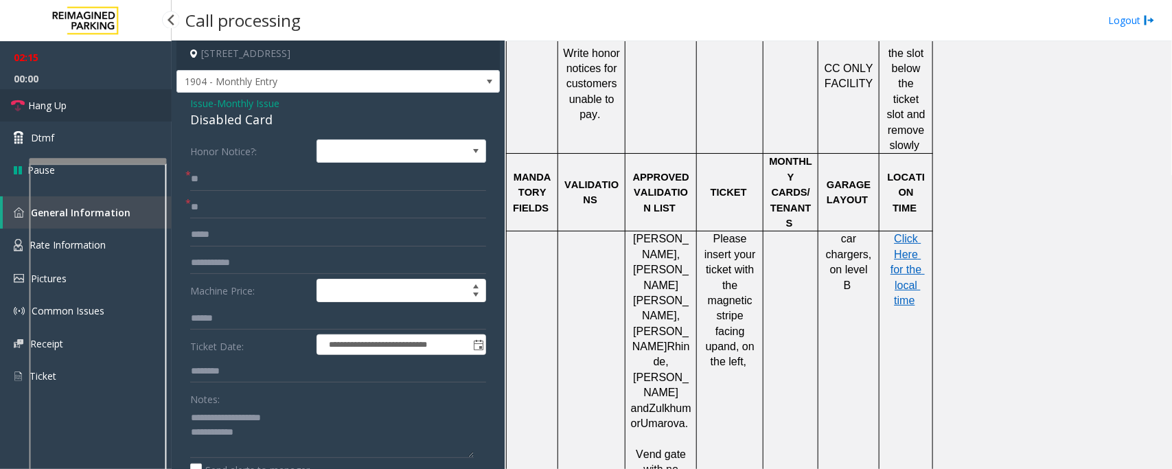
click at [87, 108] on link "Hang Up" at bounding box center [86, 105] width 172 height 32
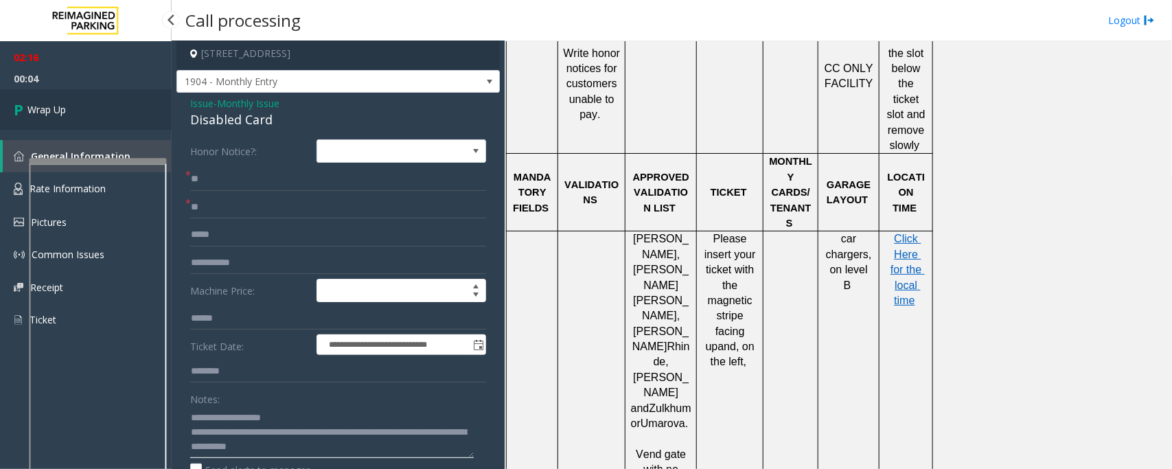
type textarea "**********"
click at [90, 114] on link "Wrap Up" at bounding box center [86, 109] width 172 height 41
